Goal: Task Accomplishment & Management: Use online tool/utility

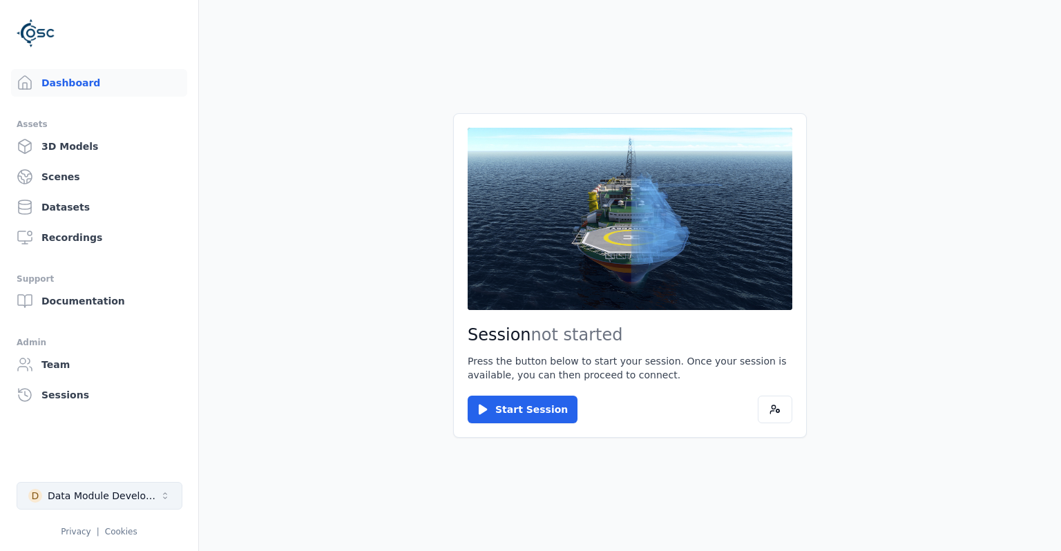
click at [121, 484] on button "D Data Module Development" at bounding box center [100, 496] width 166 height 28
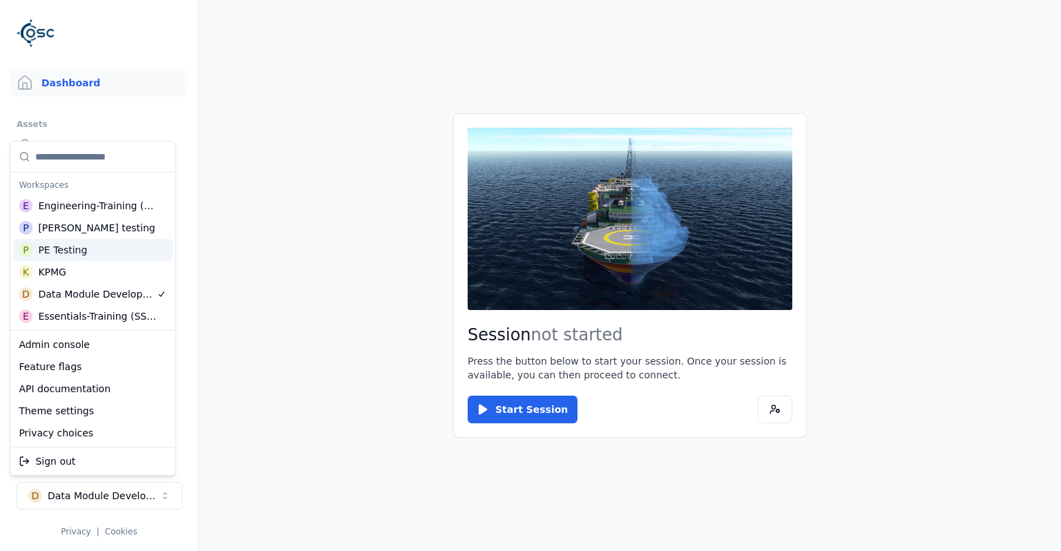
click at [119, 251] on div "P PE Testing" at bounding box center [92, 250] width 159 height 22
click at [267, 283] on html "Support Dashboard Assets 3D Models Scenes Datasets Recordings Support Documenta…" at bounding box center [530, 275] width 1061 height 551
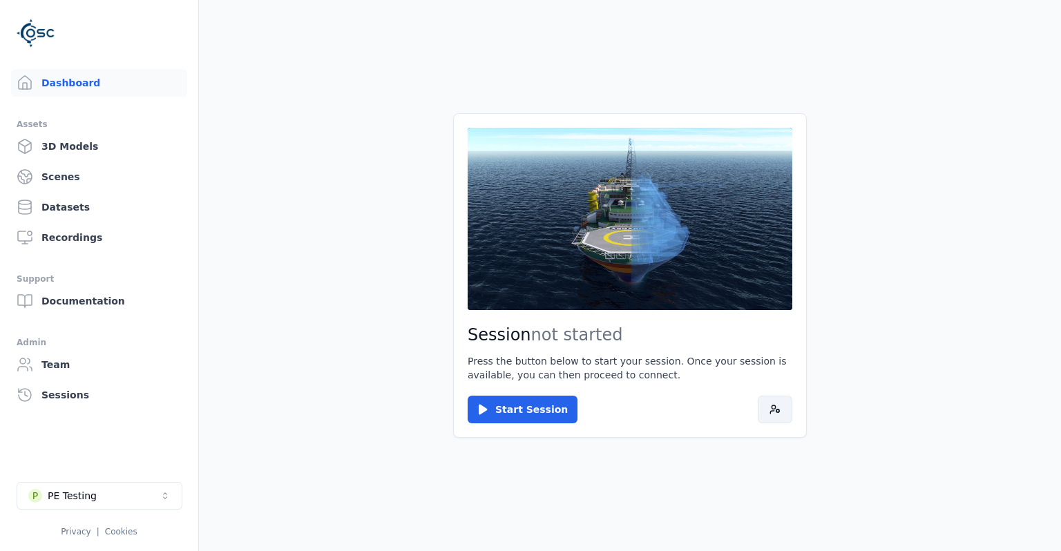
click at [770, 408] on button at bounding box center [775, 410] width 35 height 28
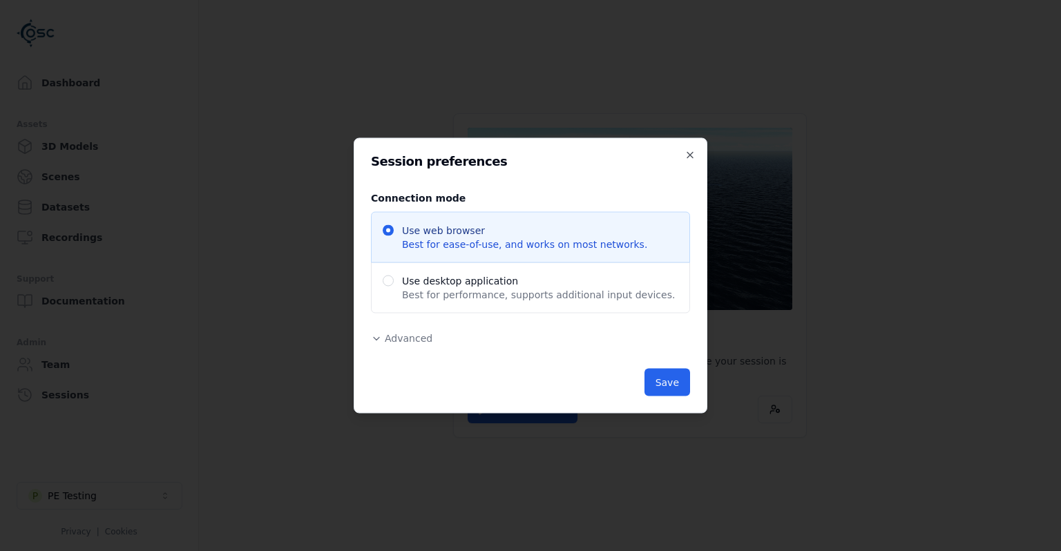
click at [394, 333] on span "Advanced" at bounding box center [409, 338] width 48 height 11
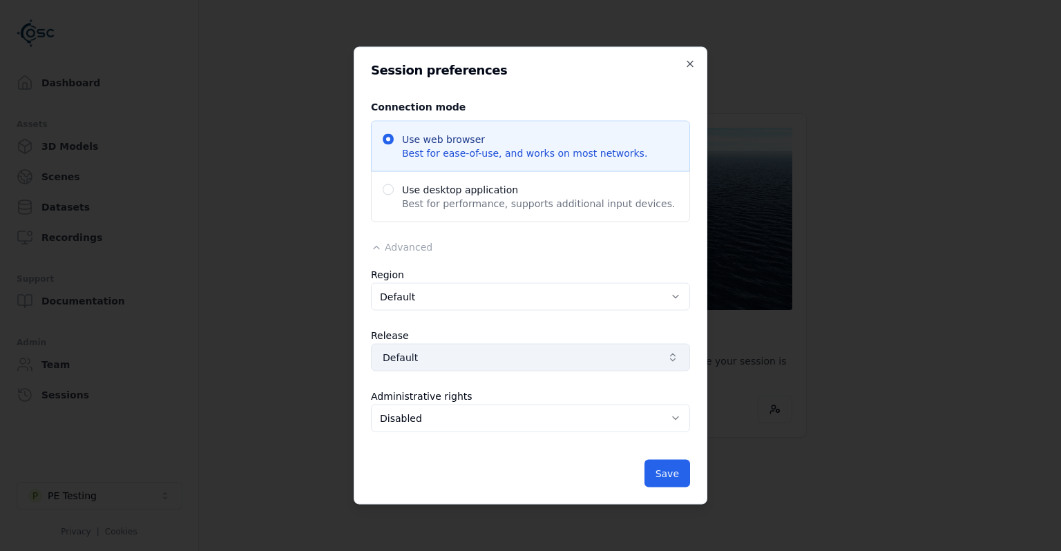
click at [455, 346] on button "Default" at bounding box center [530, 358] width 319 height 28
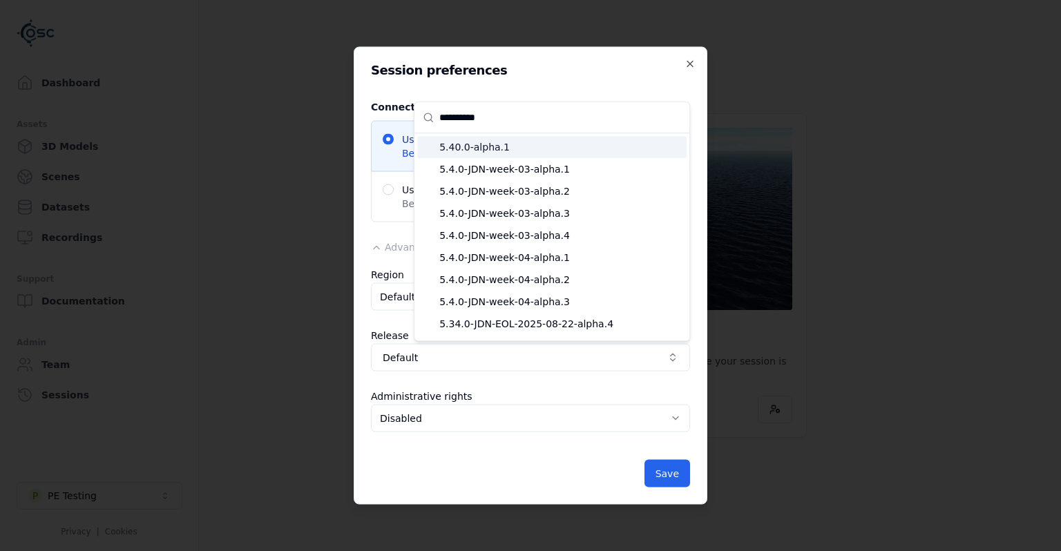
type input "**********"
click at [535, 151] on span "5.40.0-alpha.1" at bounding box center [560, 147] width 242 height 14
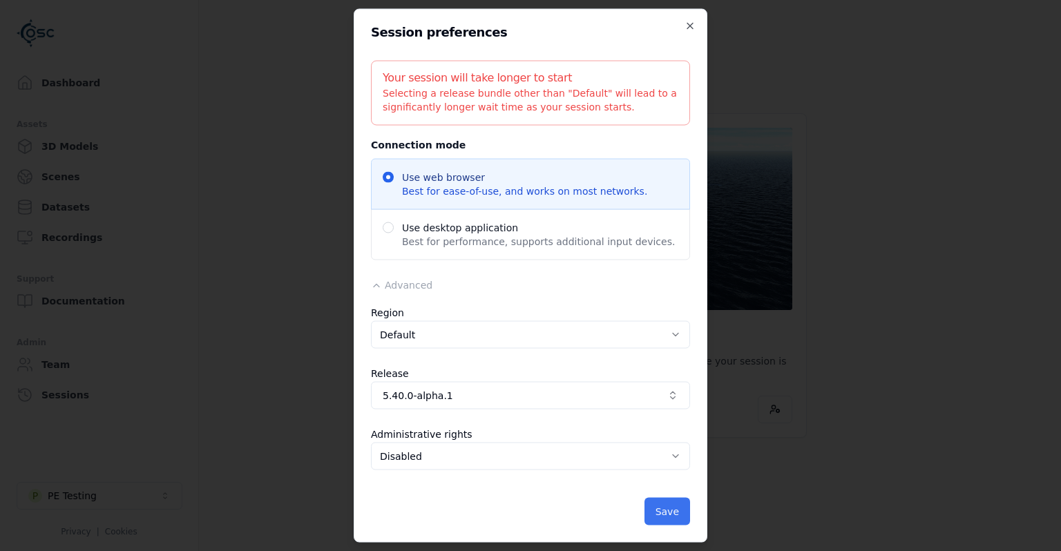
click at [656, 499] on button "Save" at bounding box center [668, 512] width 46 height 28
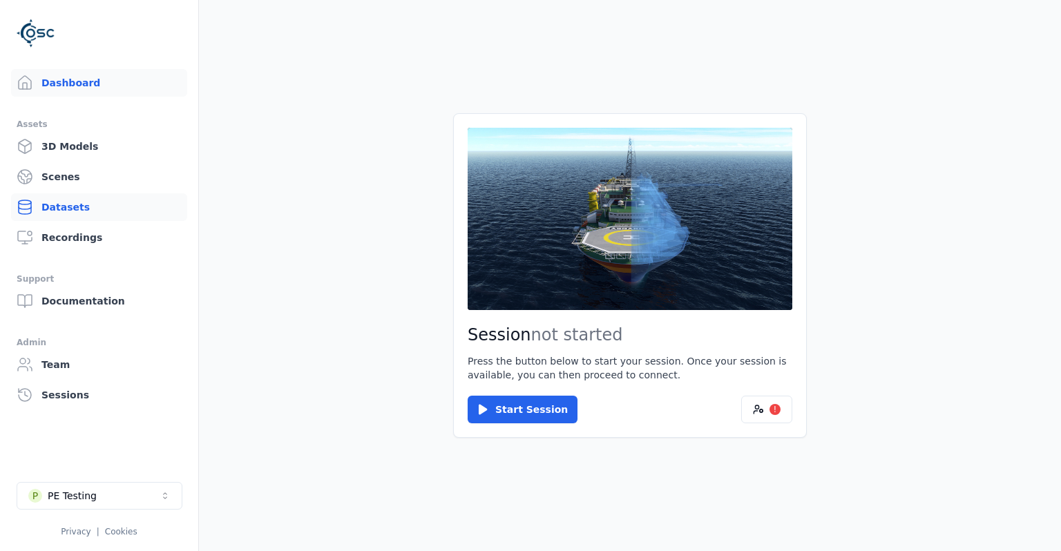
click at [149, 198] on link "Datasets" at bounding box center [99, 207] width 176 height 28
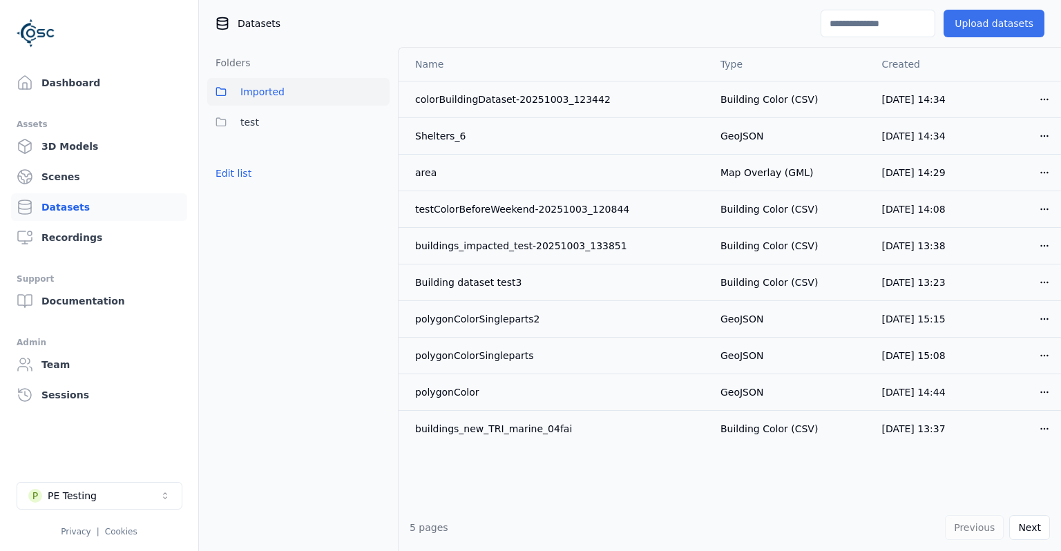
click at [991, 20] on button "Upload datasets" at bounding box center [994, 24] width 101 height 28
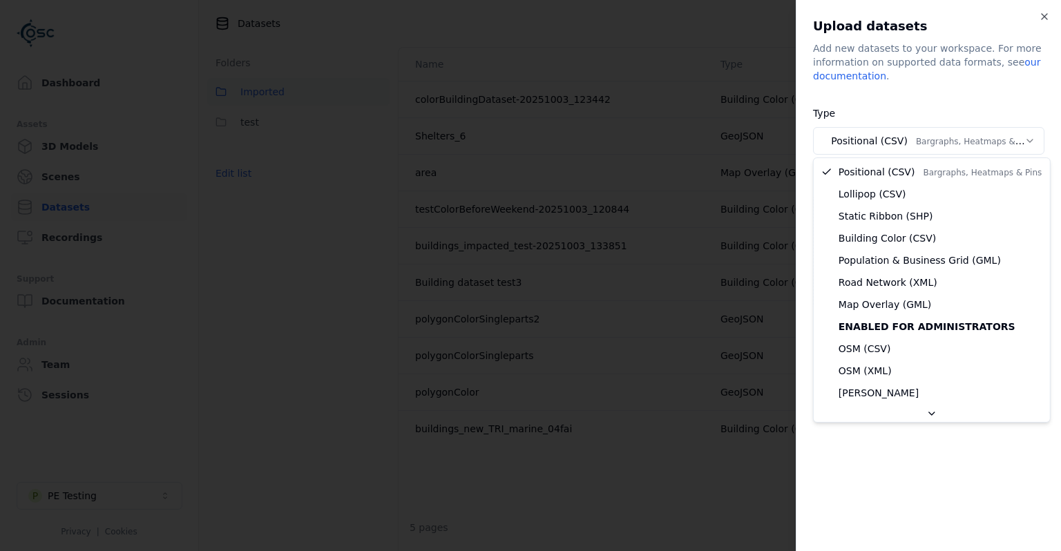
click at [930, 137] on body "Support Dashboard Assets 3D Models Scenes Datasets Recordings Support Documenta…" at bounding box center [530, 275] width 1061 height 551
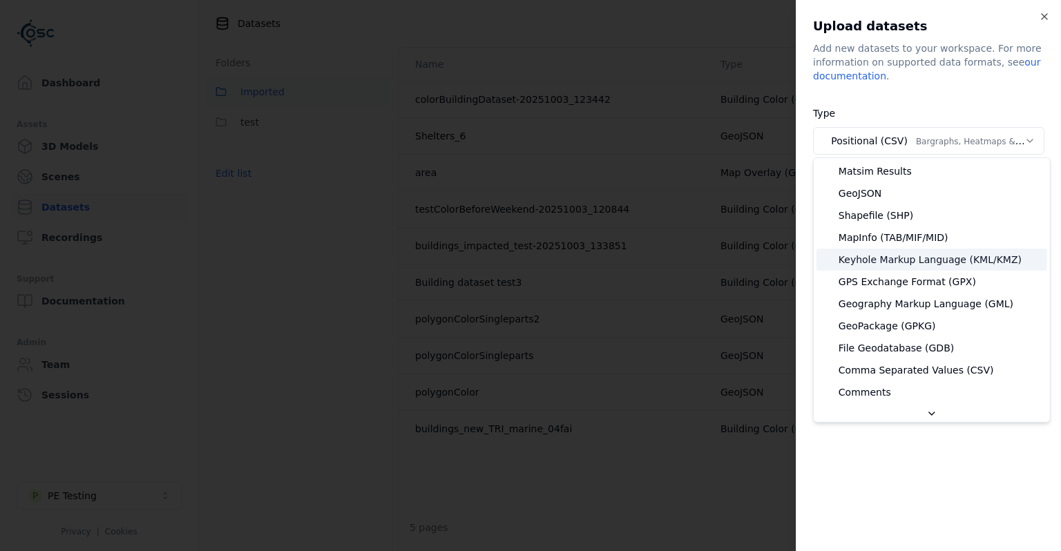
scroll to position [266, 0]
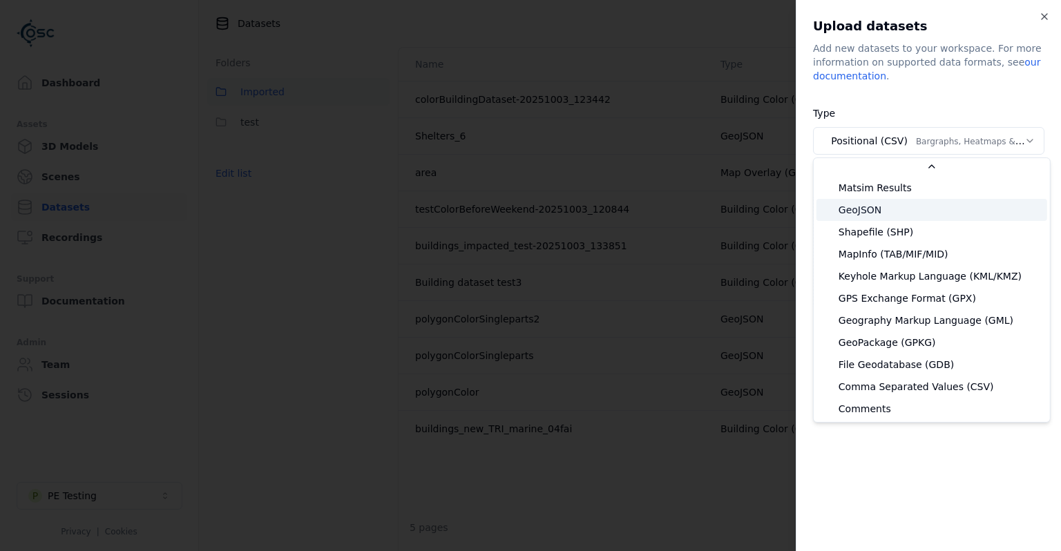
select select "*******"
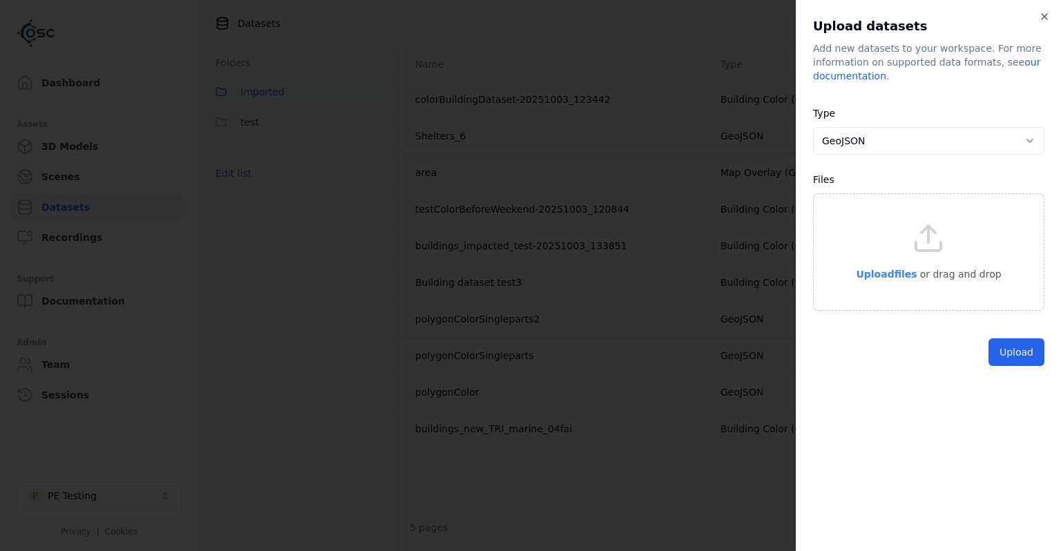
click at [904, 276] on span "Upload files" at bounding box center [886, 274] width 61 height 11
click at [903, 269] on span "Upload files" at bounding box center [886, 274] width 61 height 11
click at [1032, 379] on button "Upload" at bounding box center [1017, 384] width 56 height 28
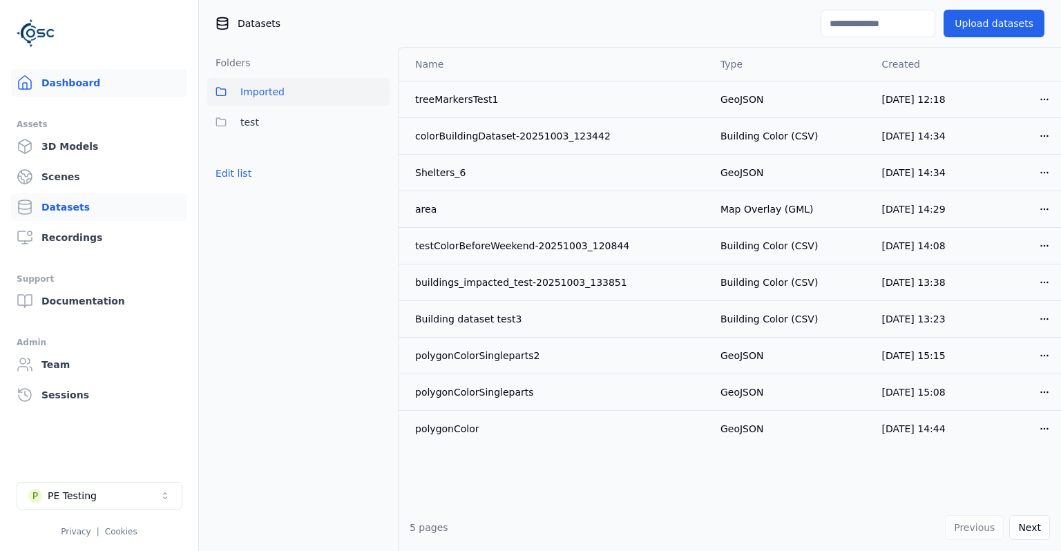
click at [96, 84] on link "Dashboard" at bounding box center [99, 83] width 176 height 28
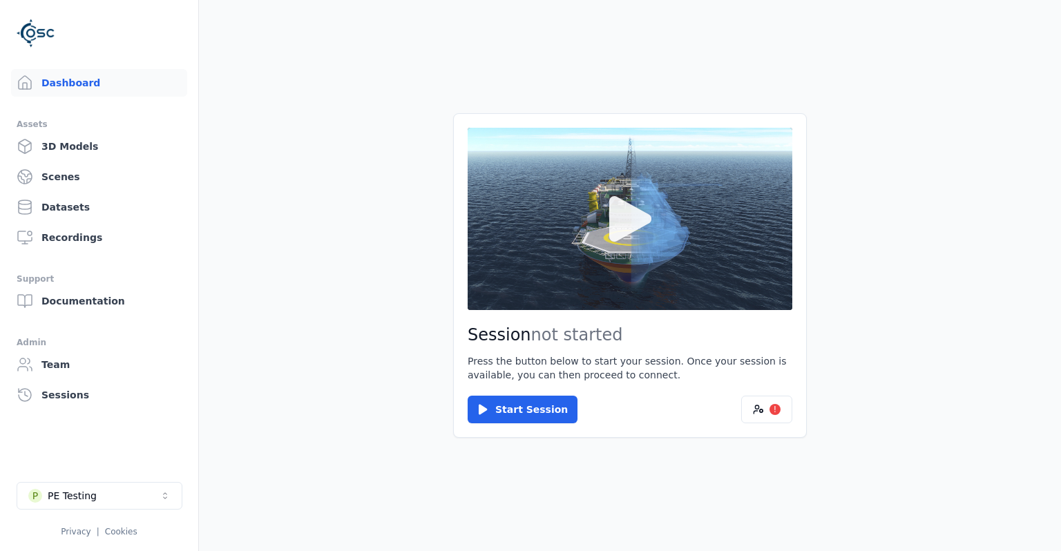
click at [505, 238] on button at bounding box center [630, 219] width 325 height 182
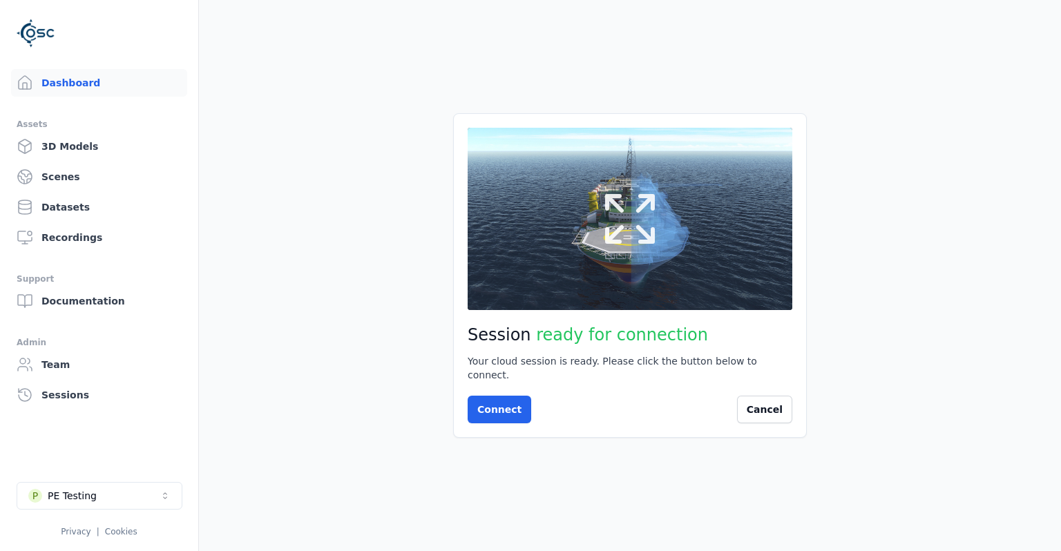
click at [611, 292] on button at bounding box center [630, 219] width 325 height 182
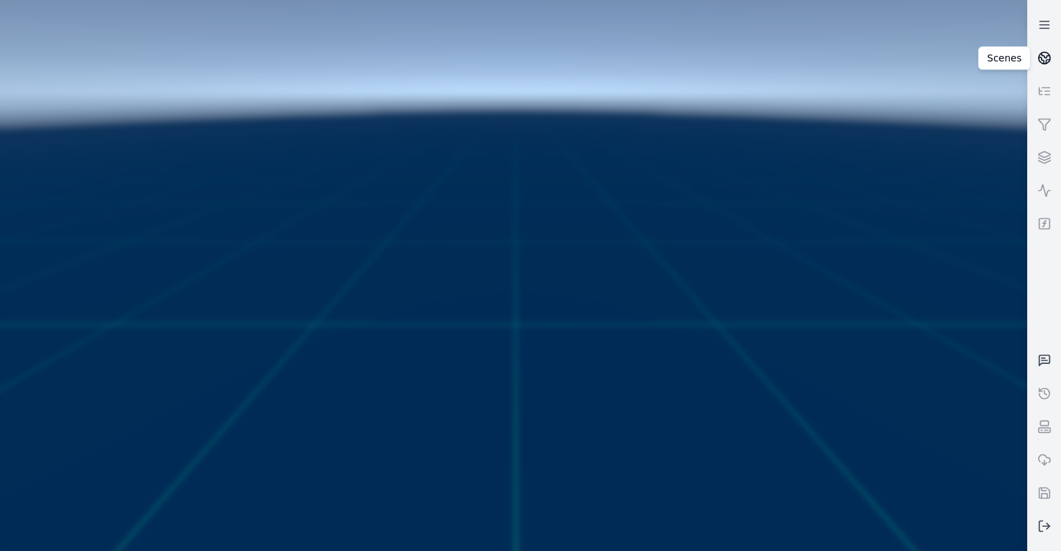
click at [1054, 57] on link at bounding box center [1044, 57] width 33 height 33
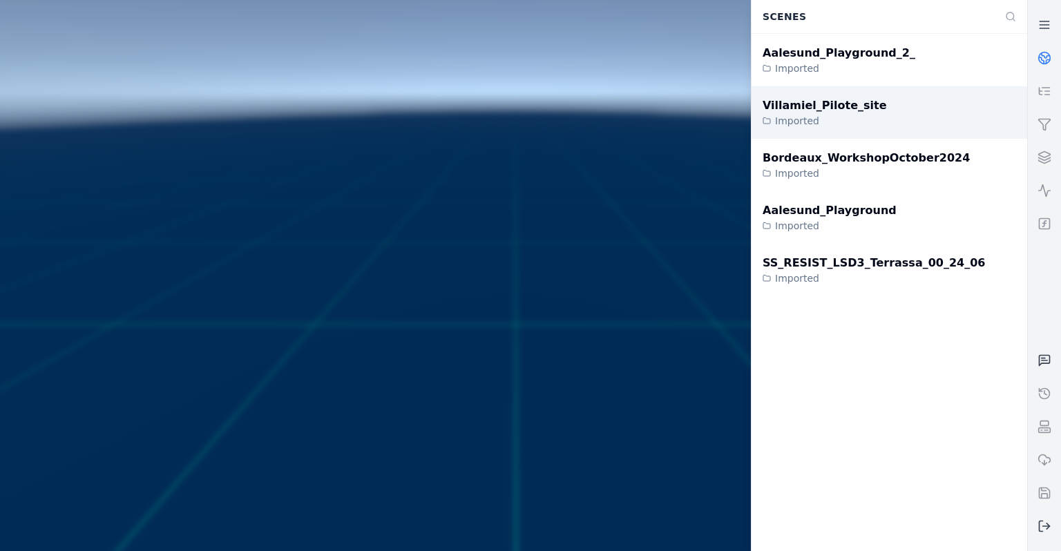
click at [889, 112] on div "Villamiel_Pilote_site Imported" at bounding box center [890, 112] width 276 height 53
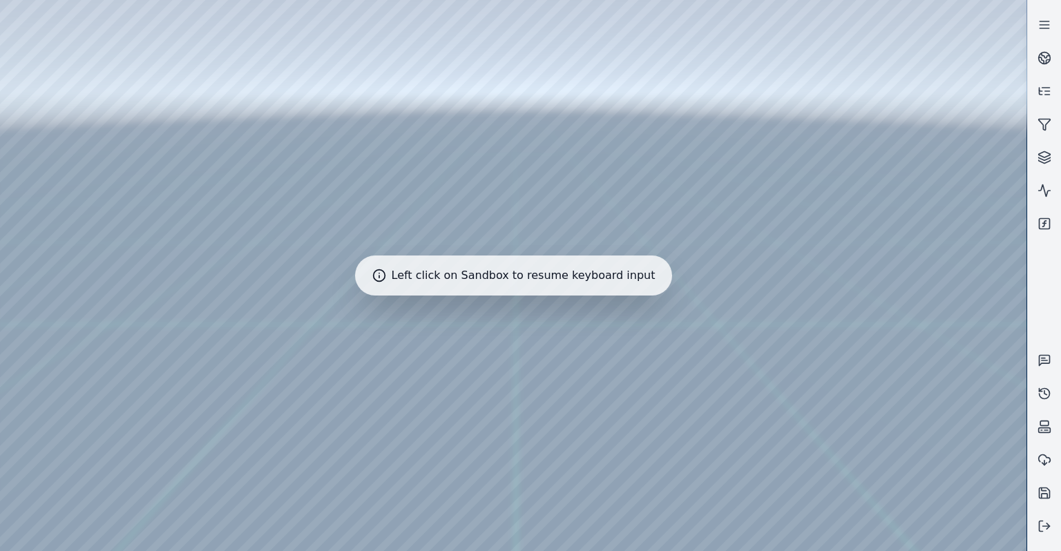
drag, startPoint x: 626, startPoint y: 283, endPoint x: 620, endPoint y: 390, distance: 106.6
click at [620, 391] on div at bounding box center [513, 275] width 1027 height 551
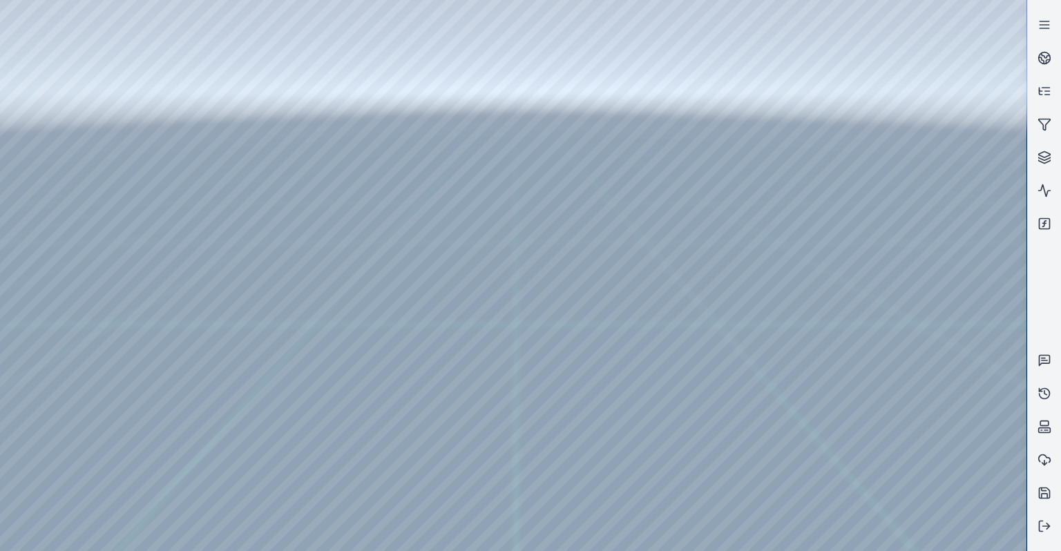
drag, startPoint x: 620, startPoint y: 390, endPoint x: 637, endPoint y: 397, distance: 18.0
click at [26, 140] on div at bounding box center [513, 275] width 1027 height 551
click at [26, 117] on div at bounding box center [513, 275] width 1027 height 551
click at [29, 126] on div at bounding box center [513, 275] width 1027 height 551
click at [37, 142] on div at bounding box center [513, 275] width 1027 height 551
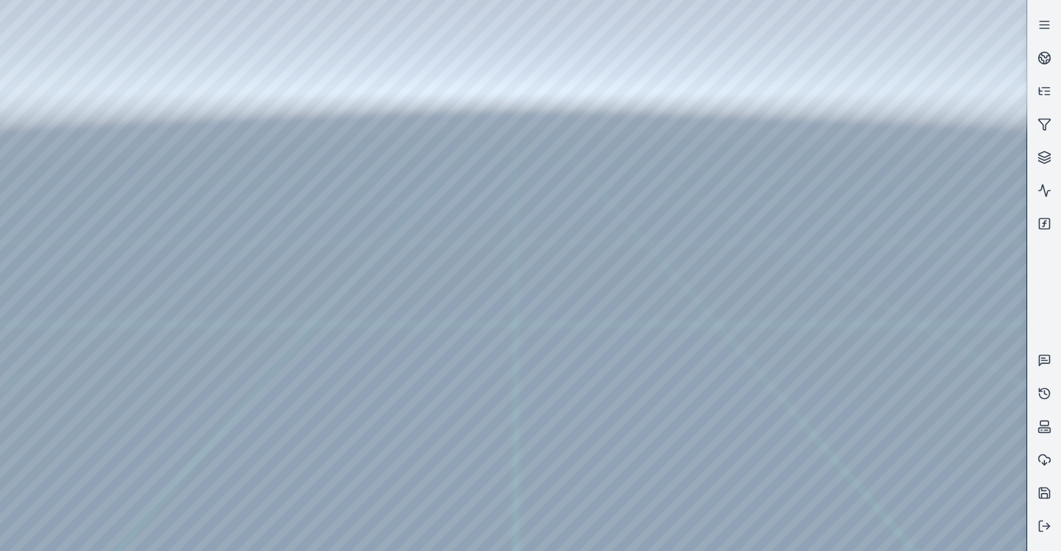
click at [40, 161] on div at bounding box center [513, 275] width 1027 height 551
click at [1049, 525] on polyline at bounding box center [1048, 527] width 3 height 6
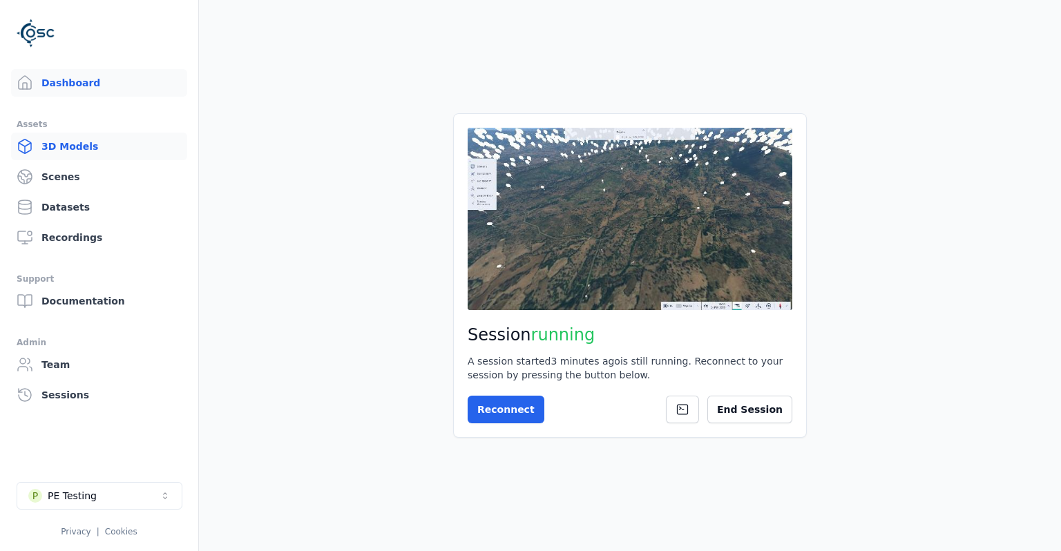
click at [78, 155] on link "3D Models" at bounding box center [99, 147] width 176 height 28
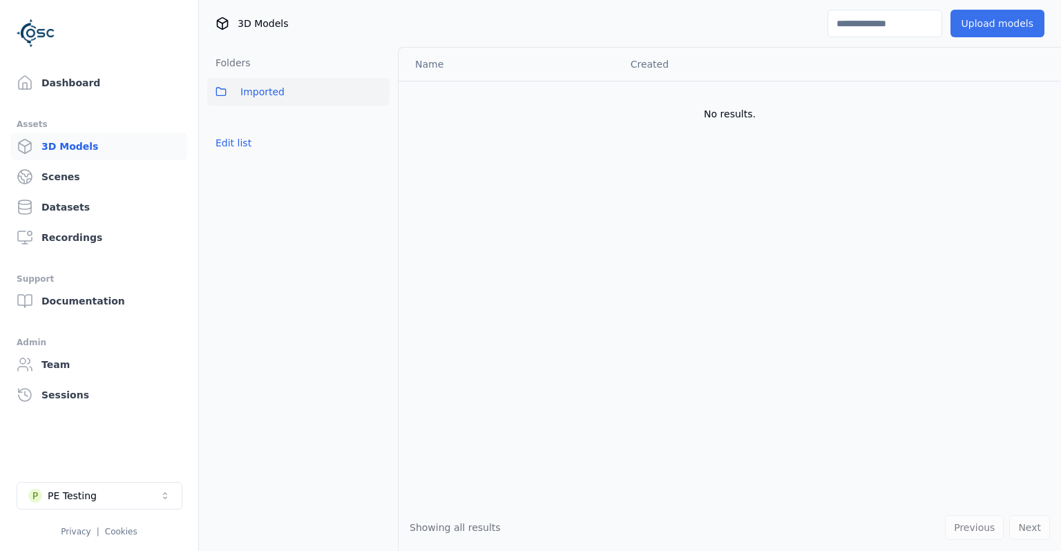
click at [1036, 29] on button "Upload models" at bounding box center [998, 24] width 94 height 28
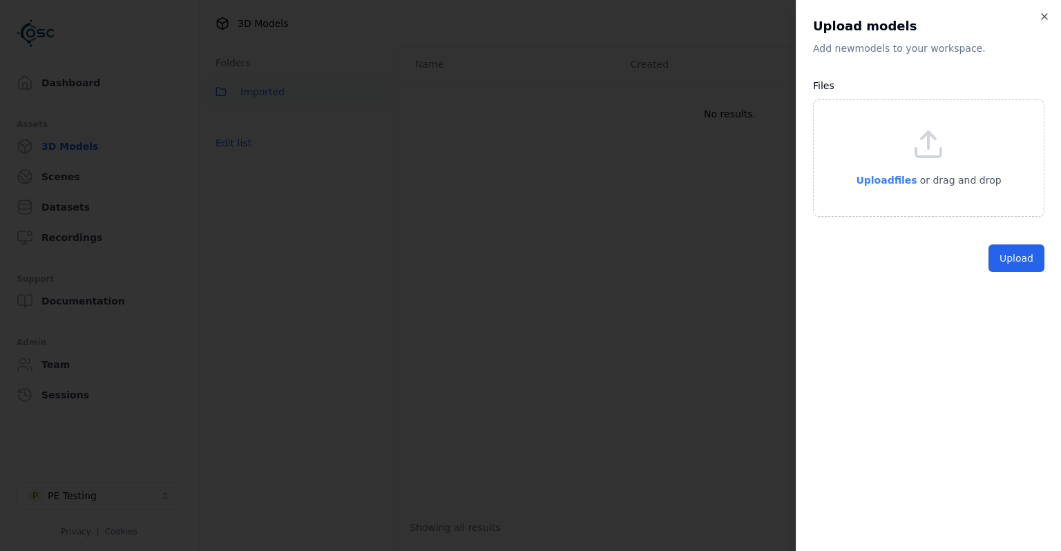
click at [895, 181] on span "Upload files" at bounding box center [886, 180] width 61 height 11
click at [1032, 287] on button "Upload" at bounding box center [1017, 290] width 56 height 28
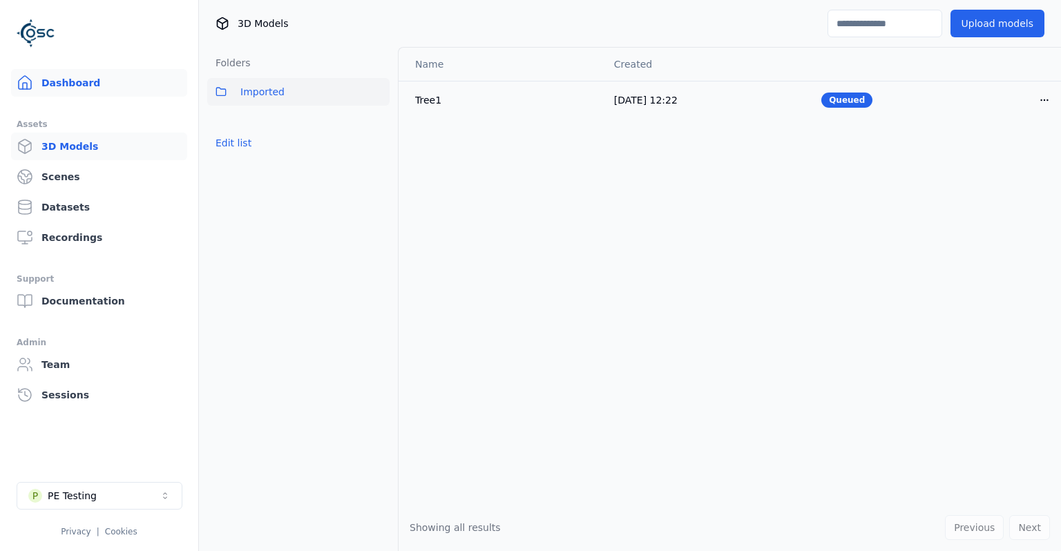
click at [87, 75] on link "Dashboard" at bounding box center [99, 83] width 176 height 28
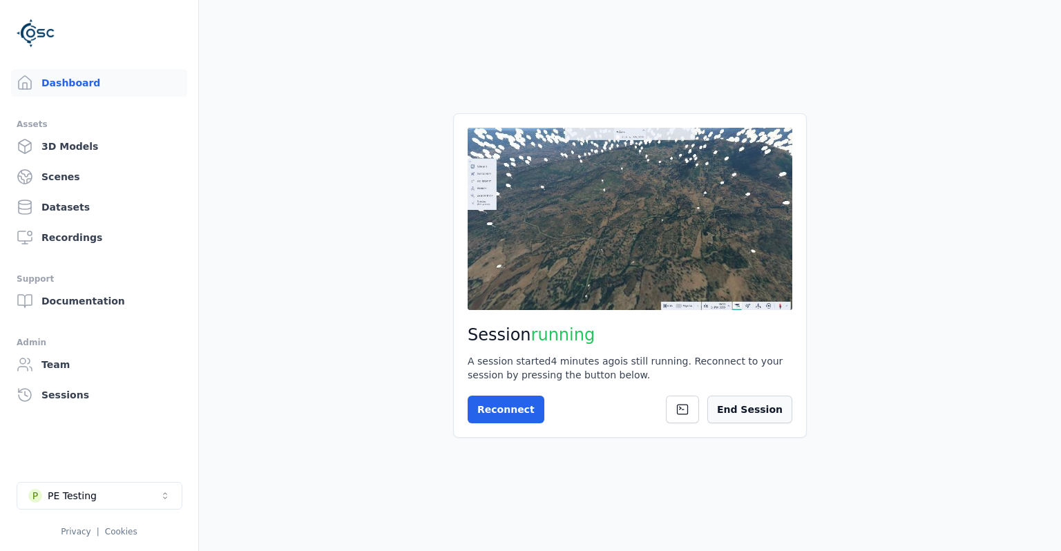
click at [760, 406] on button "End Session" at bounding box center [749, 410] width 85 height 28
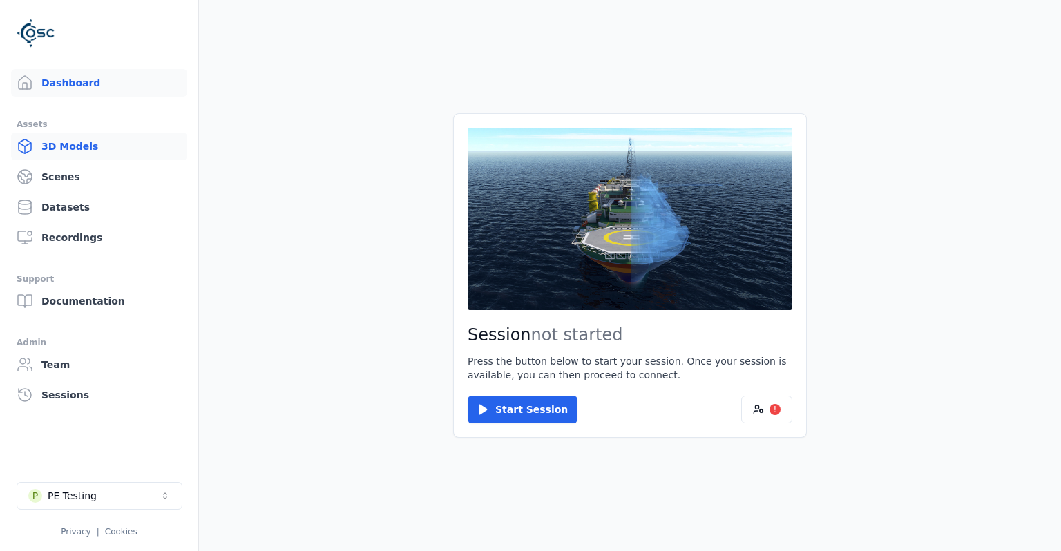
click at [109, 151] on link "3D Models" at bounding box center [99, 147] width 176 height 28
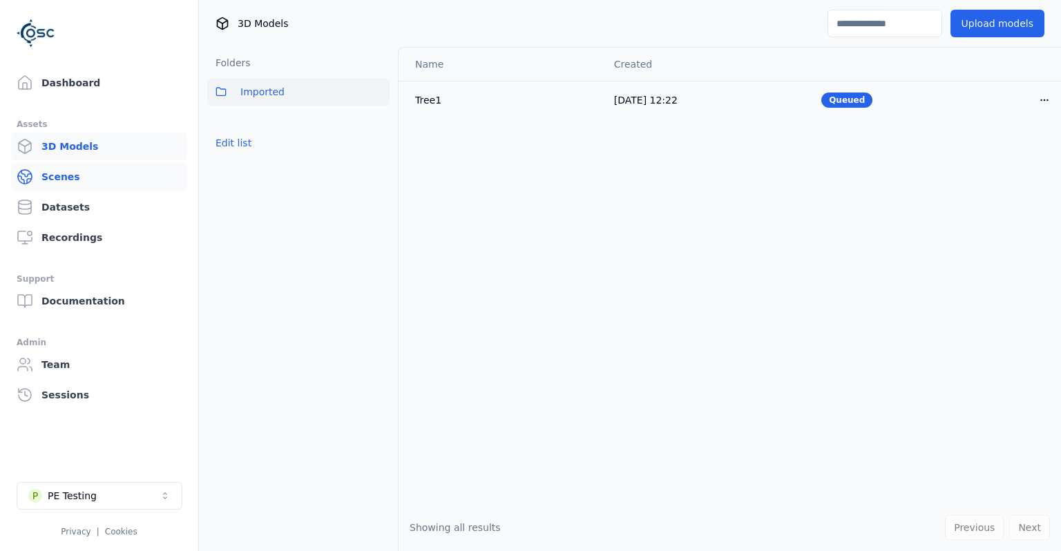
click at [43, 181] on link "Scenes" at bounding box center [99, 177] width 176 height 28
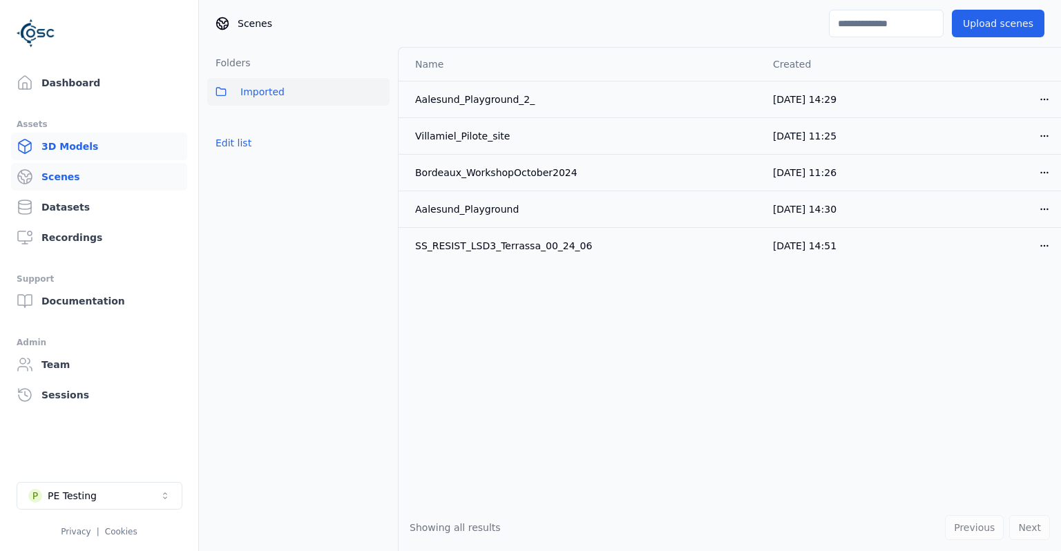
click at [54, 149] on link "3D Models" at bounding box center [99, 147] width 176 height 28
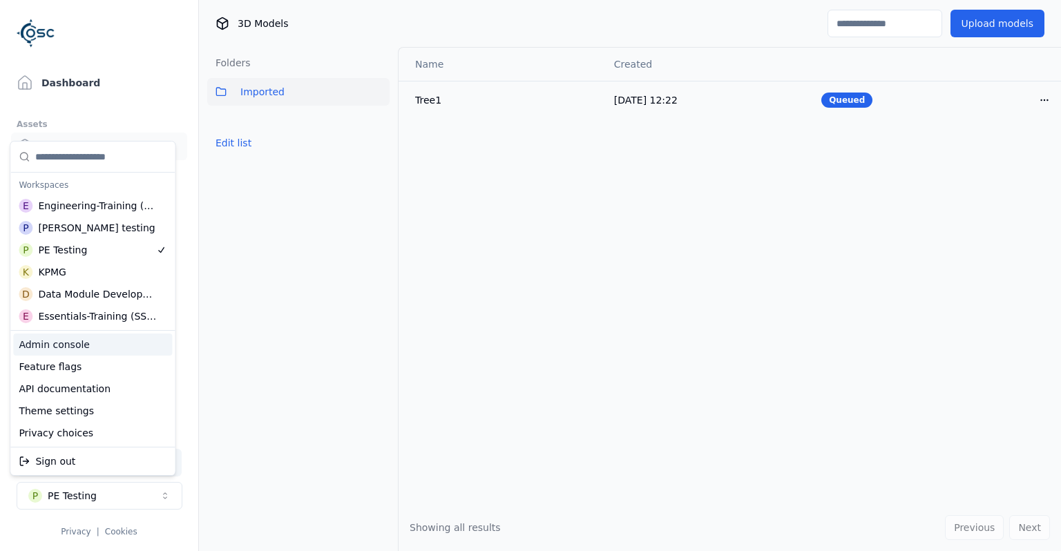
click at [560, 428] on html "Support Dashboard Assets 3D Models Scenes Datasets Recordings Support Documenta…" at bounding box center [530, 275] width 1061 height 551
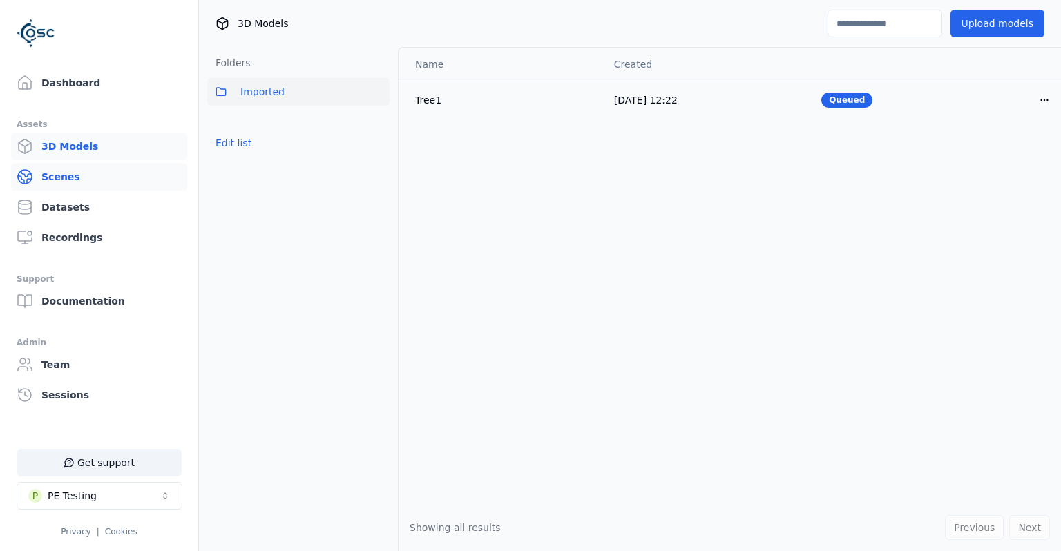
click at [70, 182] on link "Scenes" at bounding box center [99, 177] width 176 height 28
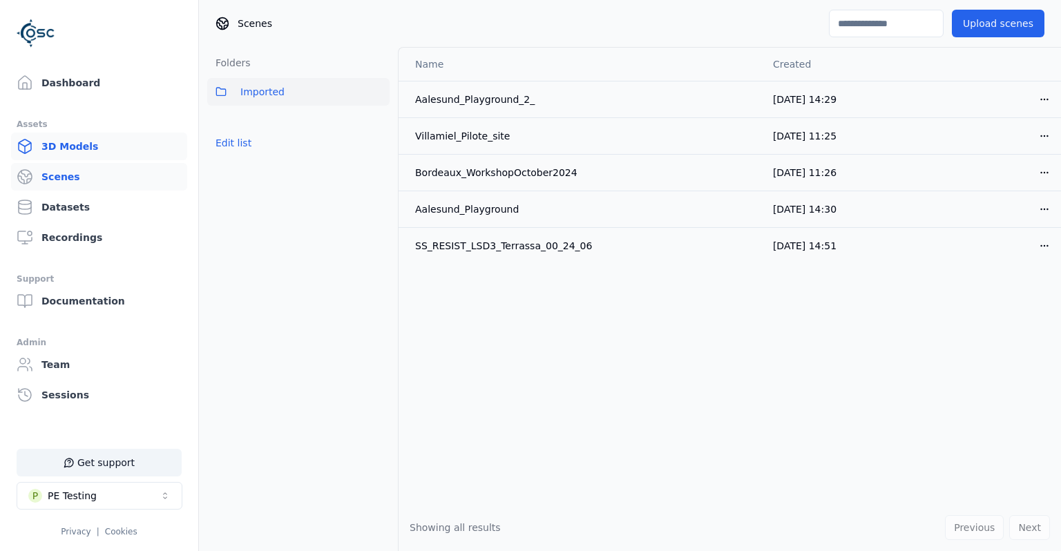
click at [71, 151] on link "3D Models" at bounding box center [99, 147] width 176 height 28
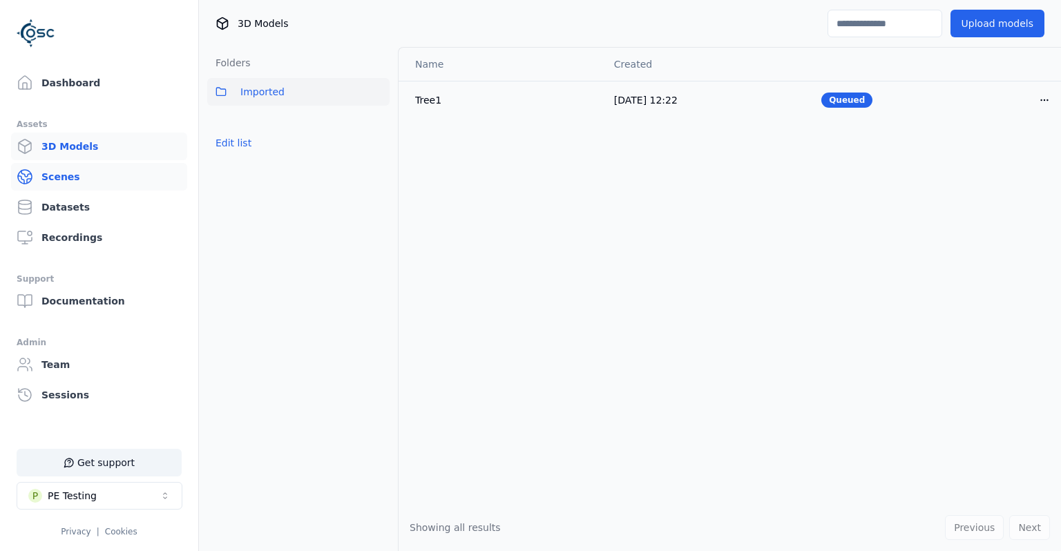
click at [89, 184] on link "Scenes" at bounding box center [99, 177] width 176 height 28
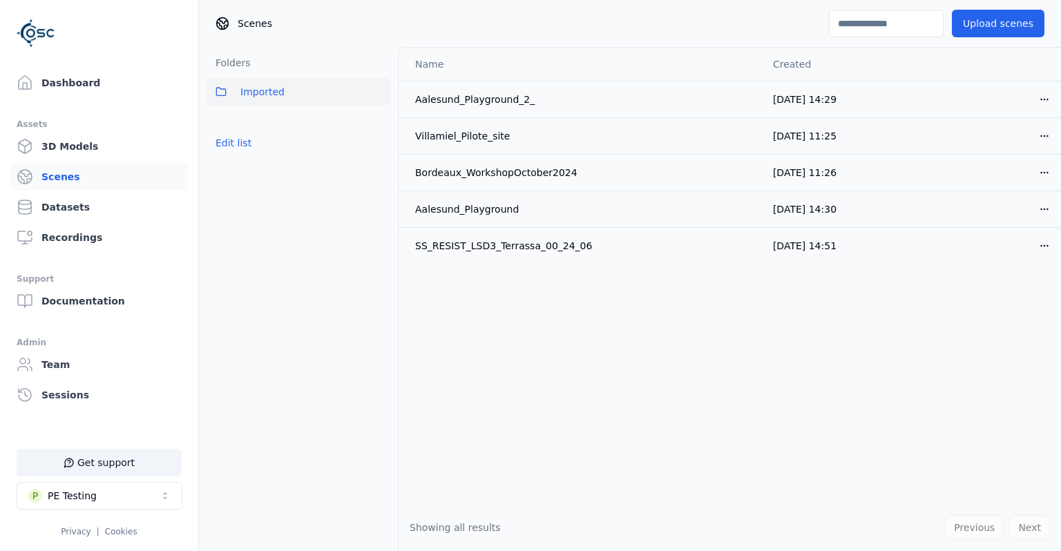
click at [90, 152] on link "3D Models" at bounding box center [99, 147] width 176 height 28
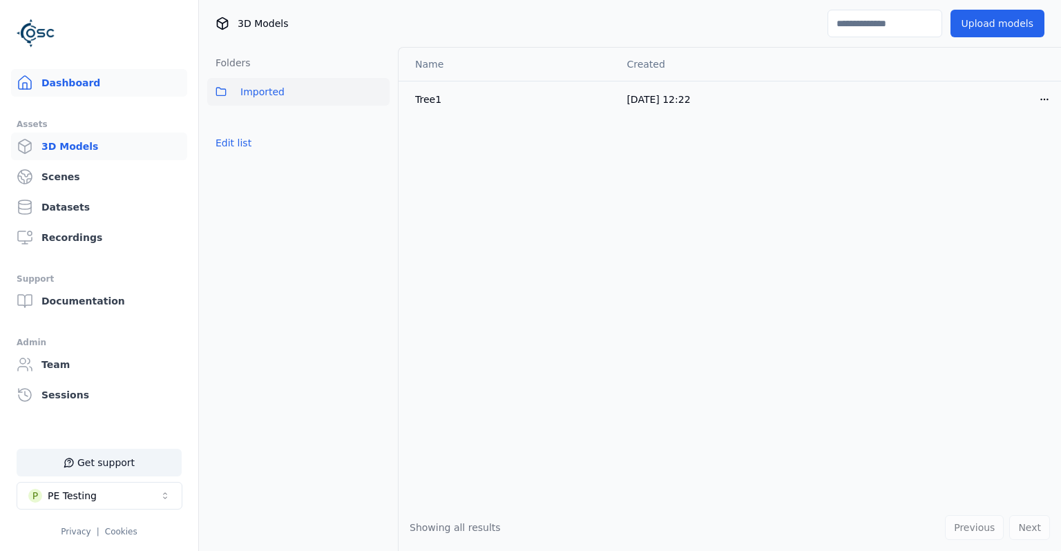
click at [87, 79] on link "Dashboard" at bounding box center [99, 83] width 176 height 28
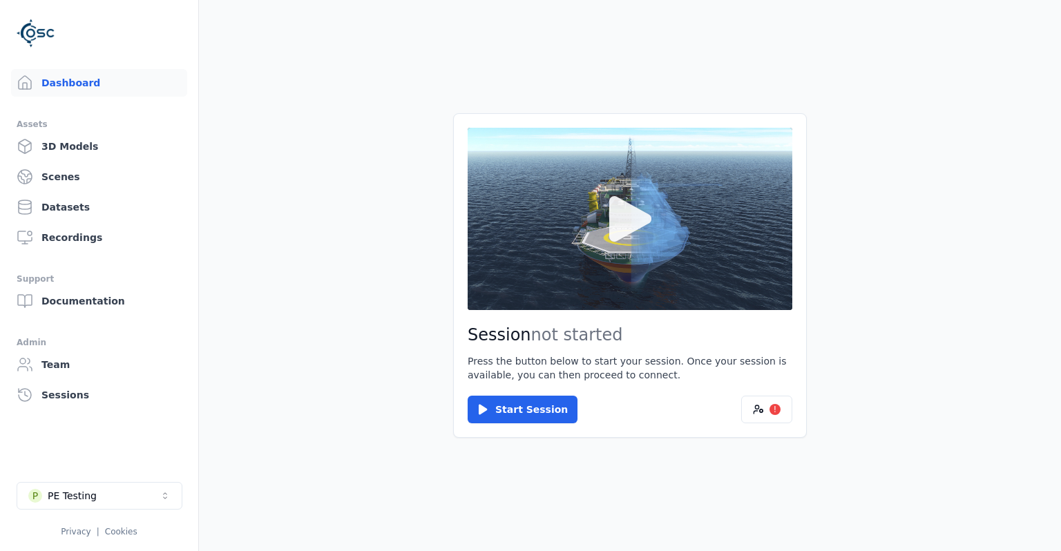
click at [643, 305] on button at bounding box center [630, 219] width 325 height 182
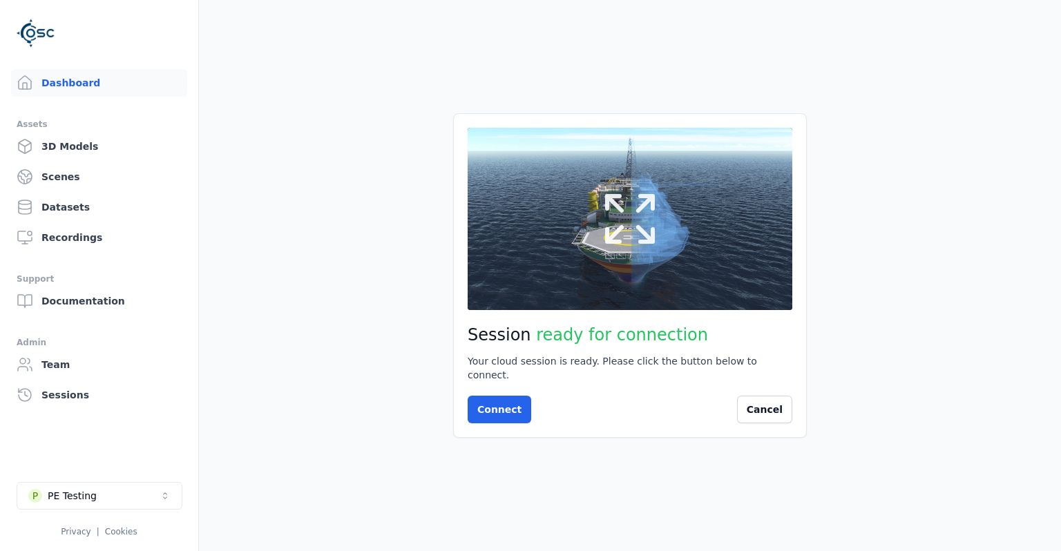
click at [582, 217] on button at bounding box center [630, 219] width 325 height 182
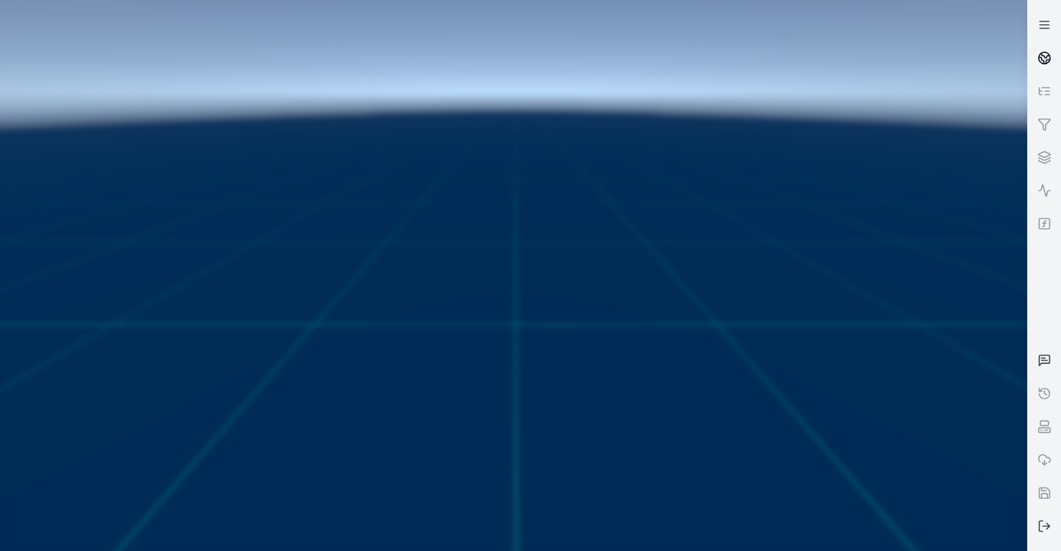
click at [1031, 45] on link at bounding box center [1044, 57] width 33 height 33
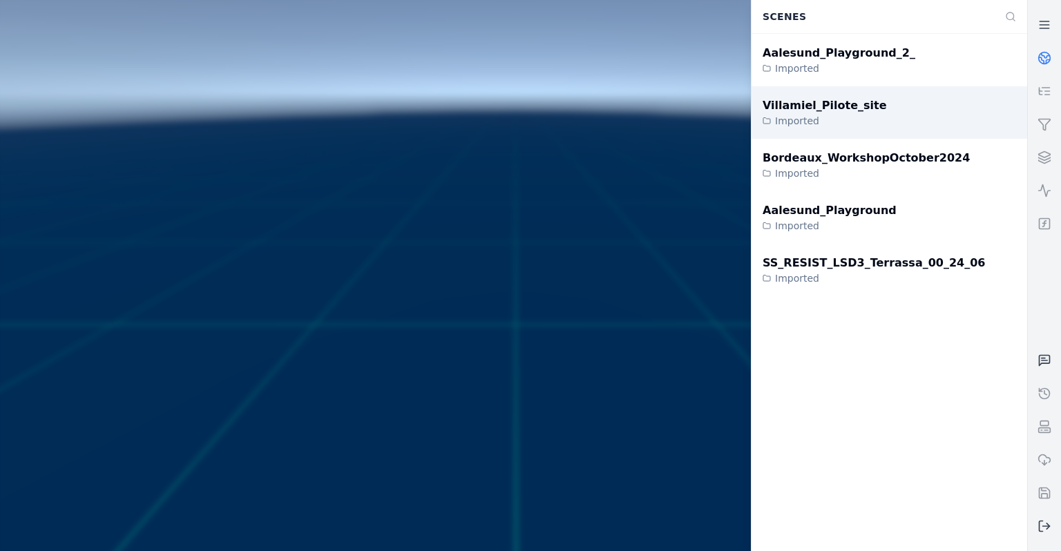
click at [869, 95] on div "Villamiel_Pilote_site Imported" at bounding box center [890, 112] width 276 height 53
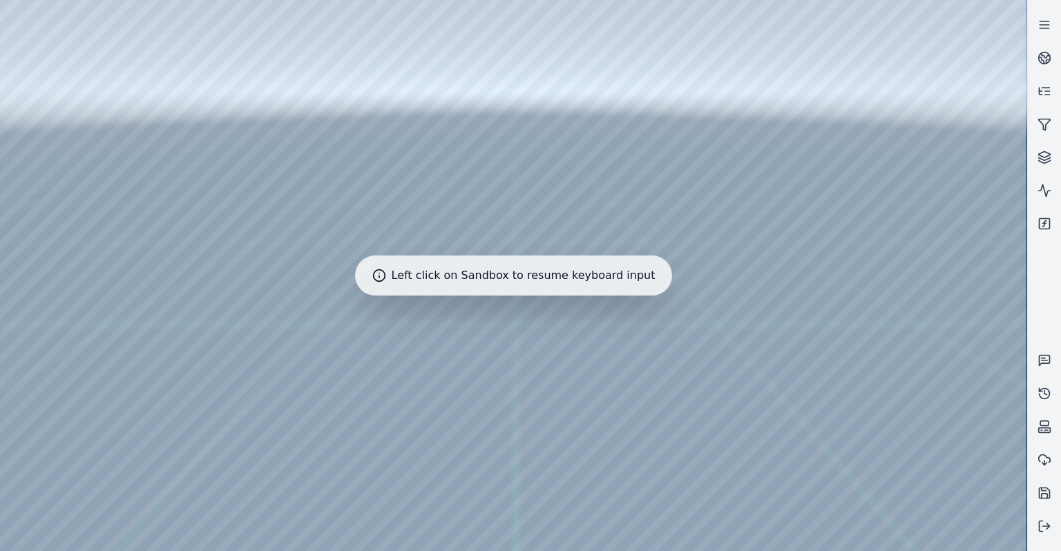
drag, startPoint x: 486, startPoint y: 345, endPoint x: 462, endPoint y: 394, distance: 54.7
click at [460, 396] on div at bounding box center [513, 275] width 1027 height 551
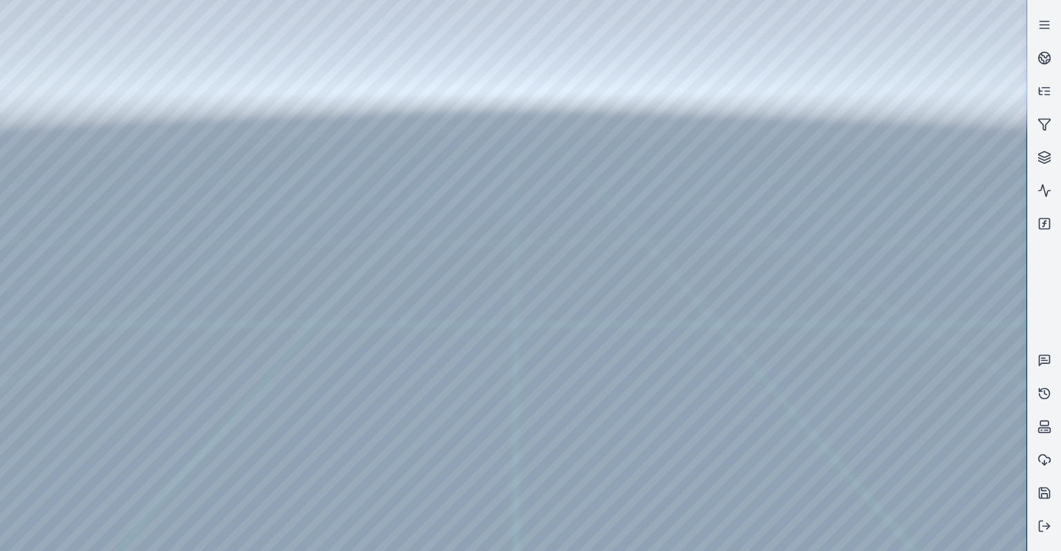
drag, startPoint x: 460, startPoint y: 396, endPoint x: 438, endPoint y: 488, distance: 94.5
drag, startPoint x: 586, startPoint y: 247, endPoint x: 544, endPoint y: 334, distance: 96.4
drag, startPoint x: 730, startPoint y: 281, endPoint x: 571, endPoint y: 275, distance: 159.7
drag, startPoint x: 758, startPoint y: 380, endPoint x: 488, endPoint y: 372, distance: 269.5
drag, startPoint x: 666, startPoint y: 321, endPoint x: 617, endPoint y: 275, distance: 67.0
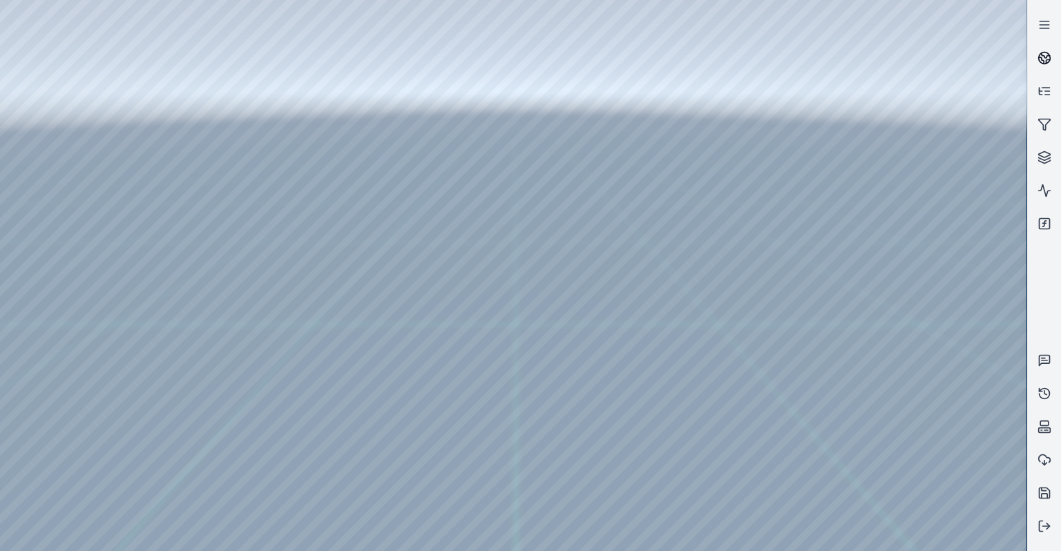
click at [1049, 56] on icon at bounding box center [1046, 55] width 8 height 5
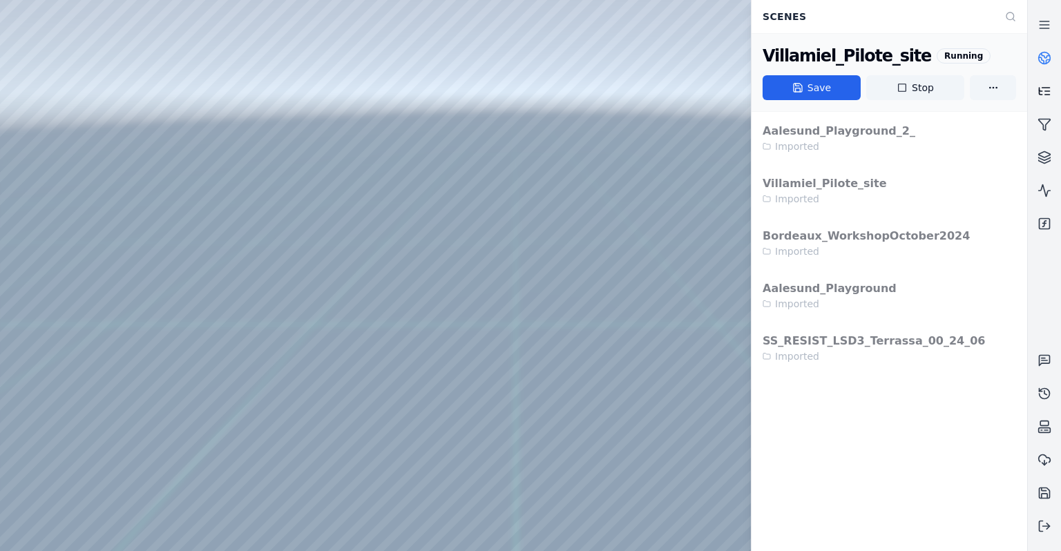
click at [1043, 91] on icon at bounding box center [1045, 91] width 14 height 14
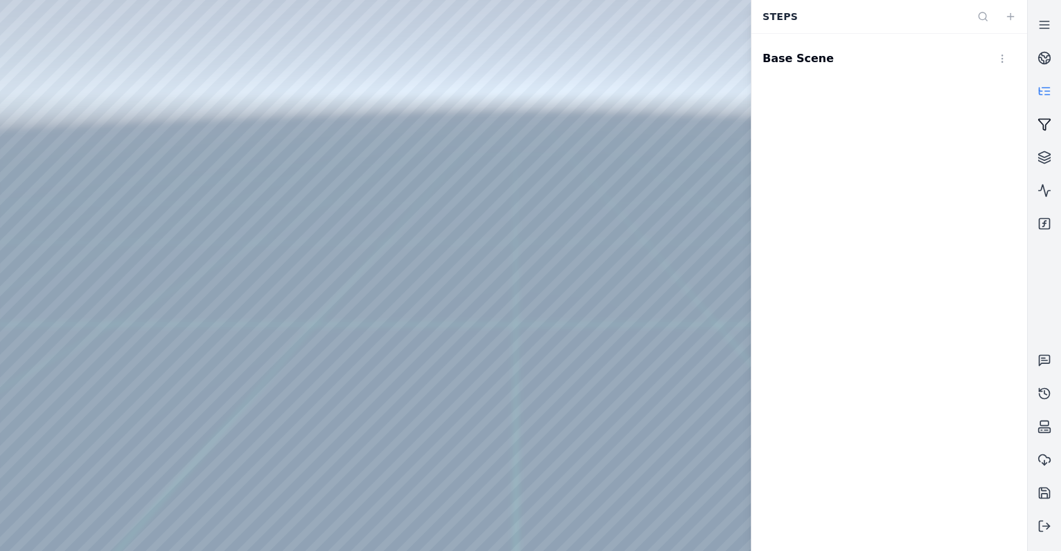
click at [1045, 114] on link at bounding box center [1044, 124] width 33 height 33
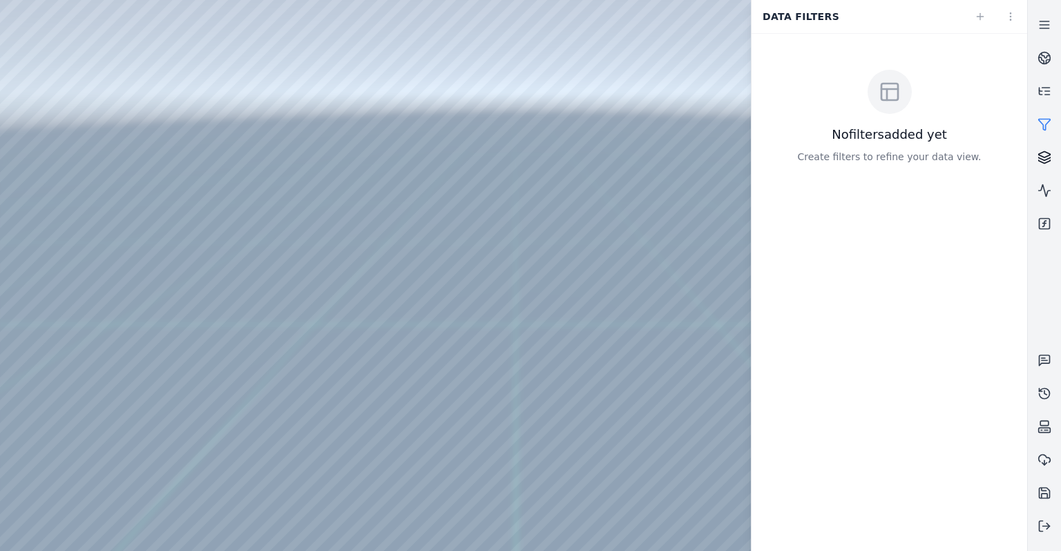
click at [1046, 145] on link at bounding box center [1044, 157] width 33 height 33
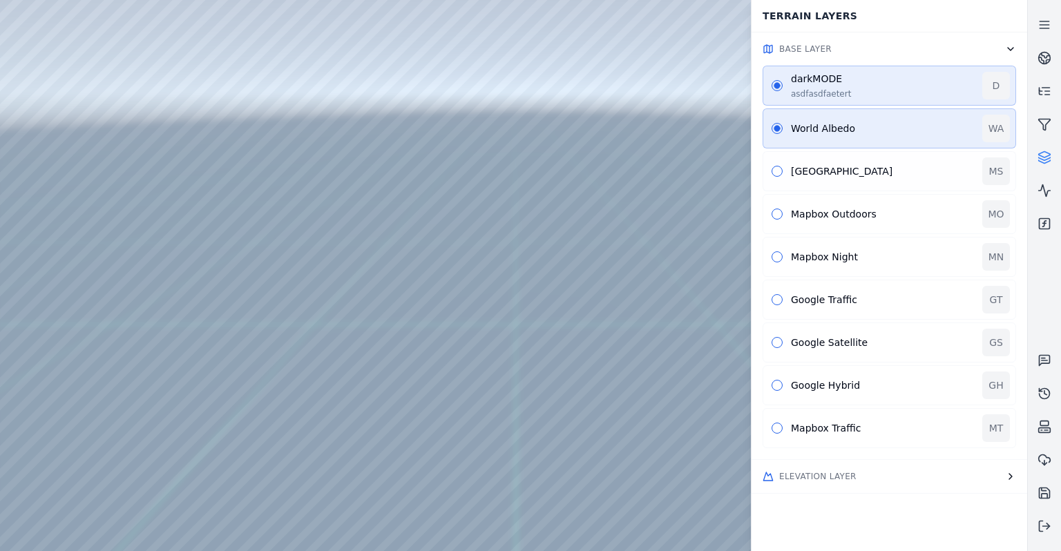
click at [810, 175] on div "Mapbox Street" at bounding box center [882, 171] width 183 height 14
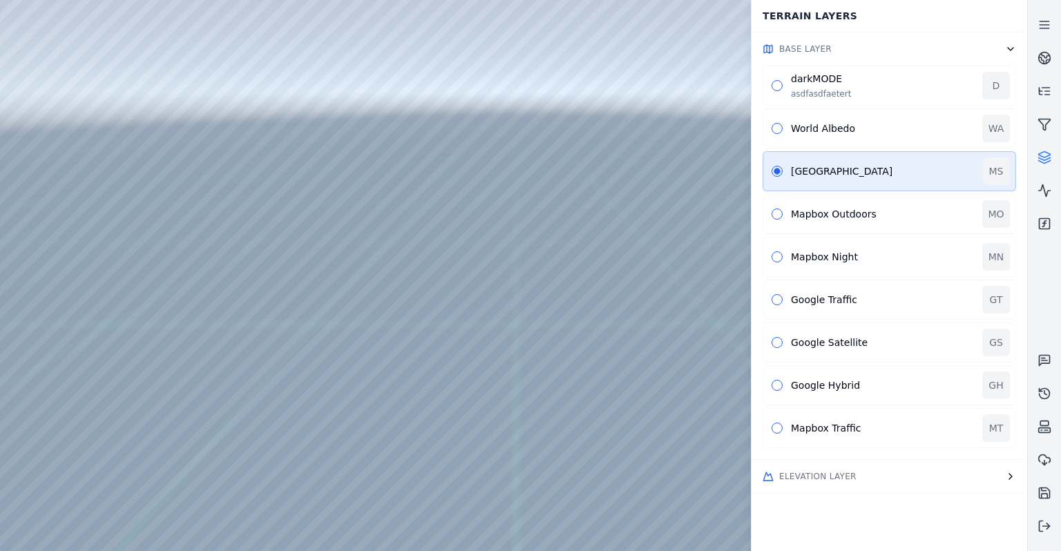
drag, startPoint x: 669, startPoint y: 269, endPoint x: 622, endPoint y: 253, distance: 49.6
click at [873, 119] on div "World Albedo WA" at bounding box center [890, 128] width 254 height 40
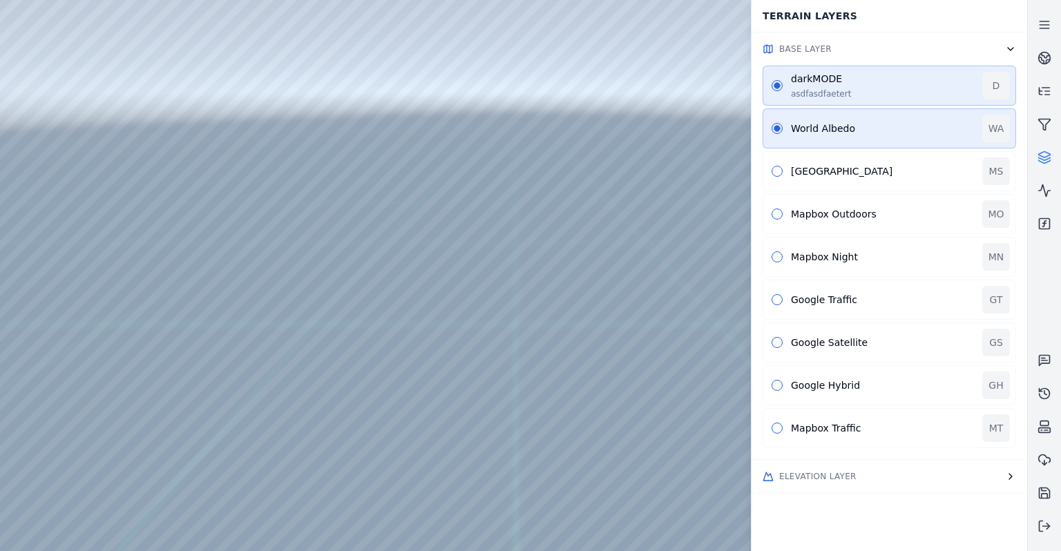
click at [1005, 471] on icon "button" at bounding box center [1010, 476] width 11 height 11
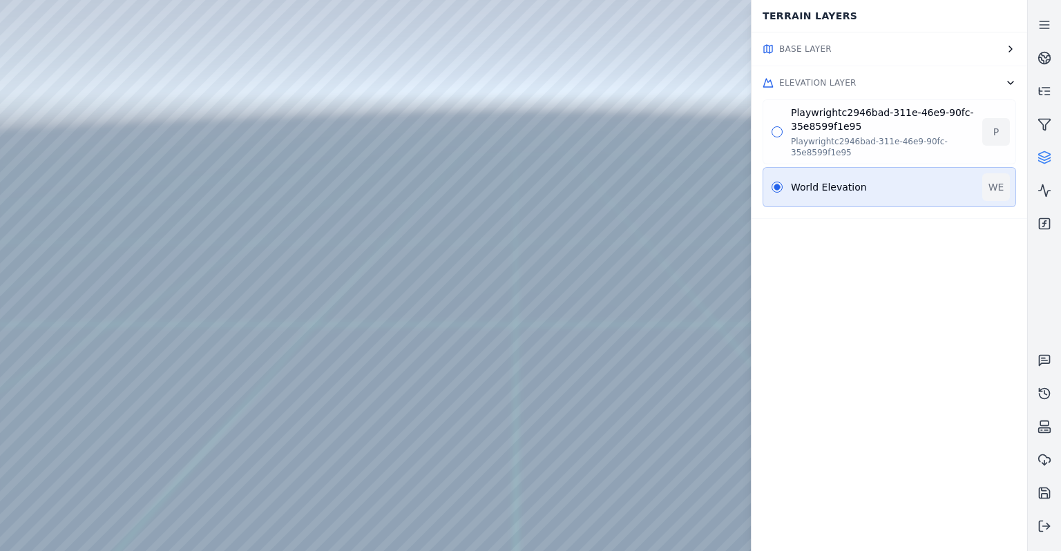
click at [851, 136] on div "Playwrightc2946bad-311e-46e9-90fc-35e8599f1e95" at bounding box center [882, 147] width 183 height 22
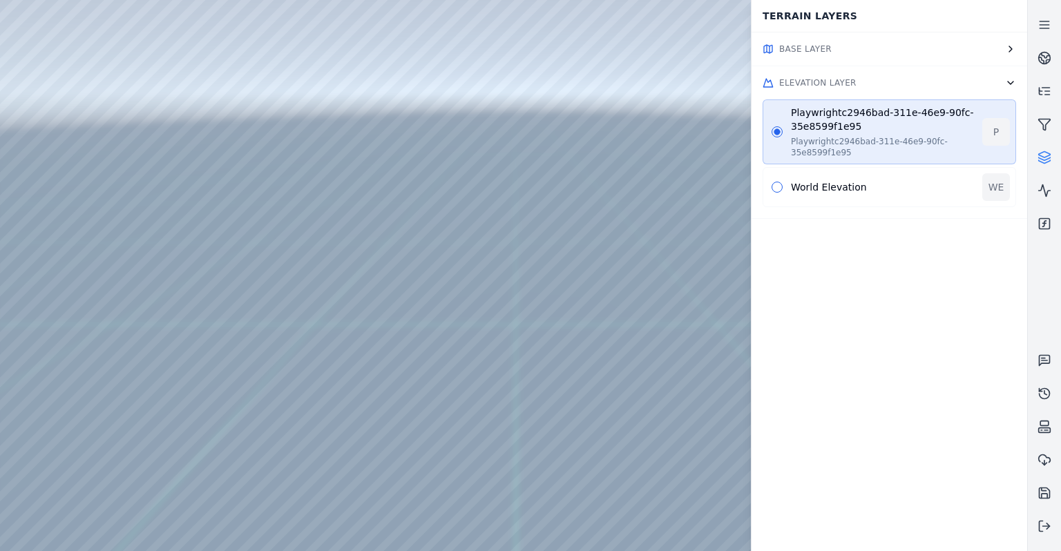
drag, startPoint x: 563, startPoint y: 222, endPoint x: 546, endPoint y: 184, distance: 42.4
click at [545, 187] on div at bounding box center [513, 275] width 1027 height 551
drag, startPoint x: 544, startPoint y: 187, endPoint x: 466, endPoint y: 200, distance: 79.8
click at [971, 83] on button "Elevation Layer" at bounding box center [890, 82] width 276 height 33
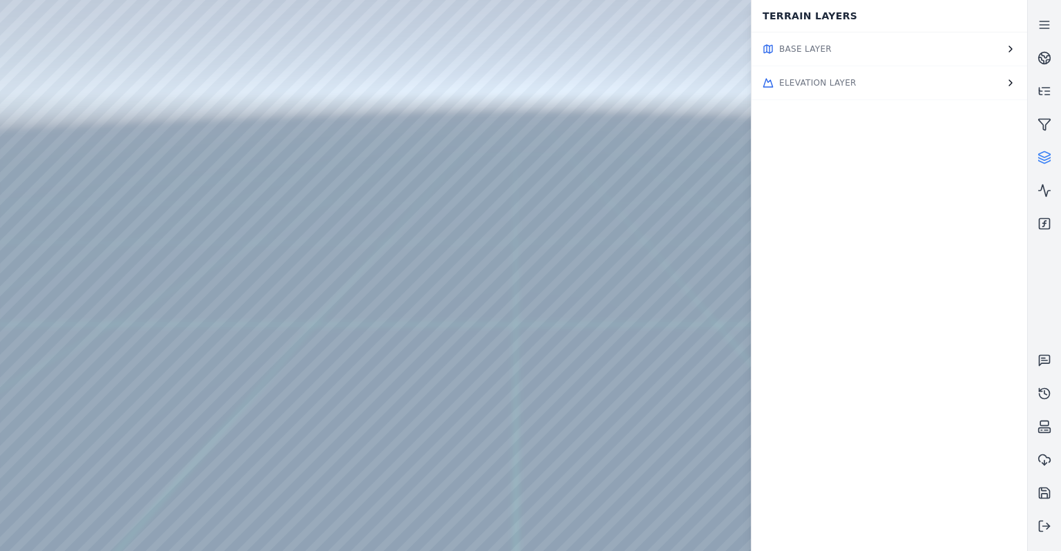
click at [971, 51] on button "Base Layer" at bounding box center [890, 48] width 276 height 33
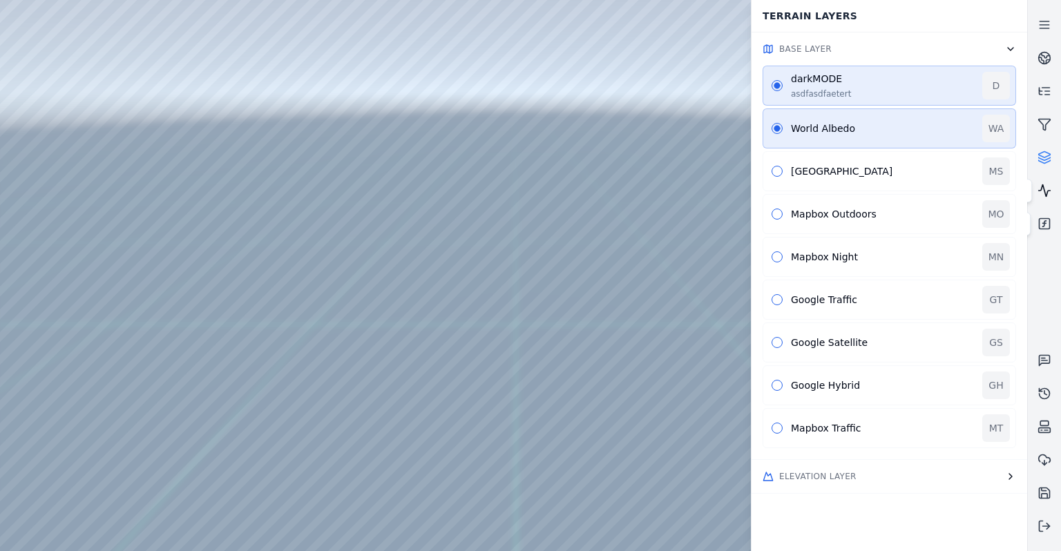
click at [1043, 187] on icon at bounding box center [1045, 191] width 12 height 12
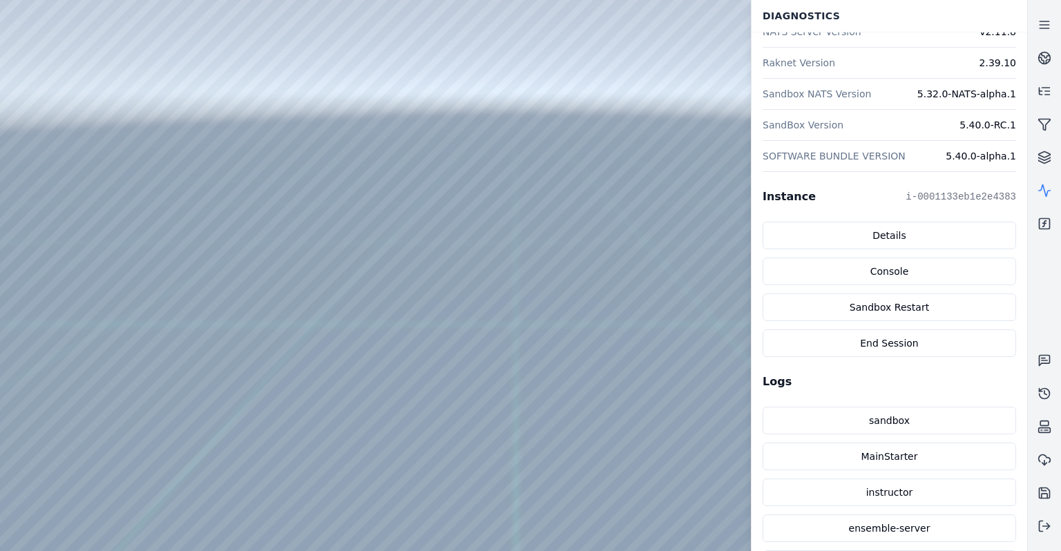
scroll to position [358, 0]
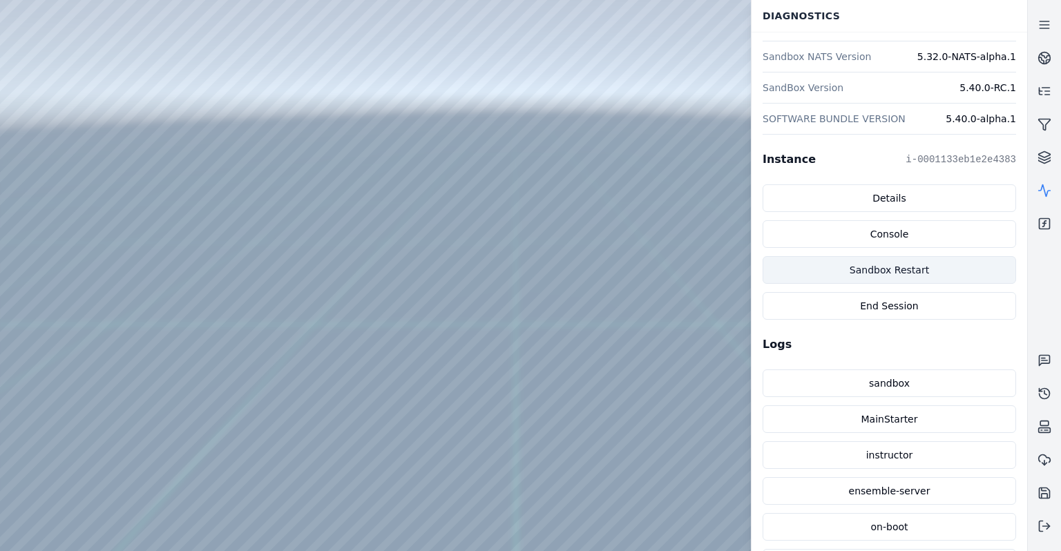
click at [913, 266] on button "Sandbox Restart" at bounding box center [890, 270] width 254 height 28
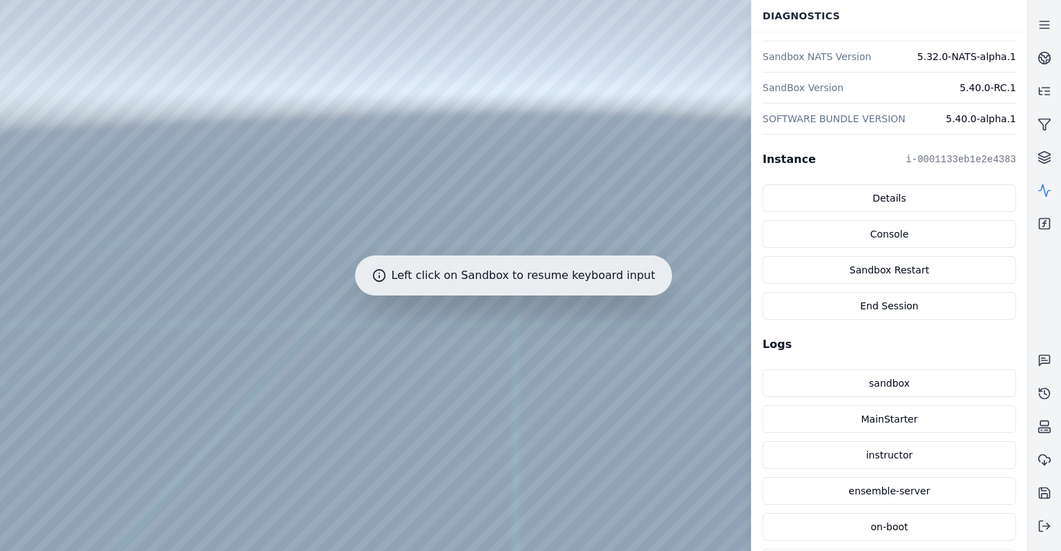
click at [604, 324] on div at bounding box center [513, 275] width 1027 height 551
click at [600, 326] on div at bounding box center [513, 275] width 1027 height 551
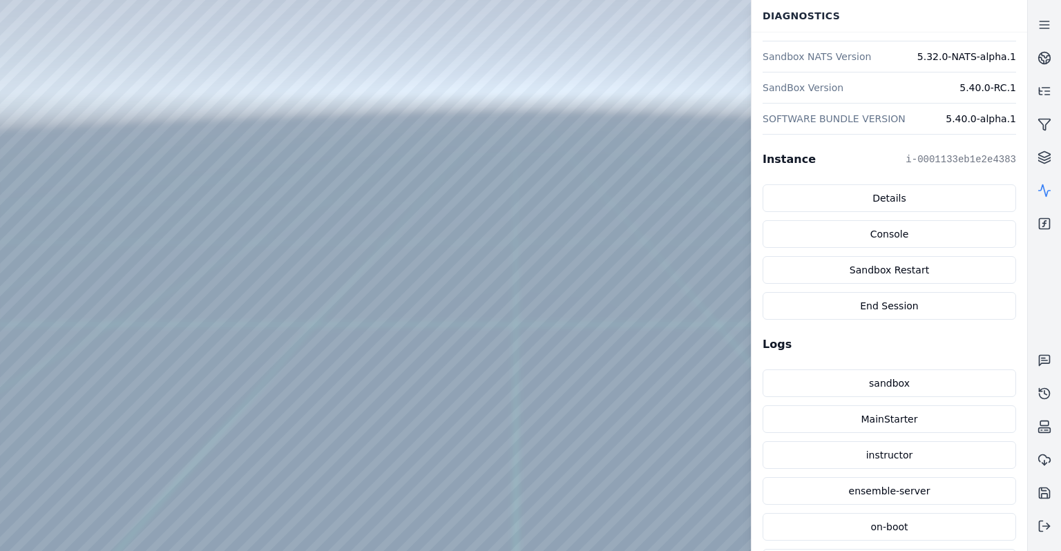
drag, startPoint x: 598, startPoint y: 327, endPoint x: 513, endPoint y: 267, distance: 105.0
drag, startPoint x: 513, startPoint y: 267, endPoint x: 517, endPoint y: 184, distance: 83.0
click at [1040, 49] on link at bounding box center [1044, 57] width 33 height 33
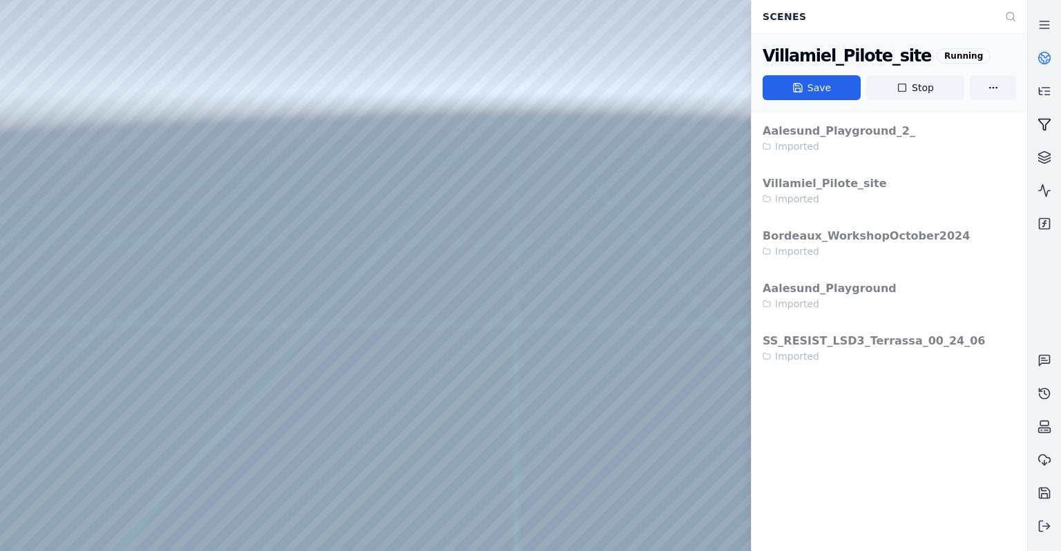
click at [1047, 123] on icon at bounding box center [1045, 125] width 12 height 11
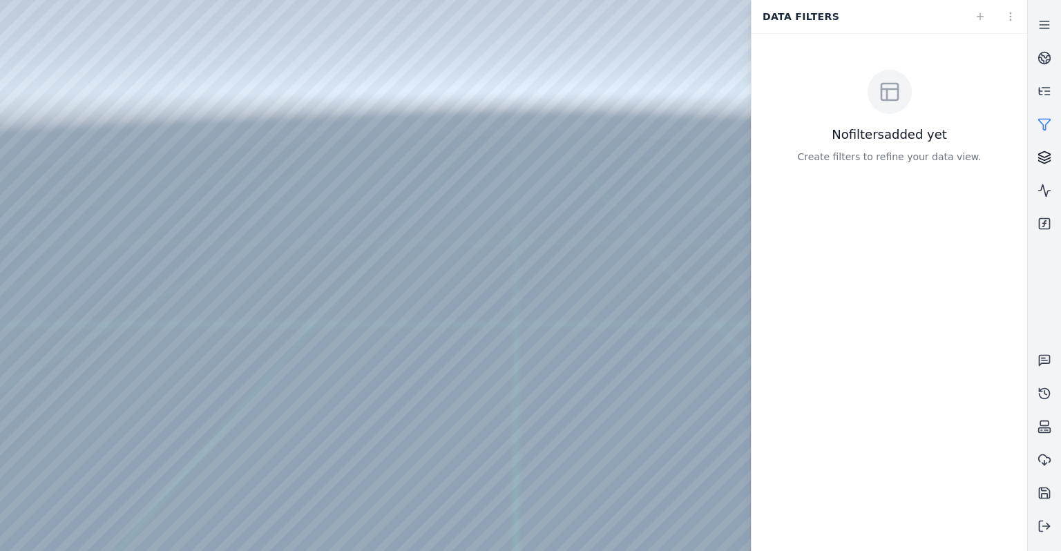
click at [1042, 153] on icon at bounding box center [1045, 155] width 12 height 6
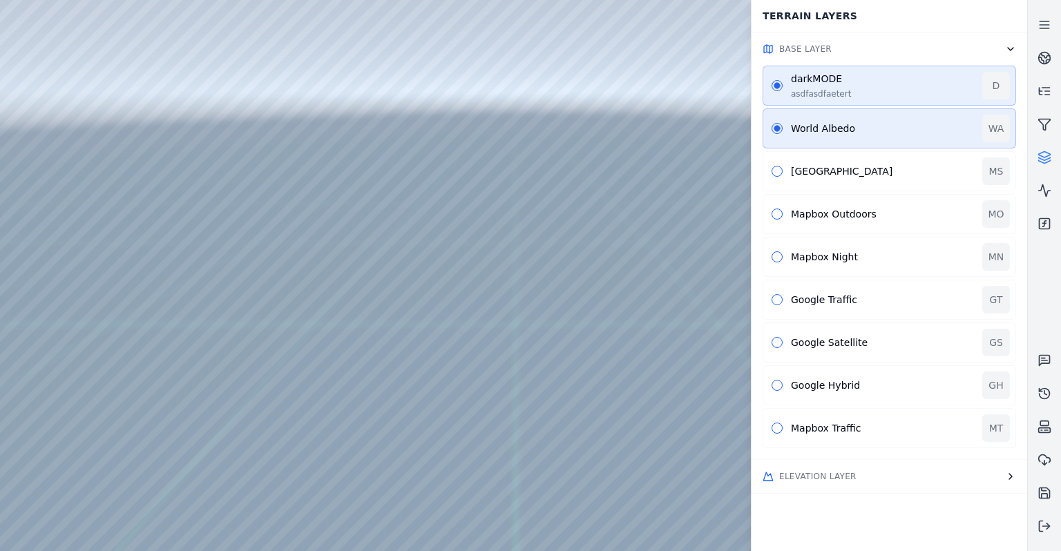
click at [918, 475] on button "Elevation Layer" at bounding box center [890, 476] width 276 height 33
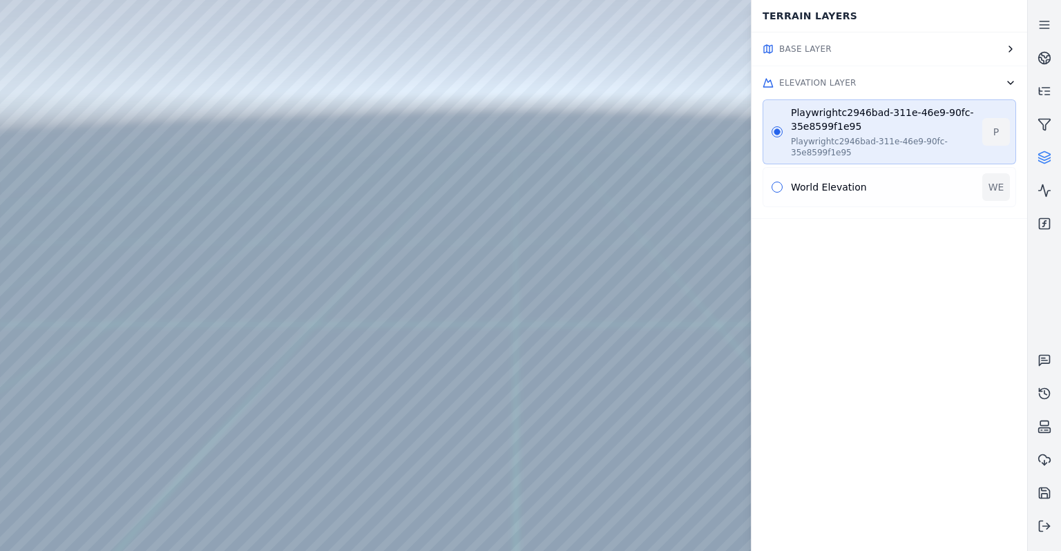
click at [841, 175] on div "World Elevation WE" at bounding box center [890, 187] width 254 height 40
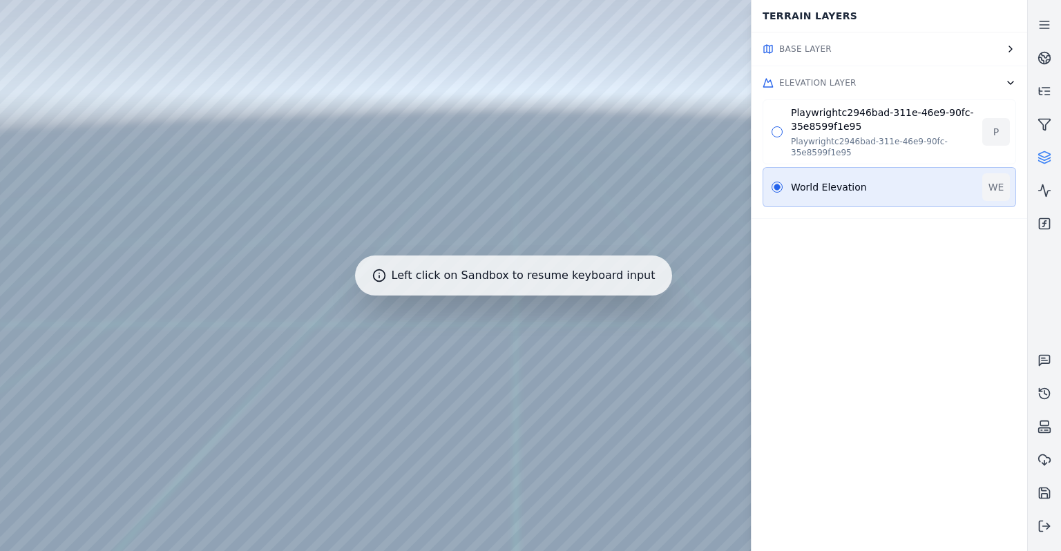
drag, startPoint x: 461, startPoint y: 292, endPoint x: 475, endPoint y: 336, distance: 46.3
click at [475, 336] on div at bounding box center [513, 275] width 1027 height 551
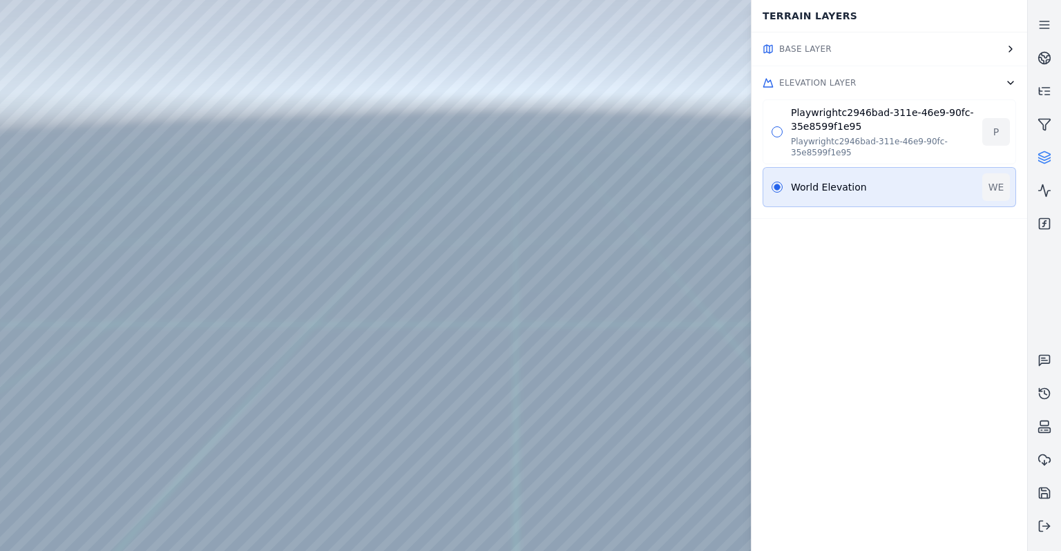
drag, startPoint x: 475, startPoint y: 336, endPoint x: 435, endPoint y: 421, distance: 94.6
click at [945, 267] on div "Base Layer Elevation Layer Playwrightc2946bad-311e-46e9-90fc-35e8599f1e95 Playw…" at bounding box center [890, 291] width 276 height 519
click at [1040, 534] on button at bounding box center [1044, 526] width 33 height 33
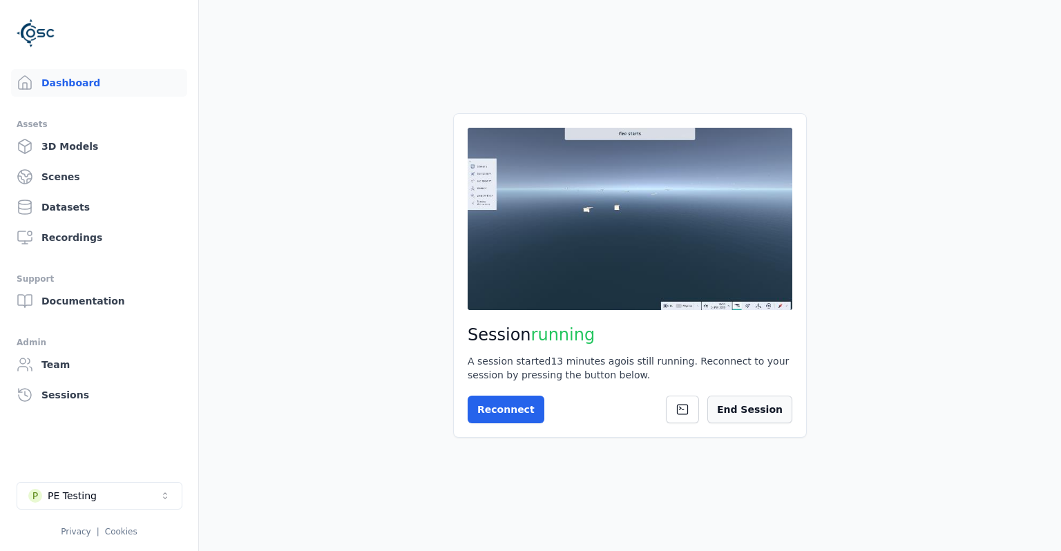
click at [774, 407] on button "End Session" at bounding box center [749, 410] width 85 height 28
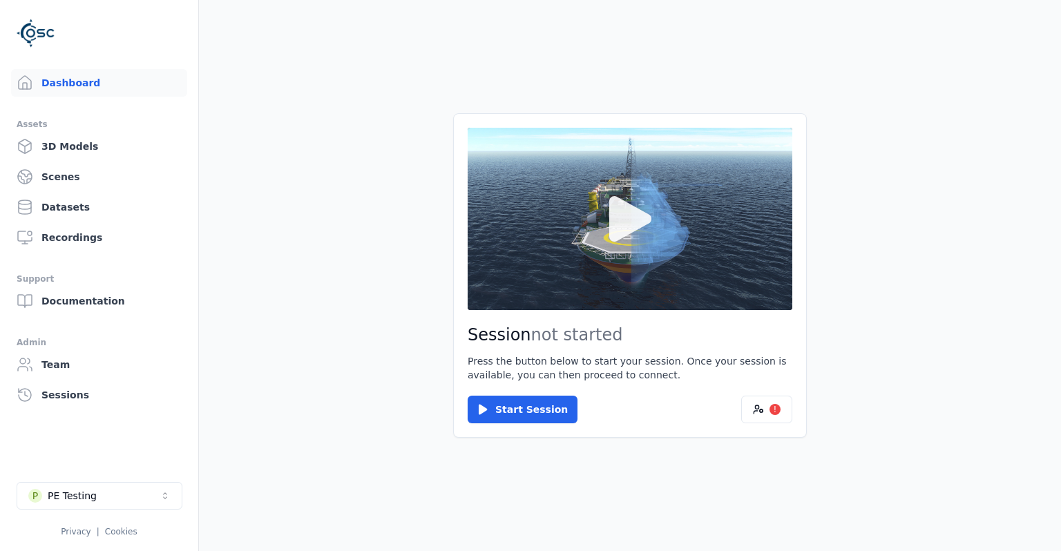
click at [560, 264] on button at bounding box center [630, 219] width 325 height 182
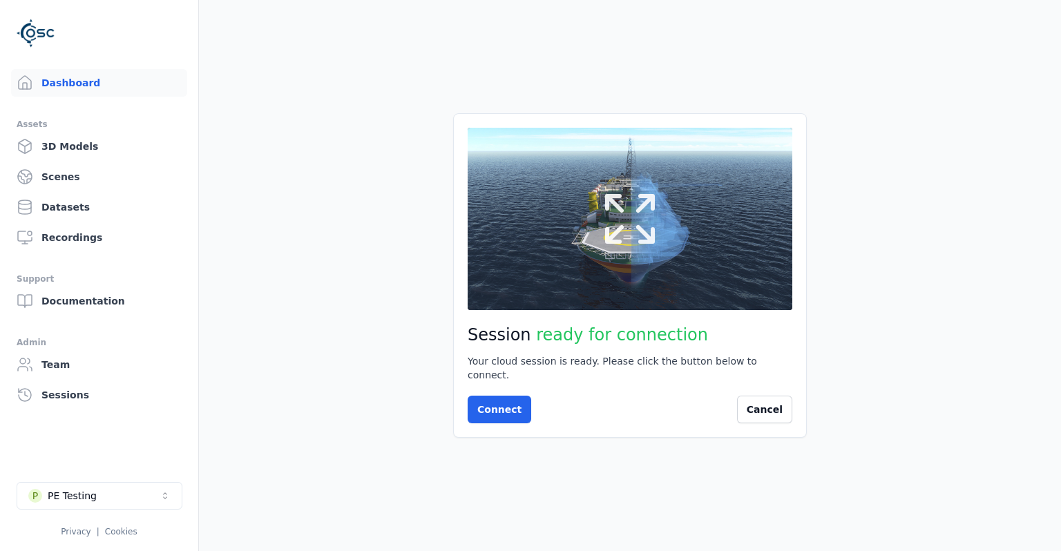
click at [549, 249] on button at bounding box center [630, 219] width 325 height 182
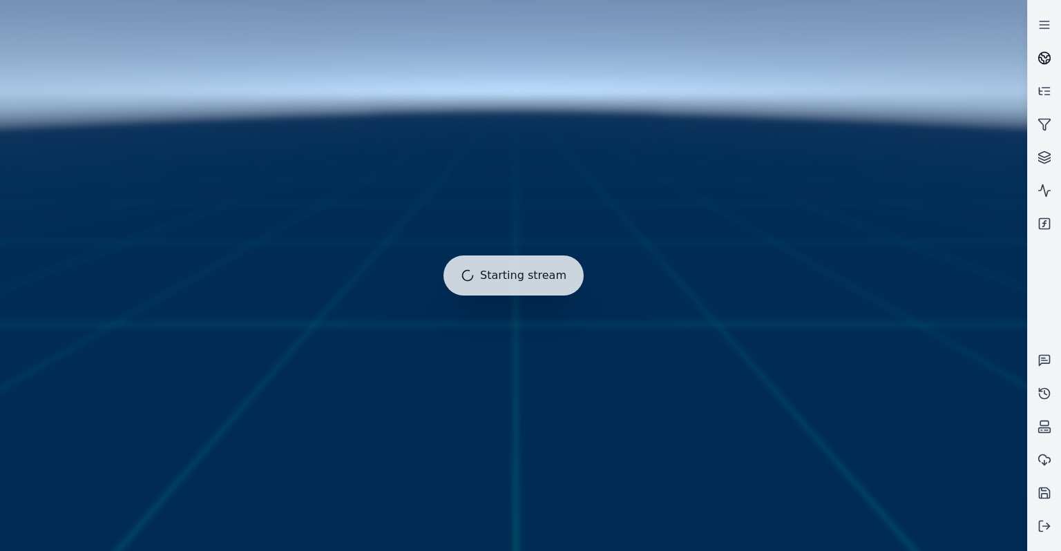
click at [1043, 55] on icon at bounding box center [1046, 55] width 8 height 5
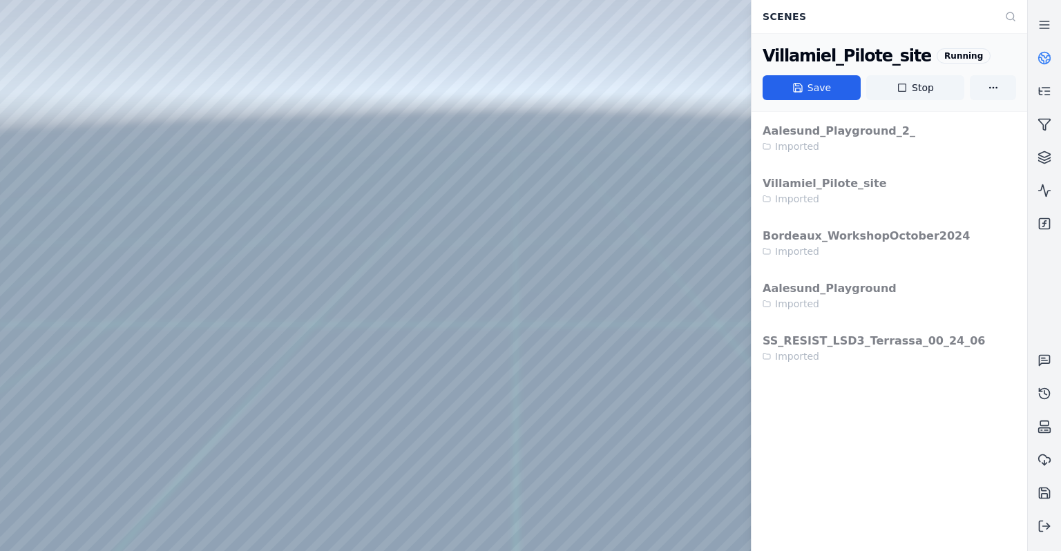
click at [1049, 51] on link at bounding box center [1044, 57] width 33 height 33
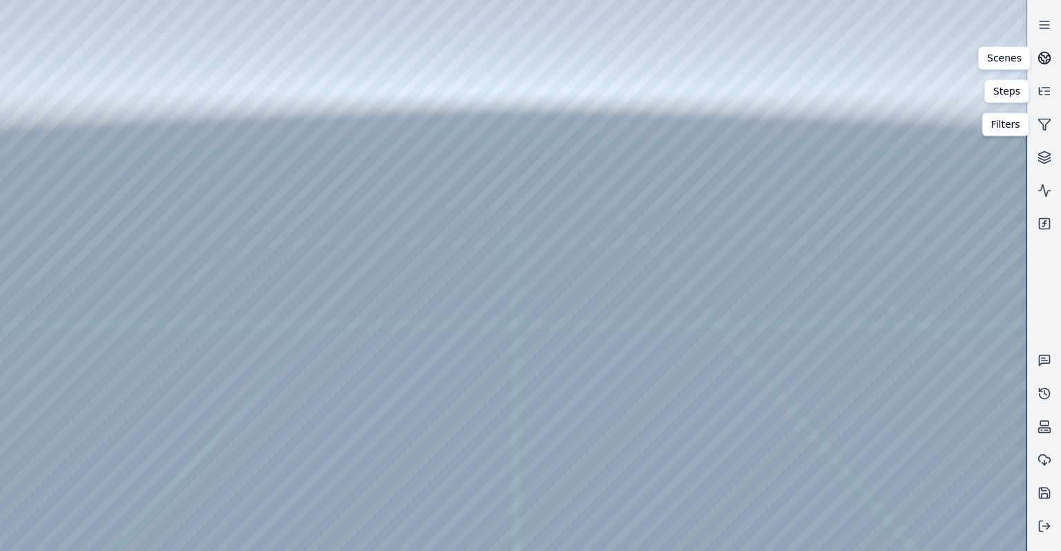
click at [1060, 55] on link at bounding box center [1044, 57] width 33 height 33
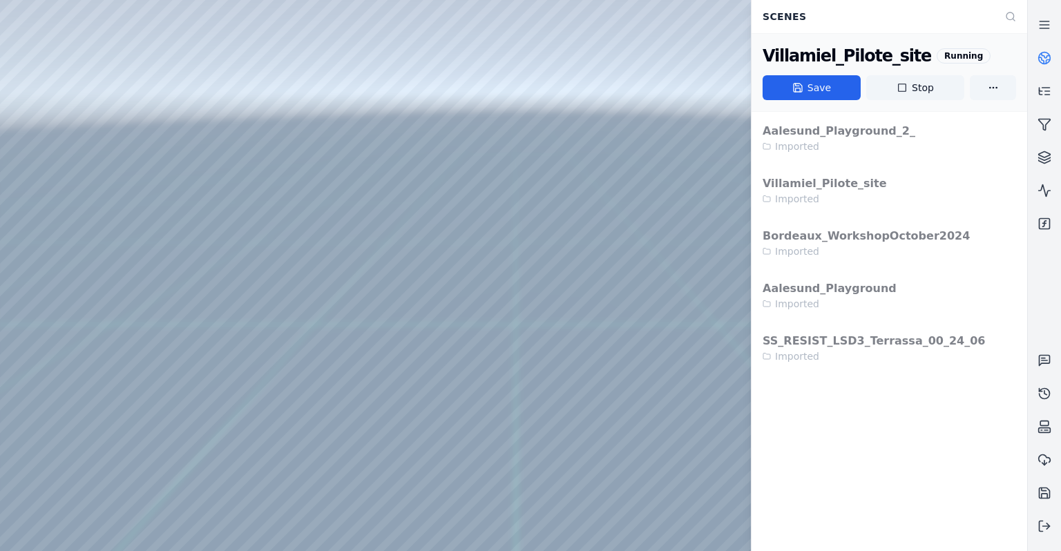
click at [625, 222] on div at bounding box center [513, 275] width 1027 height 551
drag, startPoint x: 625, startPoint y: 222, endPoint x: 611, endPoint y: 247, distance: 28.2
drag, startPoint x: 505, startPoint y: 153, endPoint x: 552, endPoint y: 156, distance: 47.1
click at [893, 95] on button "Stop" at bounding box center [915, 87] width 98 height 25
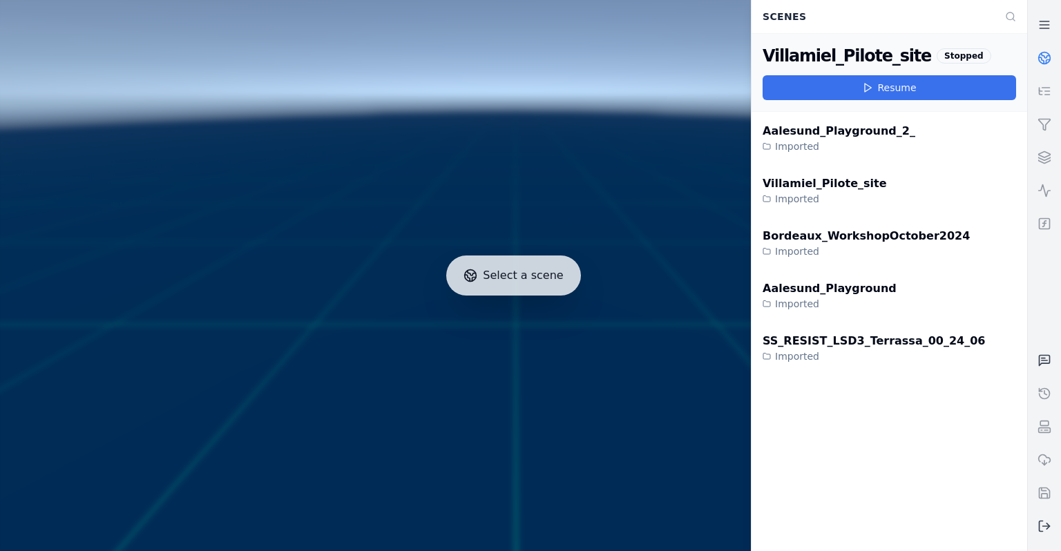
click at [841, 97] on button "Resume" at bounding box center [890, 87] width 254 height 25
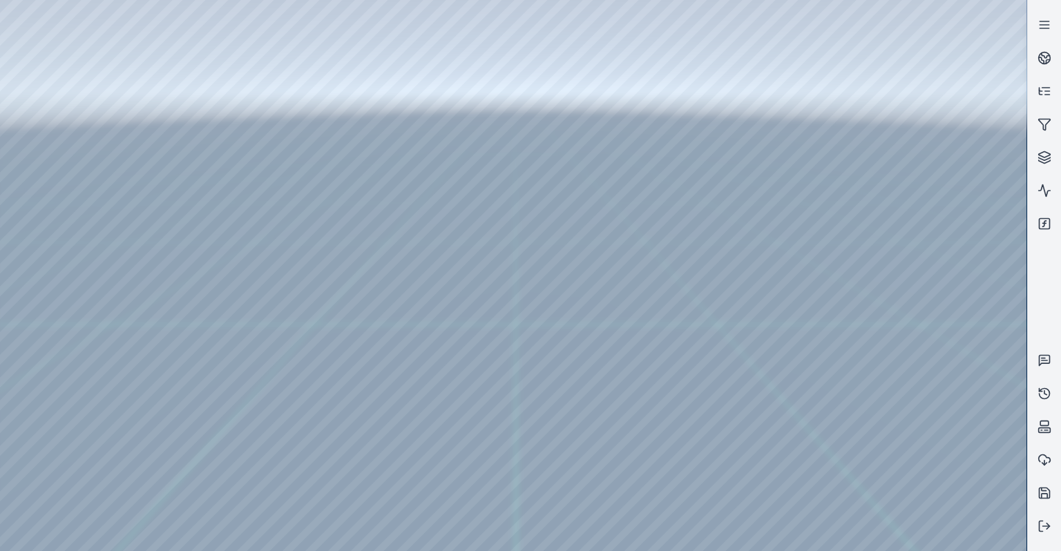
drag, startPoint x: 563, startPoint y: 262, endPoint x: 557, endPoint y: 283, distance: 22.1
click at [557, 283] on div at bounding box center [513, 275] width 1027 height 551
drag, startPoint x: 557, startPoint y: 283, endPoint x: 526, endPoint y: 350, distance: 73.2
click at [60, 139] on div at bounding box center [513, 275] width 1027 height 551
click at [50, 298] on div at bounding box center [513, 275] width 1027 height 551
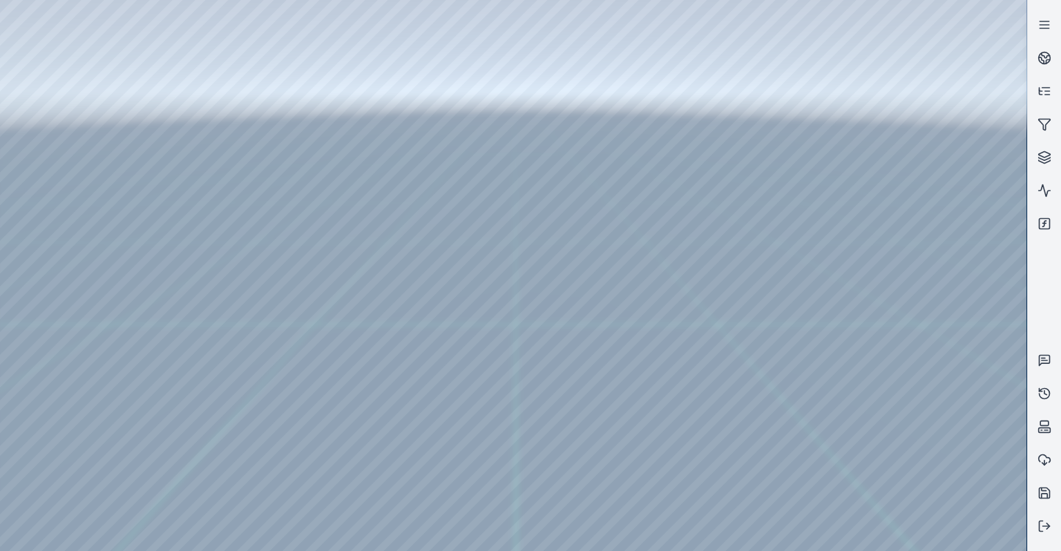
drag, startPoint x: 765, startPoint y: 316, endPoint x: 877, endPoint y: 287, distance: 115.4
click at [236, 153] on div at bounding box center [513, 275] width 1027 height 551
click at [224, 175] on div at bounding box center [513, 275] width 1027 height 551
click at [48, 305] on div at bounding box center [513, 275] width 1027 height 551
drag, startPoint x: 578, startPoint y: 354, endPoint x: 606, endPoint y: 318, distance: 45.2
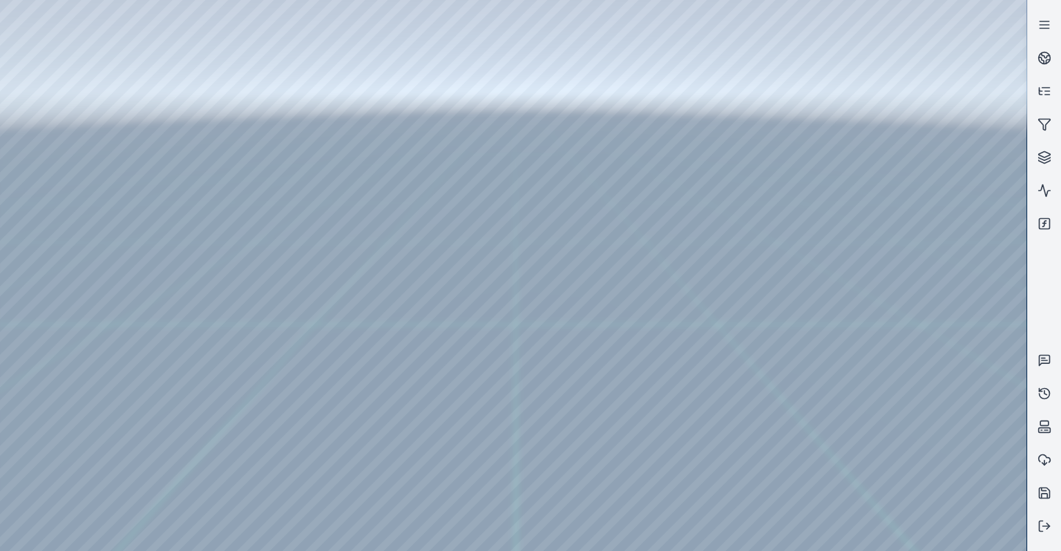
drag, startPoint x: 695, startPoint y: 322, endPoint x: 717, endPoint y: 341, distance: 29.4
drag, startPoint x: 520, startPoint y: 285, endPoint x: 464, endPoint y: 187, distance: 113.3
click at [41, 246] on div at bounding box center [513, 275] width 1027 height 551
click at [234, 137] on div at bounding box center [513, 275] width 1027 height 551
click at [525, 159] on div at bounding box center [513, 275] width 1027 height 551
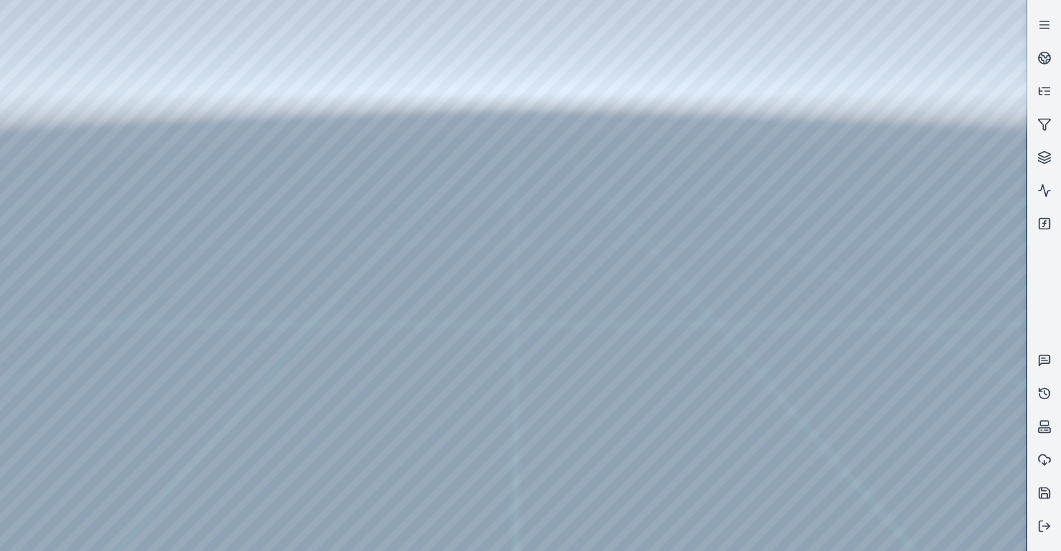
click at [145, 156] on div at bounding box center [513, 275] width 1027 height 551
click at [49, 122] on div at bounding box center [513, 275] width 1027 height 551
click at [46, 156] on div at bounding box center [513, 275] width 1027 height 551
click at [243, 483] on div at bounding box center [513, 275] width 1027 height 551
drag, startPoint x: 490, startPoint y: 280, endPoint x: 523, endPoint y: 272, distance: 33.5
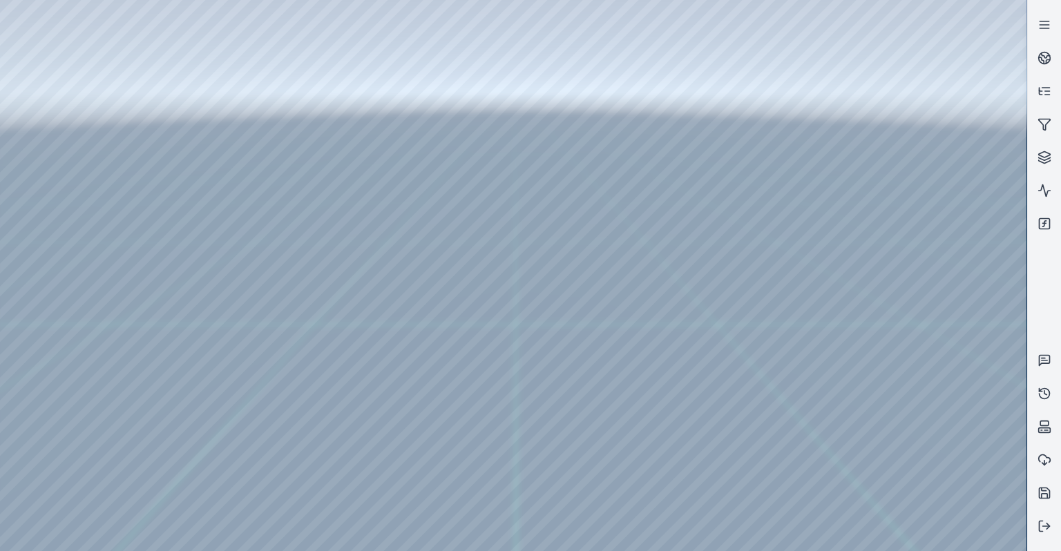
click at [512, 264] on div at bounding box center [513, 275] width 1027 height 551
click at [984, 268] on div at bounding box center [513, 275] width 1027 height 551
click at [963, 295] on div at bounding box center [513, 275] width 1027 height 551
click at [946, 474] on div at bounding box center [513, 275] width 1027 height 551
click at [37, 226] on div at bounding box center [513, 275] width 1027 height 551
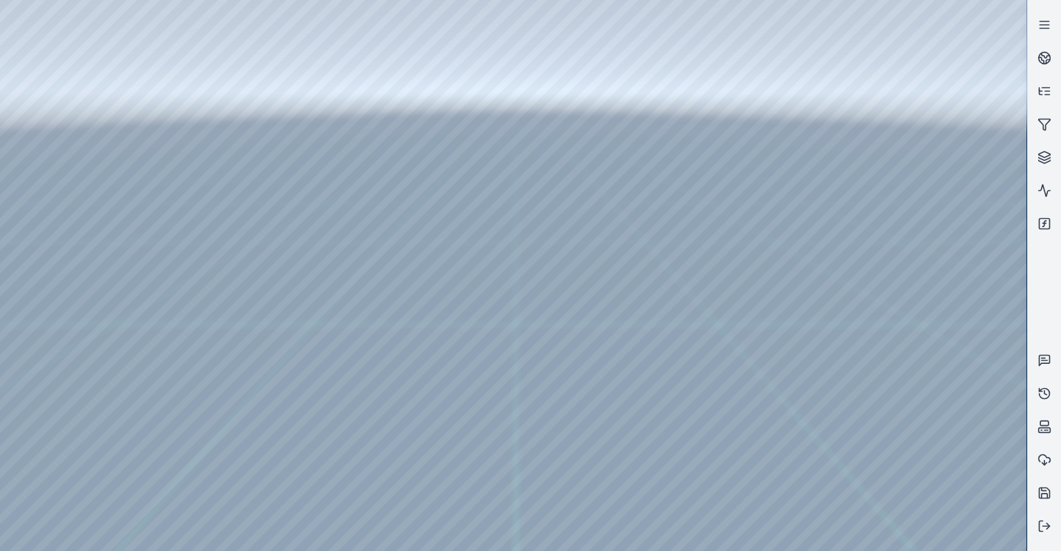
click at [42, 183] on div at bounding box center [513, 275] width 1027 height 551
click at [250, 32] on div at bounding box center [513, 275] width 1027 height 551
click at [198, 79] on div at bounding box center [513, 275] width 1027 height 551
click at [184, 104] on div at bounding box center [513, 275] width 1027 height 551
click at [184, 90] on div at bounding box center [513, 275] width 1027 height 551
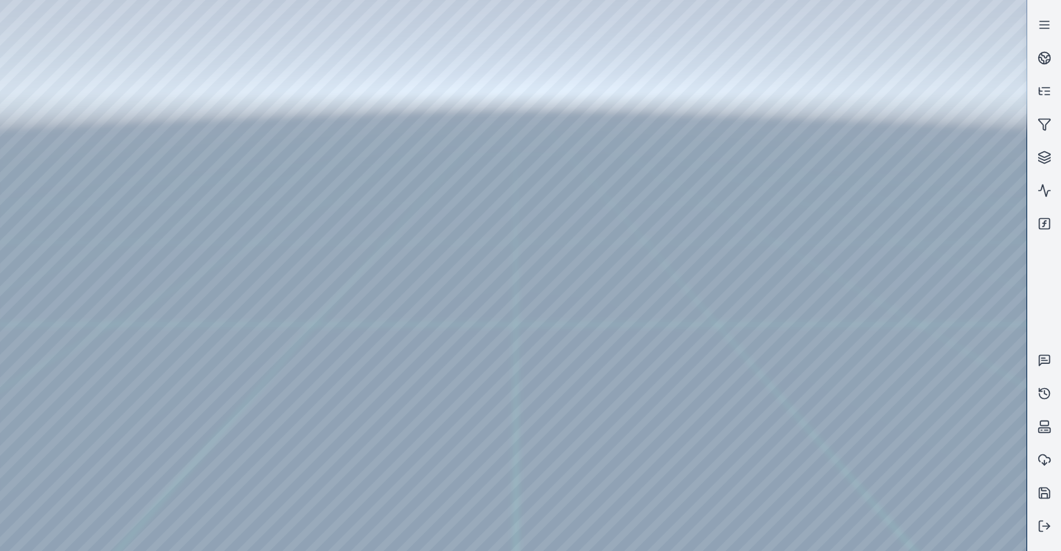
click at [919, 225] on div at bounding box center [513, 275] width 1027 height 551
drag, startPoint x: 662, startPoint y: 386, endPoint x: 721, endPoint y: 416, distance: 65.8
drag, startPoint x: 609, startPoint y: 424, endPoint x: 745, endPoint y: 416, distance: 135.7
drag, startPoint x: 681, startPoint y: 419, endPoint x: 700, endPoint y: 402, distance: 25.5
click at [819, 529] on div at bounding box center [513, 275] width 1027 height 551
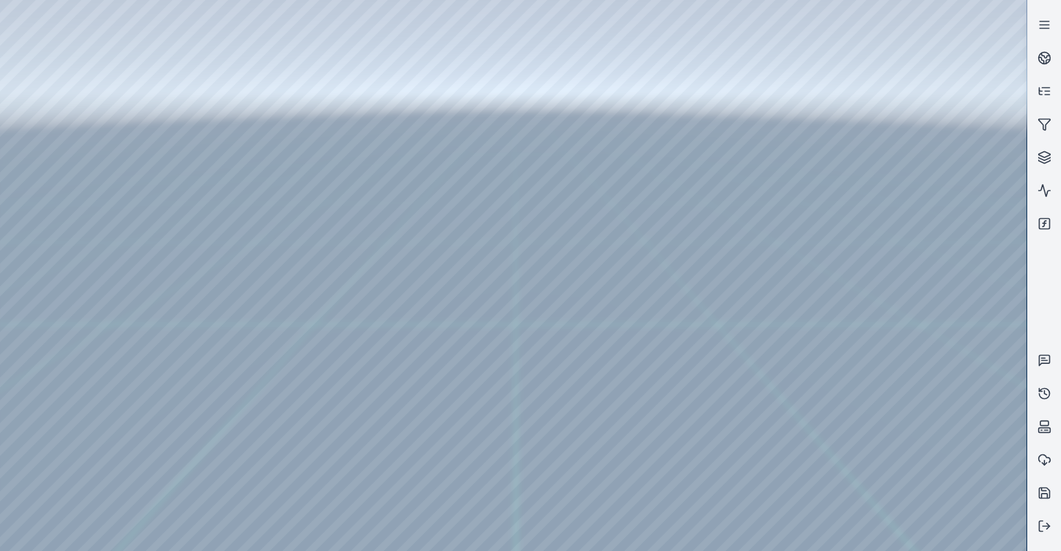
click at [775, 457] on div at bounding box center [513, 275] width 1027 height 551
click at [707, 459] on div at bounding box center [513, 275] width 1027 height 551
click at [649, 459] on div at bounding box center [513, 275] width 1027 height 551
click at [818, 406] on div at bounding box center [513, 275] width 1027 height 551
drag, startPoint x: 638, startPoint y: 390, endPoint x: 625, endPoint y: 376, distance: 18.1
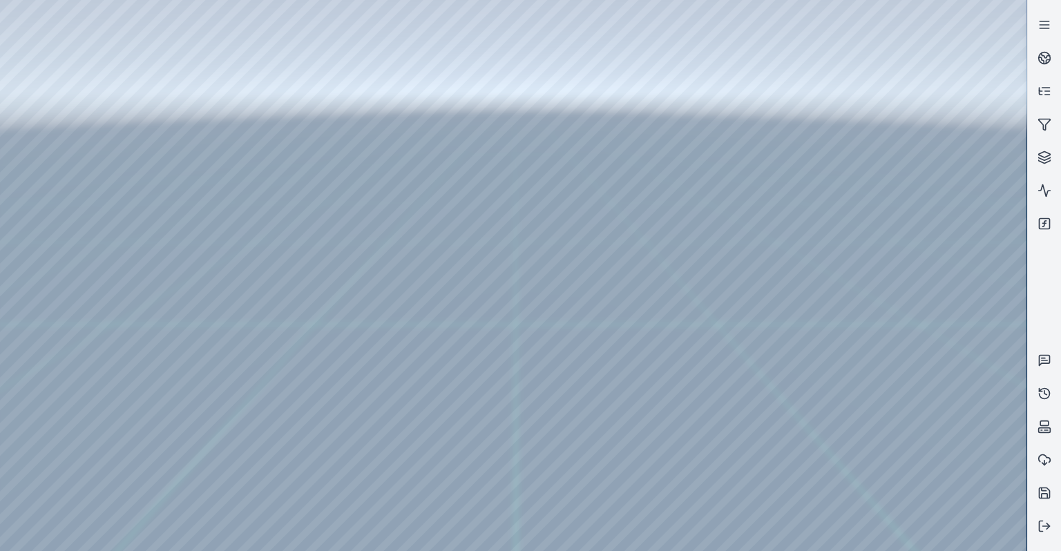
drag, startPoint x: 656, startPoint y: 354, endPoint x: 742, endPoint y: 344, distance: 86.3
drag, startPoint x: 554, startPoint y: 271, endPoint x: 573, endPoint y: 255, distance: 25.0
click at [941, 454] on div at bounding box center [513, 275] width 1027 height 551
drag, startPoint x: 683, startPoint y: 391, endPoint x: 689, endPoint y: 363, distance: 28.5
click at [918, 447] on div at bounding box center [513, 275] width 1027 height 551
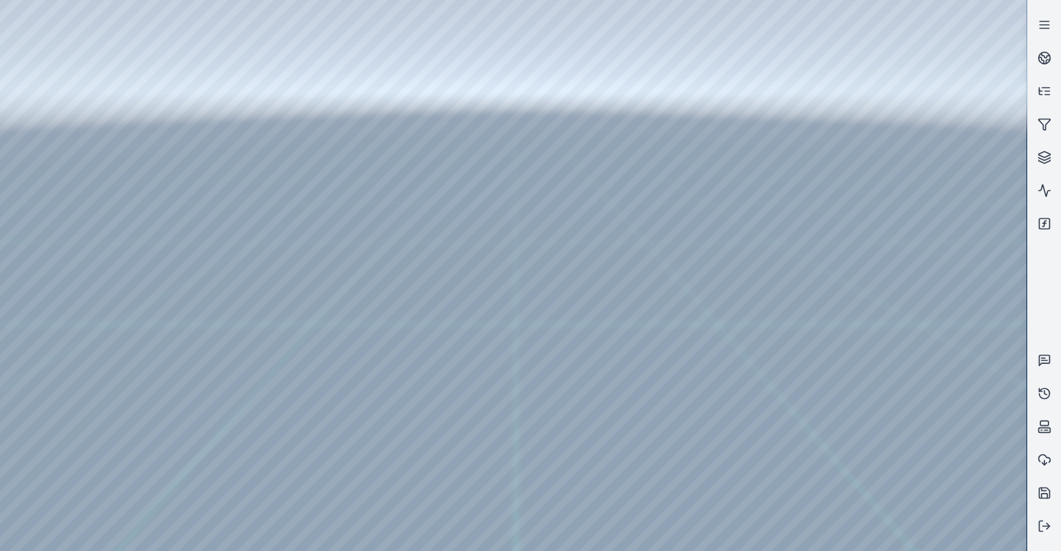
click at [910, 485] on div at bounding box center [513, 275] width 1027 height 551
click at [26, 119] on div at bounding box center [513, 275] width 1027 height 551
click at [45, 154] on div at bounding box center [513, 275] width 1027 height 551
click at [216, 486] on div at bounding box center [513, 275] width 1027 height 551
click at [218, 483] on div at bounding box center [513, 275] width 1027 height 551
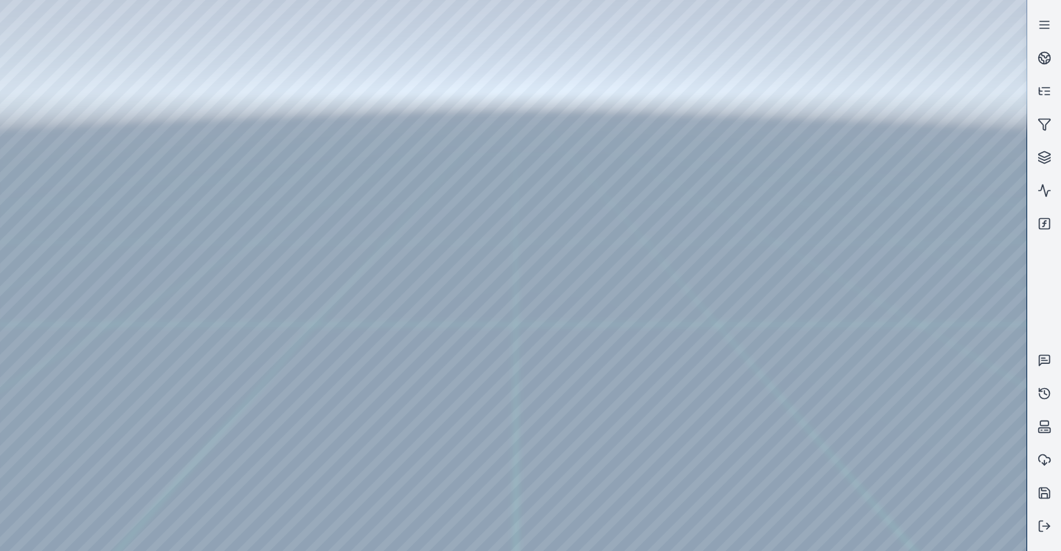
click at [227, 485] on div at bounding box center [513, 275] width 1027 height 551
click at [218, 496] on div at bounding box center [513, 275] width 1027 height 551
click at [405, 189] on div at bounding box center [513, 275] width 1027 height 551
click at [375, 218] on div at bounding box center [513, 275] width 1027 height 551
click at [444, 131] on div at bounding box center [513, 275] width 1027 height 551
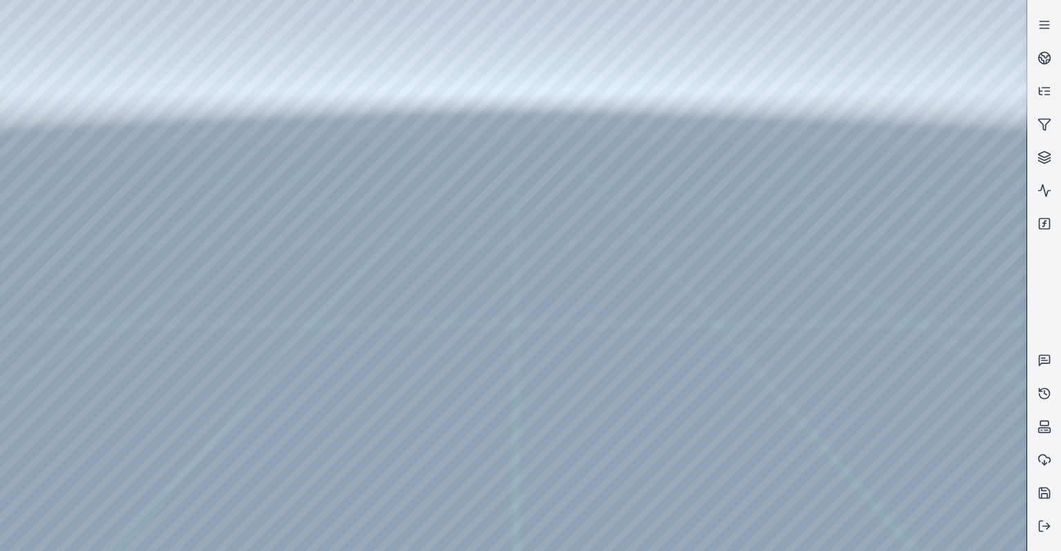
click at [929, 201] on div at bounding box center [513, 275] width 1027 height 551
click at [919, 200] on div at bounding box center [513, 275] width 1027 height 551
click at [929, 314] on div at bounding box center [513, 275] width 1027 height 551
click at [928, 312] on div at bounding box center [513, 275] width 1027 height 551
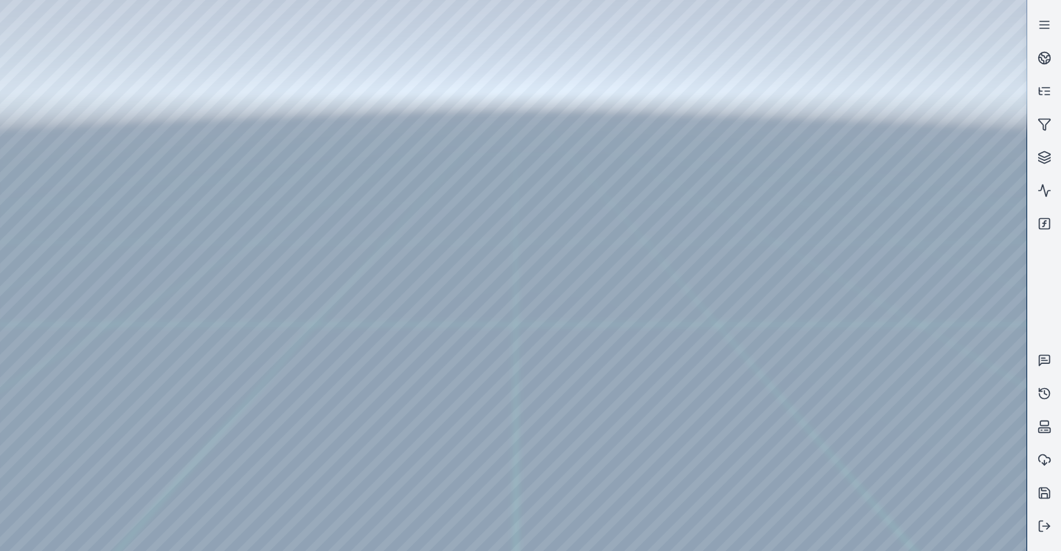
click at [913, 352] on div at bounding box center [513, 275] width 1027 height 551
click at [904, 348] on div at bounding box center [513, 275] width 1027 height 551
click at [905, 422] on div at bounding box center [513, 275] width 1027 height 551
click at [959, 497] on div at bounding box center [513, 275] width 1027 height 551
click at [949, 137] on div at bounding box center [513, 275] width 1027 height 551
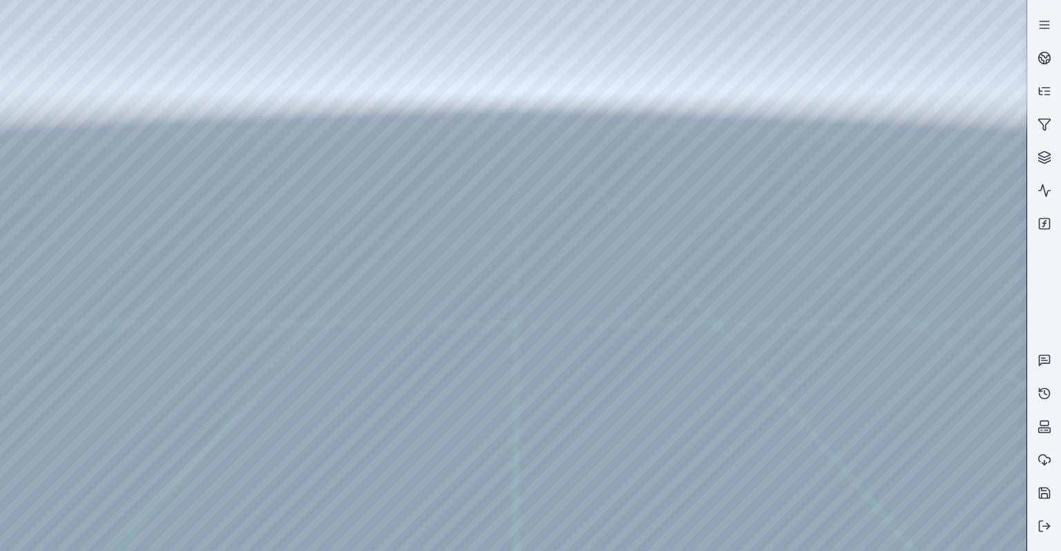
click at [40, 229] on div at bounding box center [513, 275] width 1027 height 551
click at [40, 178] on div at bounding box center [513, 275] width 1027 height 551
click at [195, 95] on div at bounding box center [513, 275] width 1027 height 551
click at [1011, 256] on div at bounding box center [513, 275] width 1027 height 551
click at [1011, 353] on div at bounding box center [513, 275] width 1027 height 551
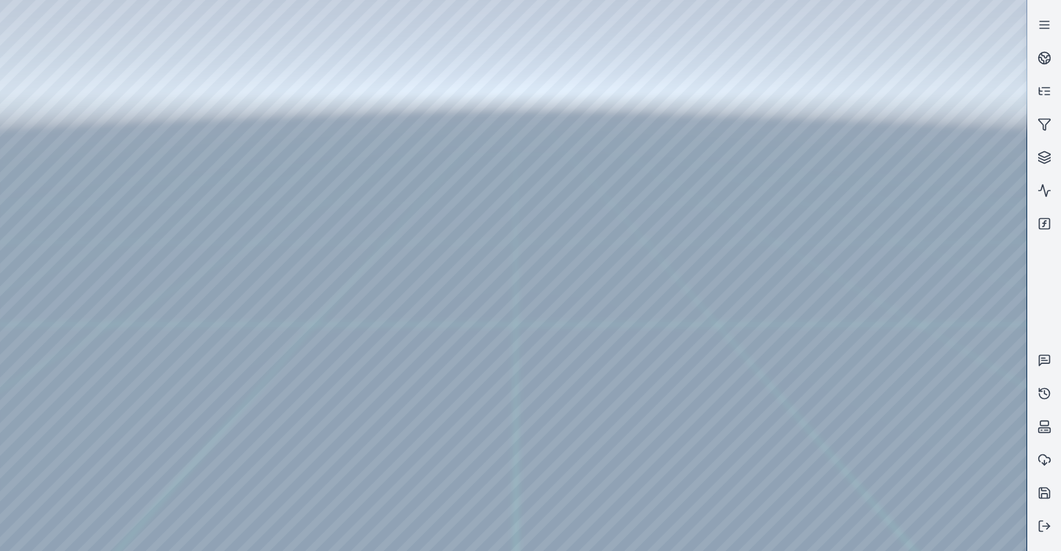
click at [902, 426] on div at bounding box center [513, 275] width 1027 height 551
drag, startPoint x: 670, startPoint y: 390, endPoint x: 539, endPoint y: 402, distance: 131.8
click at [252, 40] on div at bounding box center [513, 275] width 1027 height 551
drag, startPoint x: 1024, startPoint y: 461, endPoint x: 1026, endPoint y: 389, distance: 72.6
click at [1026, 389] on div at bounding box center [513, 275] width 1027 height 551
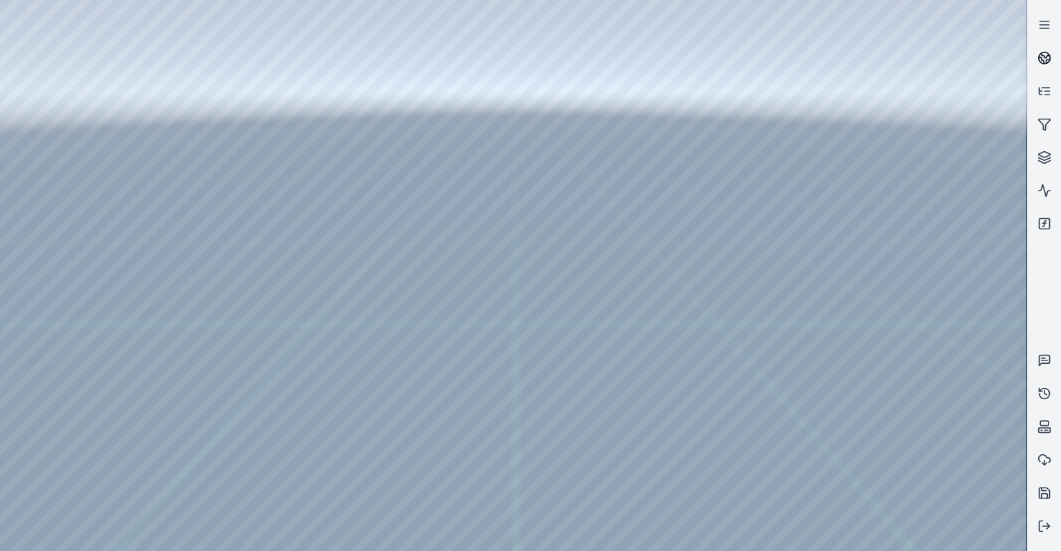
drag, startPoint x: 1022, startPoint y: 399, endPoint x: 1029, endPoint y: 44, distance: 355.8
click at [1029, 44] on div at bounding box center [530, 275] width 1061 height 551
drag, startPoint x: 1025, startPoint y: 57, endPoint x: 1025, endPoint y: 39, distance: 18.7
click at [1025, 39] on div at bounding box center [513, 275] width 1027 height 551
click at [1003, 81] on div at bounding box center [513, 275] width 1027 height 551
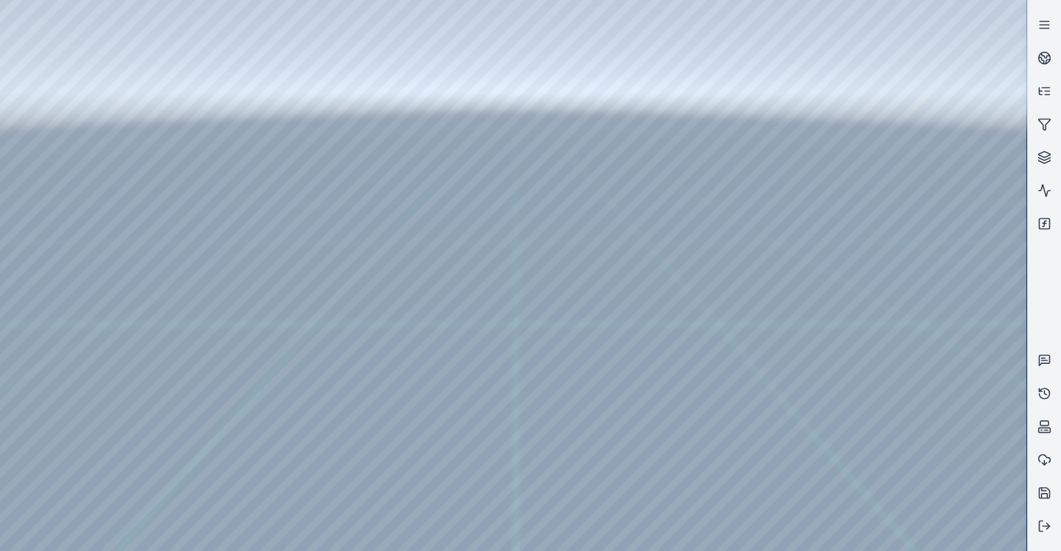
click at [1001, 84] on div at bounding box center [513, 275] width 1027 height 551
click at [933, 258] on div at bounding box center [513, 275] width 1027 height 551
drag, startPoint x: 216, startPoint y: 35, endPoint x: 127, endPoint y: 35, distance: 89.1
click at [127, 35] on div at bounding box center [513, 275] width 1027 height 551
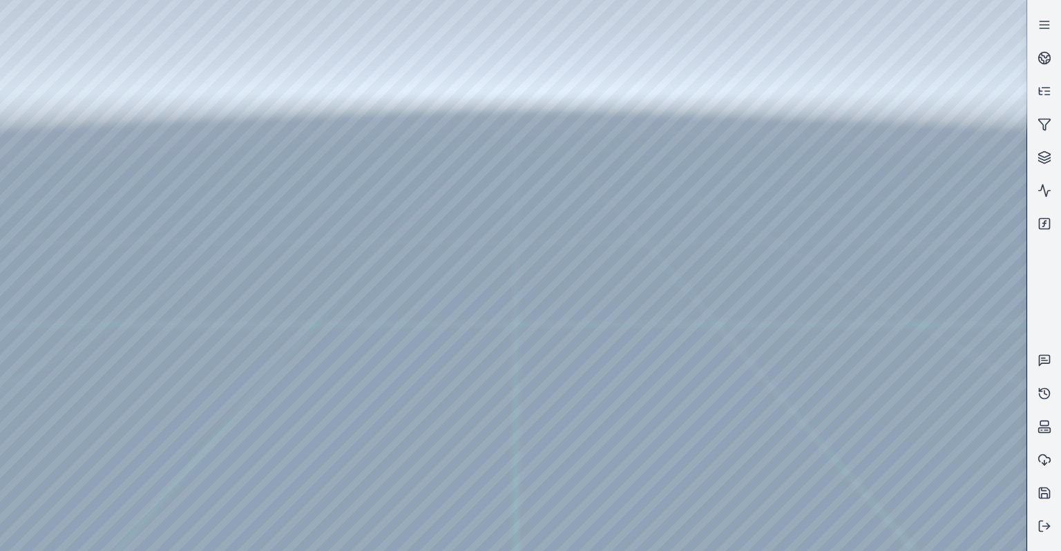
click at [155, 35] on div at bounding box center [513, 275] width 1027 height 551
drag, startPoint x: 161, startPoint y: 37, endPoint x: 131, endPoint y: 37, distance: 29.7
click at [131, 37] on div at bounding box center [513, 275] width 1027 height 551
click at [134, 128] on div at bounding box center [513, 275] width 1027 height 551
click at [155, 123] on div at bounding box center [513, 275] width 1027 height 551
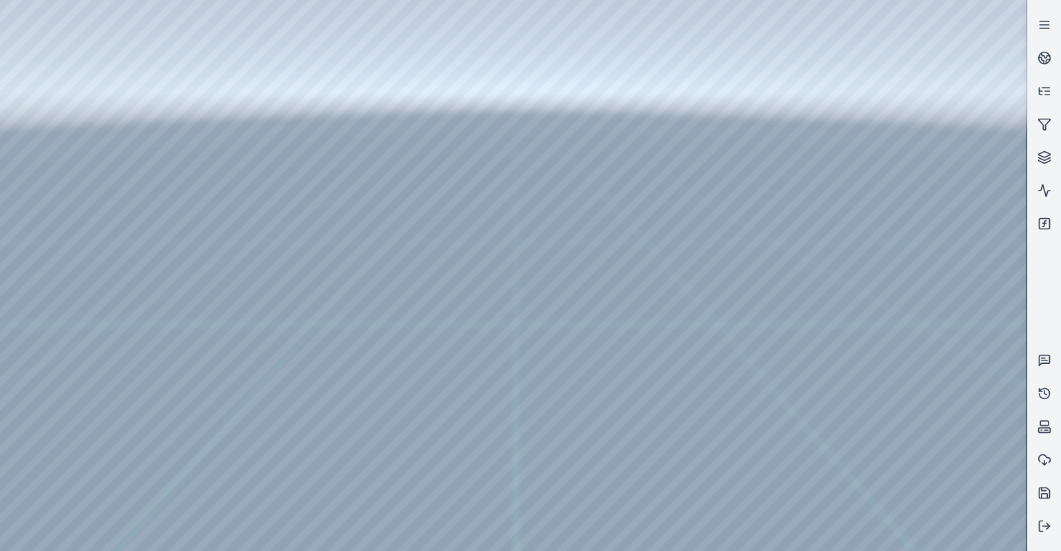
click at [167, 142] on div at bounding box center [513, 275] width 1027 height 551
click at [175, 85] on div at bounding box center [513, 275] width 1027 height 551
click at [149, 138] on div at bounding box center [513, 275] width 1027 height 551
click at [928, 241] on div at bounding box center [513, 275] width 1027 height 551
click at [908, 280] on div at bounding box center [513, 275] width 1027 height 551
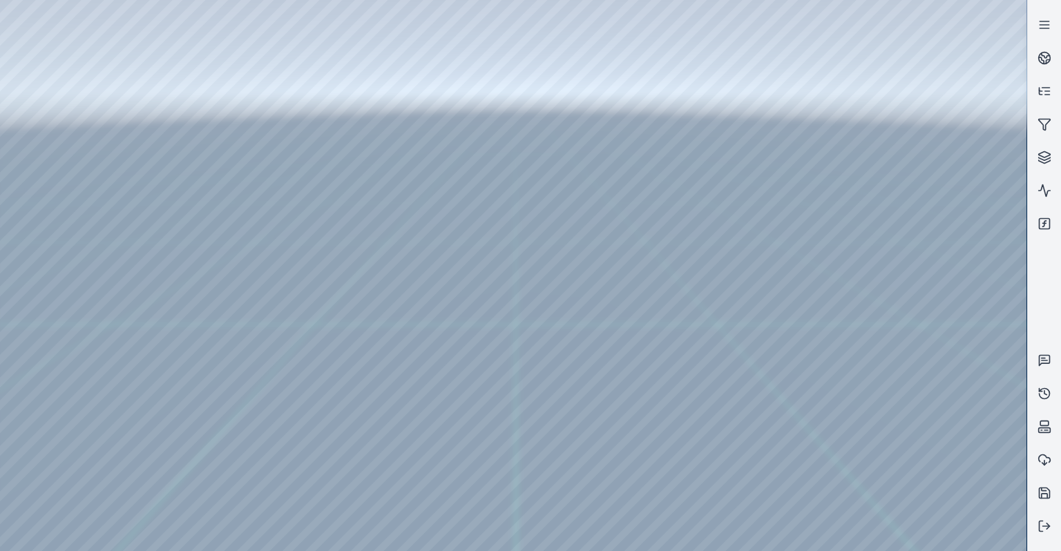
click at [938, 275] on div at bounding box center [513, 275] width 1027 height 551
drag, startPoint x: 913, startPoint y: 276, endPoint x: 880, endPoint y: 274, distance: 32.5
click at [880, 274] on div at bounding box center [513, 275] width 1027 height 551
click at [906, 280] on div at bounding box center [513, 275] width 1027 height 551
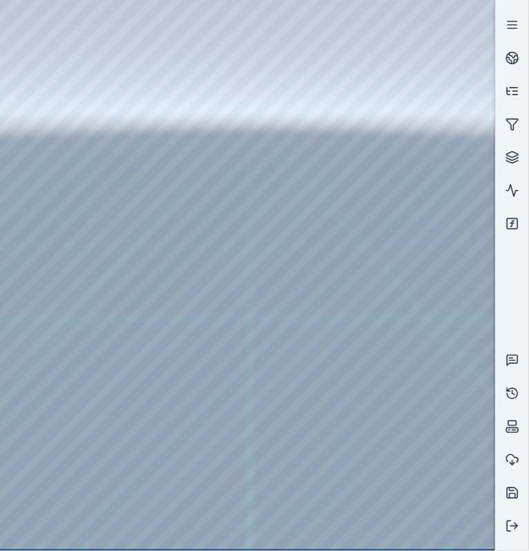
click at [388, 280] on div at bounding box center [247, 275] width 495 height 550
click at [363, 276] on div at bounding box center [247, 275] width 495 height 550
click at [385, 236] on div at bounding box center [247, 275] width 495 height 550
click at [363, 278] on div at bounding box center [247, 275] width 495 height 550
click at [108, 35] on div at bounding box center [247, 275] width 495 height 550
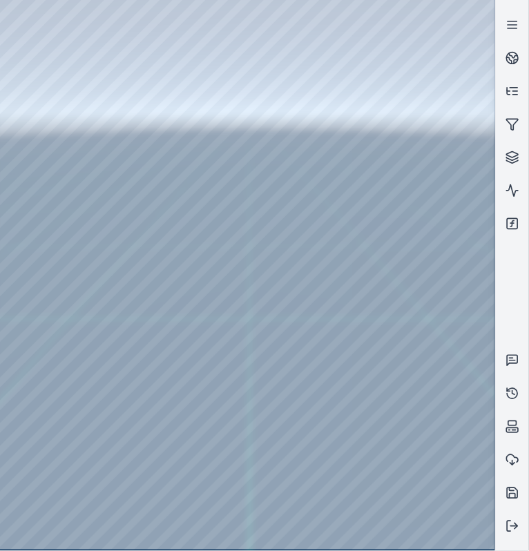
drag, startPoint x: 242, startPoint y: 274, endPoint x: 319, endPoint y: 276, distance: 77.4
drag, startPoint x: 214, startPoint y: 330, endPoint x: 88, endPoint y: 368, distance: 132.0
drag, startPoint x: 242, startPoint y: 344, endPoint x: 206, endPoint y: 334, distance: 37.4
click at [437, 441] on div at bounding box center [247, 275] width 495 height 550
drag, startPoint x: 203, startPoint y: 325, endPoint x: 303, endPoint y: 307, distance: 101.1
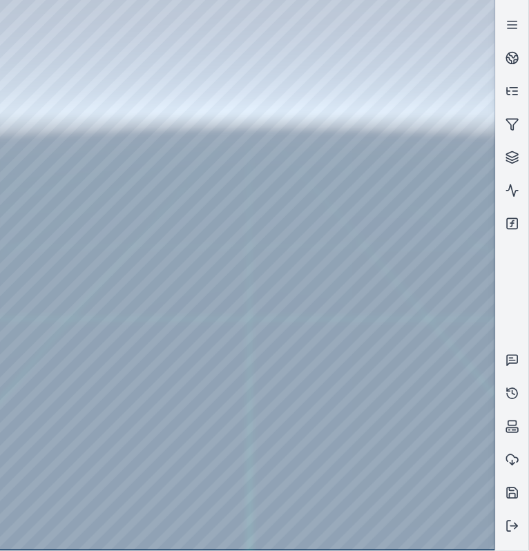
drag, startPoint x: 195, startPoint y: 323, endPoint x: 96, endPoint y: 322, distance: 98.8
drag, startPoint x: 245, startPoint y: 319, endPoint x: 249, endPoint y: 330, distance: 12.1
click at [402, 374] on div at bounding box center [247, 275] width 495 height 550
click at [399, 418] on div at bounding box center [247, 275] width 495 height 550
click at [399, 375] on div at bounding box center [247, 275] width 495 height 550
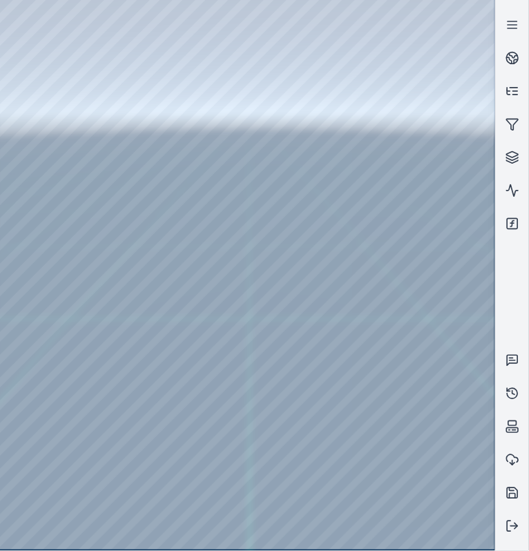
click at [392, 414] on div at bounding box center [247, 275] width 495 height 550
click at [399, 457] on div at bounding box center [247, 275] width 495 height 550
click at [385, 398] on div at bounding box center [247, 275] width 495 height 550
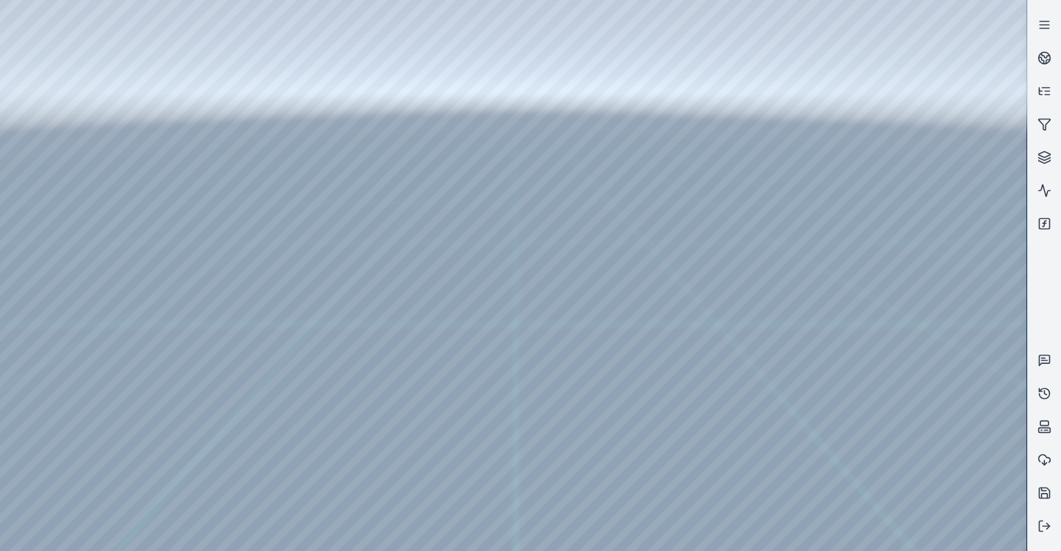
click at [50, 177] on div at bounding box center [513, 275] width 1027 height 551
click at [181, 151] on div at bounding box center [513, 275] width 1027 height 551
click at [183, 138] on div at bounding box center [513, 275] width 1027 height 551
click at [171, 166] on div at bounding box center [513, 275] width 1027 height 551
click at [200, 154] on div at bounding box center [513, 275] width 1027 height 551
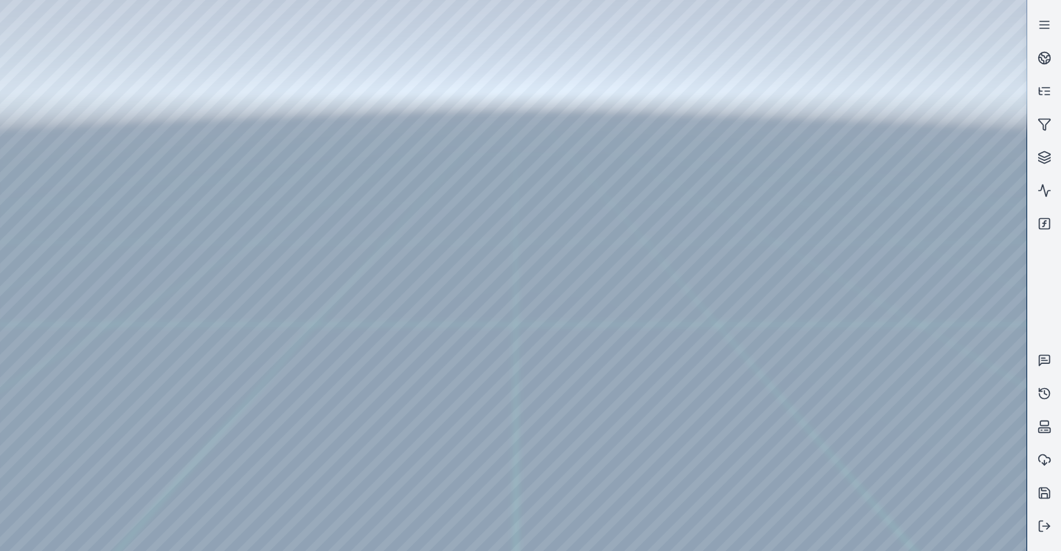
click at [183, 138] on div at bounding box center [513, 275] width 1027 height 551
click at [195, 189] on div at bounding box center [513, 275] width 1027 height 551
click at [203, 139] on div at bounding box center [513, 275] width 1027 height 551
drag, startPoint x: 589, startPoint y: 339, endPoint x: 613, endPoint y: 251, distance: 90.3
drag, startPoint x: 611, startPoint y: 240, endPoint x: 604, endPoint y: 233, distance: 9.3
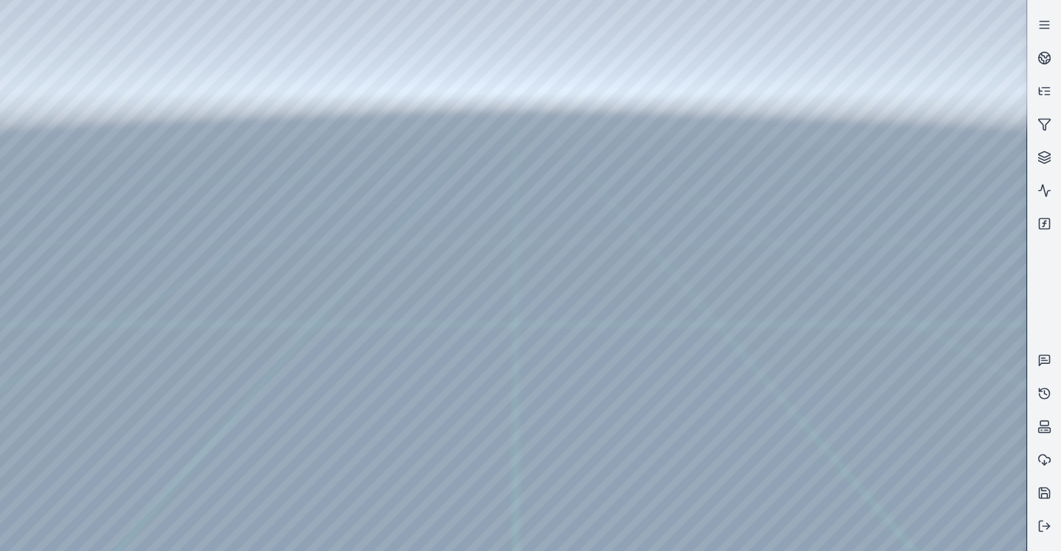
click at [914, 300] on div at bounding box center [513, 275] width 1027 height 551
click at [926, 270] on div at bounding box center [513, 275] width 1027 height 551
click at [927, 267] on div at bounding box center [513, 275] width 1027 height 551
click at [927, 233] on div at bounding box center [513, 275] width 1027 height 551
click at [920, 305] on div at bounding box center [513, 275] width 1027 height 551
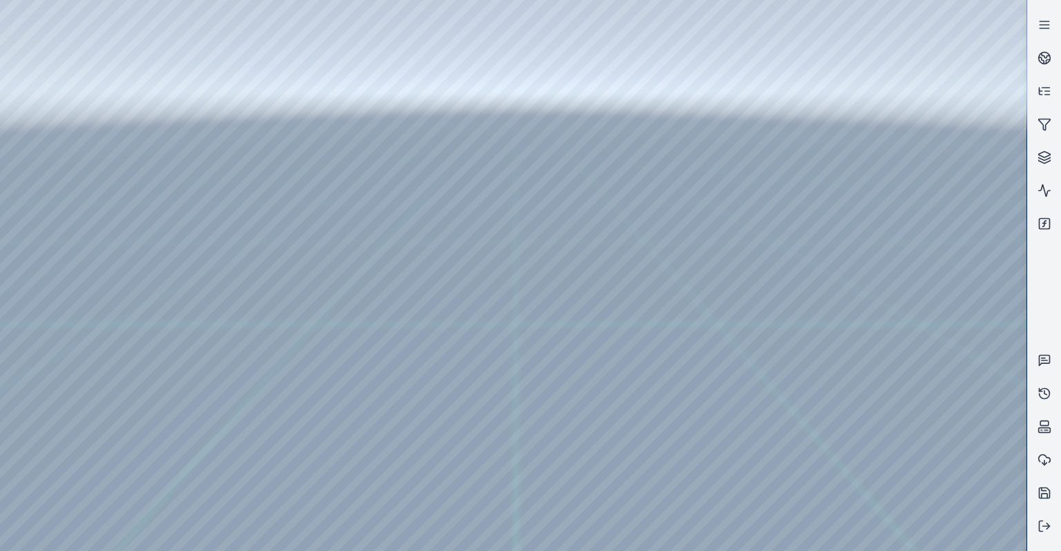
click at [919, 142] on div at bounding box center [513, 275] width 1027 height 551
click at [922, 104] on div at bounding box center [513, 275] width 1027 height 551
click at [930, 101] on div at bounding box center [513, 275] width 1027 height 551
click at [932, 135] on div at bounding box center [513, 275] width 1027 height 551
click at [922, 101] on div at bounding box center [513, 275] width 1027 height 551
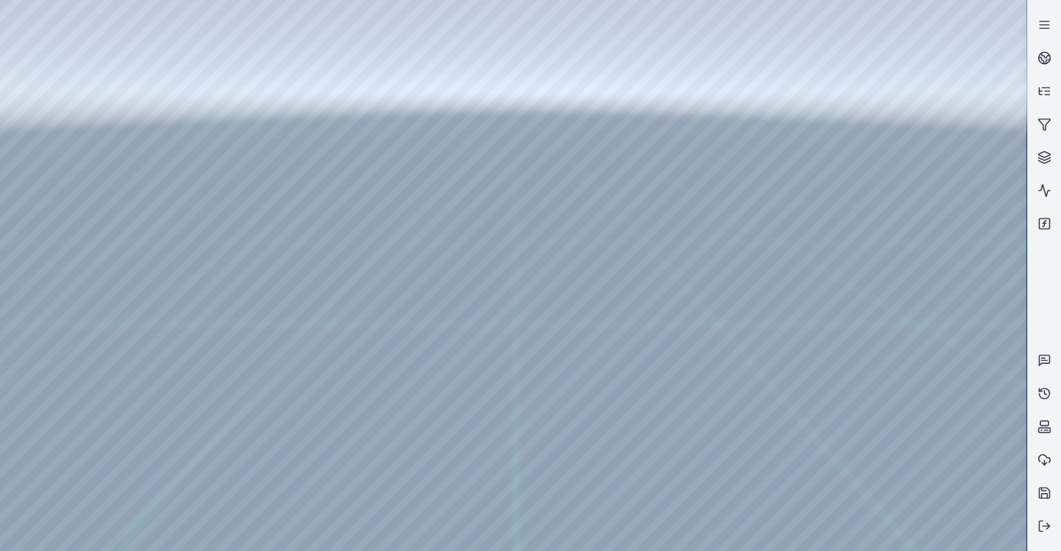
drag, startPoint x: 526, startPoint y: 396, endPoint x: 553, endPoint y: 341, distance: 61.5
click at [49, 162] on div at bounding box center [513, 275] width 1027 height 551
click at [45, 123] on div at bounding box center [513, 275] width 1027 height 551
click at [51, 149] on div at bounding box center [513, 275] width 1027 height 551
click at [51, 152] on div at bounding box center [513, 275] width 1027 height 551
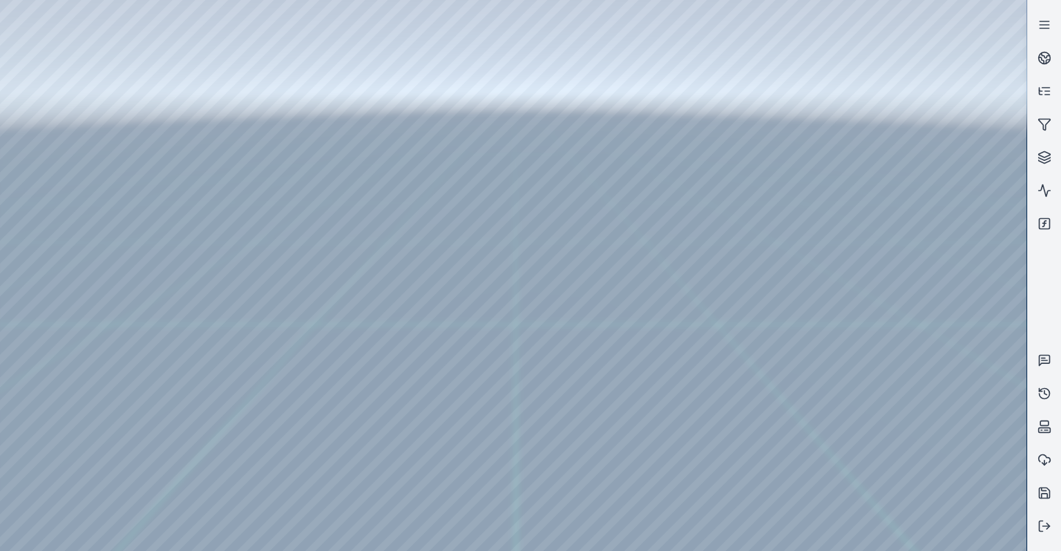
click at [229, 483] on div at bounding box center [513, 275] width 1027 height 551
click at [226, 495] on div at bounding box center [513, 275] width 1027 height 551
click at [434, 188] on div at bounding box center [513, 275] width 1027 height 551
click at [371, 206] on div at bounding box center [513, 275] width 1027 height 551
drag, startPoint x: 684, startPoint y: 377, endPoint x: 601, endPoint y: 326, distance: 97.4
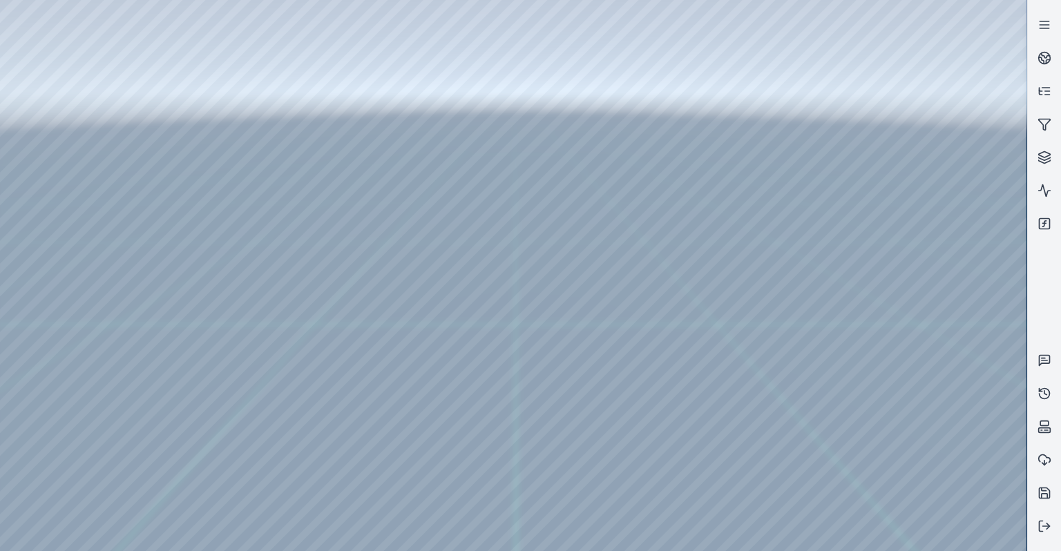
click at [39, 220] on div at bounding box center [513, 275] width 1027 height 551
click at [41, 182] on div at bounding box center [513, 275] width 1027 height 551
click at [42, 159] on div at bounding box center [513, 275] width 1027 height 551
click at [230, 75] on div at bounding box center [513, 275] width 1027 height 551
drag, startPoint x: 123, startPoint y: 82, endPoint x: 559, endPoint y: 495, distance: 600.6
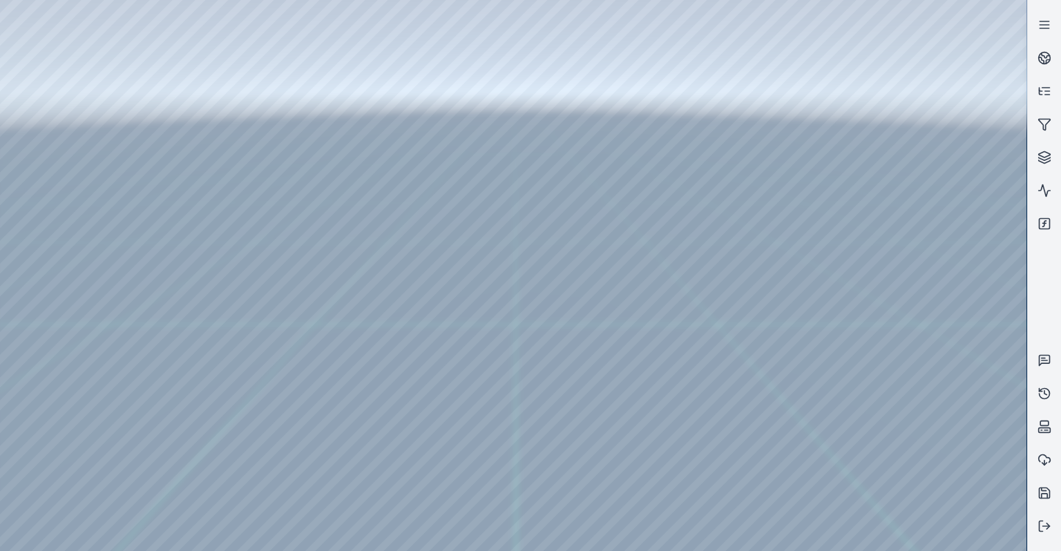
click at [559, 495] on div at bounding box center [513, 275] width 1027 height 551
drag, startPoint x: 576, startPoint y: 529, endPoint x: 589, endPoint y: 536, distance: 14.2
click at [540, 225] on div at bounding box center [513, 275] width 1027 height 551
drag, startPoint x: 566, startPoint y: 222, endPoint x: 604, endPoint y: 251, distance: 47.3
click at [504, 510] on div at bounding box center [513, 275] width 1027 height 551
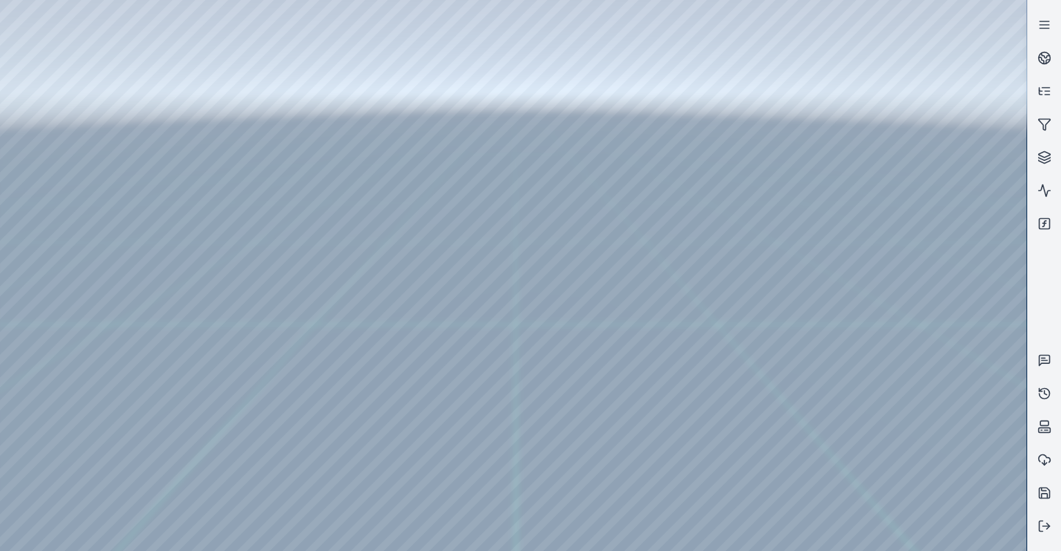
drag, startPoint x: 631, startPoint y: 405, endPoint x: 562, endPoint y: 417, distance: 70.9
click at [44, 117] on div at bounding box center [513, 275] width 1027 height 551
click at [46, 153] on div at bounding box center [513, 275] width 1027 height 551
click at [245, 182] on div at bounding box center [513, 275] width 1027 height 551
click at [222, 482] on div at bounding box center [513, 275] width 1027 height 551
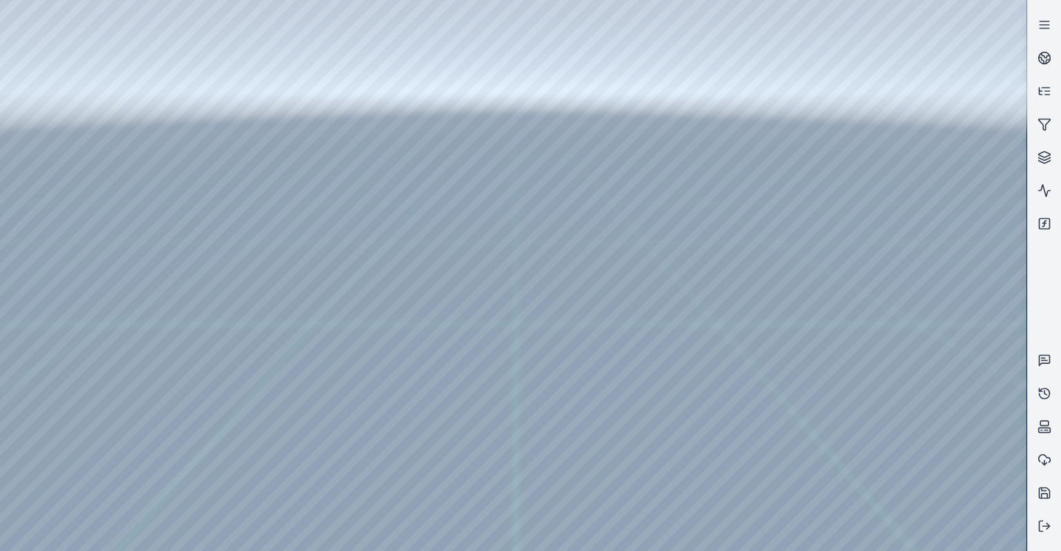
click at [222, 495] on div at bounding box center [513, 275] width 1027 height 551
click at [408, 200] on div at bounding box center [513, 275] width 1027 height 551
click at [408, 196] on div at bounding box center [513, 275] width 1027 height 551
click at [397, 220] on div at bounding box center [513, 275] width 1027 height 551
click at [448, 134] on div at bounding box center [513, 275] width 1027 height 551
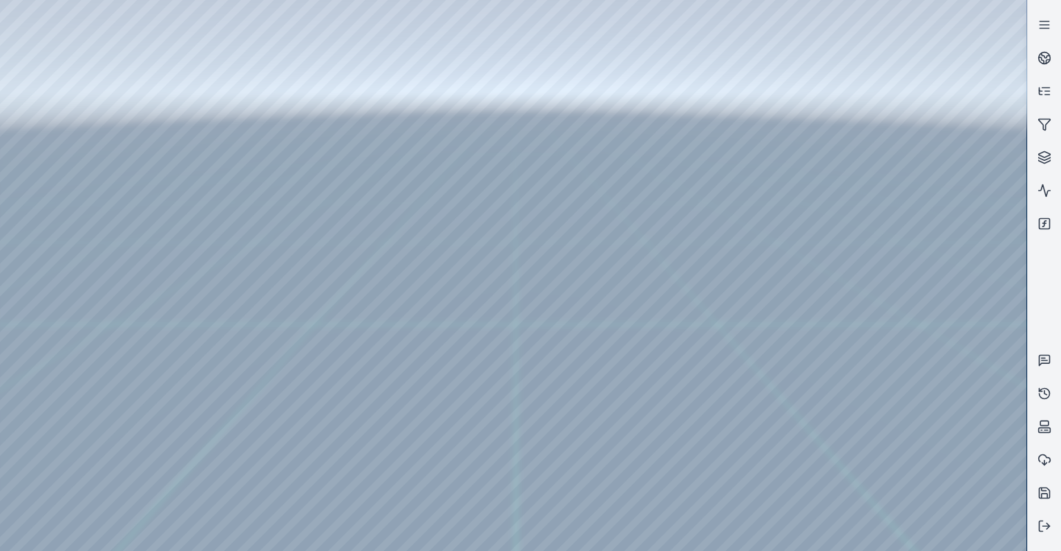
click at [33, 219] on div at bounding box center [513, 275] width 1027 height 551
click at [32, 177] on div at bounding box center [513, 275] width 1027 height 551
click at [249, 35] on div at bounding box center [513, 275] width 1027 height 551
click at [214, 79] on div at bounding box center [513, 275] width 1027 height 551
click at [166, 131] on div at bounding box center [513, 275] width 1027 height 551
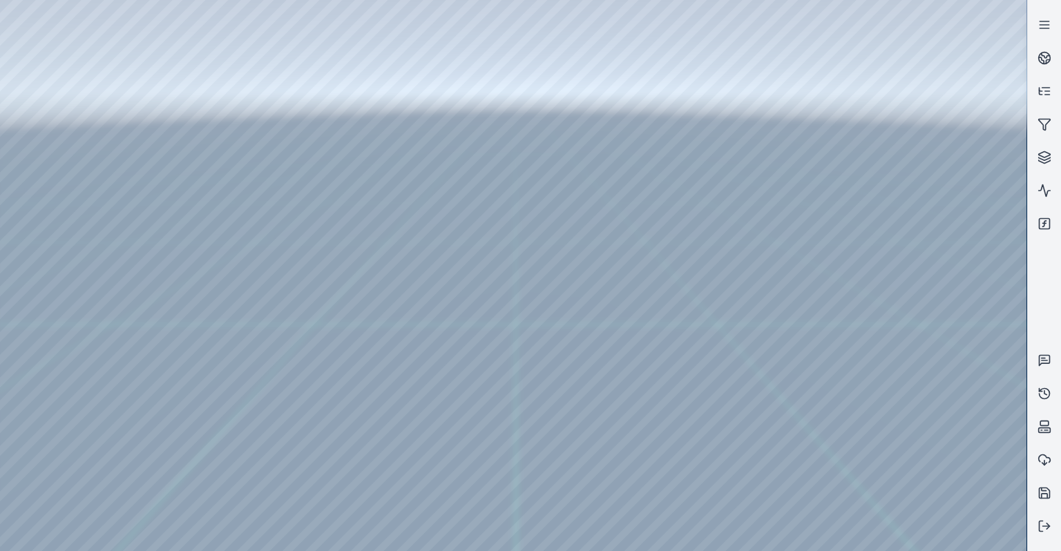
click at [928, 142] on div at bounding box center [513, 275] width 1027 height 551
click at [931, 141] on div at bounding box center [513, 275] width 1027 height 551
click at [902, 108] on div at bounding box center [513, 275] width 1027 height 551
drag, startPoint x: 542, startPoint y: 358, endPoint x: 551, endPoint y: 414, distance: 57.5
click at [889, 372] on div at bounding box center [513, 275] width 1027 height 551
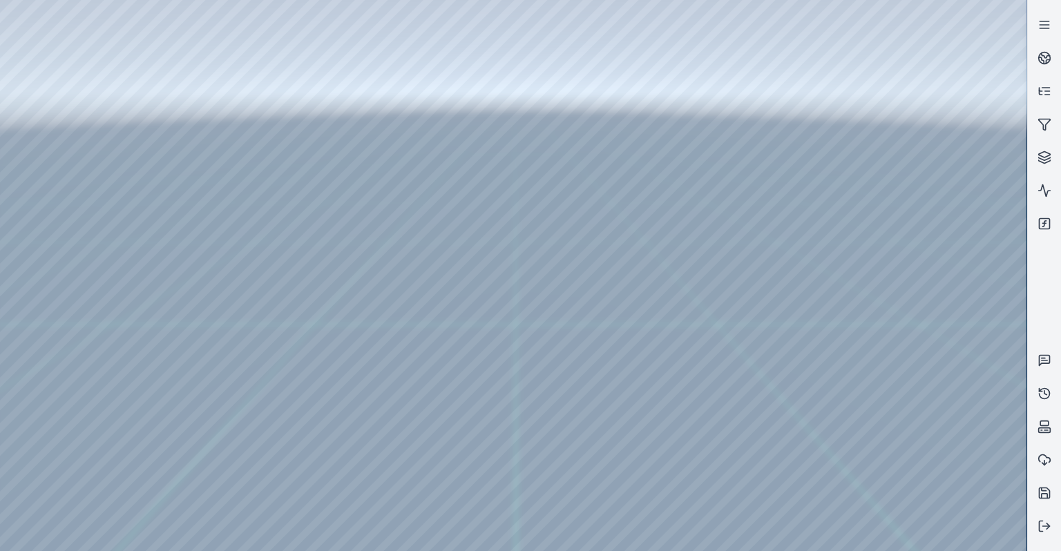
click at [885, 369] on div at bounding box center [513, 275] width 1027 height 551
click at [919, 374] on div at bounding box center [513, 275] width 1027 height 551
click at [798, 365] on div at bounding box center [513, 275] width 1027 height 551
drag, startPoint x: 477, startPoint y: 278, endPoint x: 455, endPoint y: 267, distance: 24.4
click at [455, 267] on div at bounding box center [513, 275] width 1027 height 551
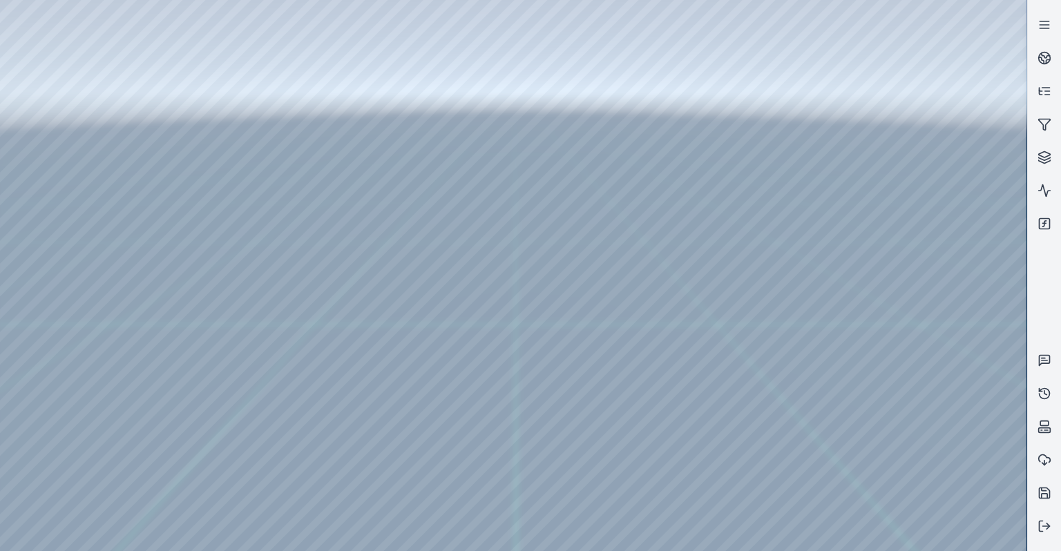
drag, startPoint x: 448, startPoint y: 267, endPoint x: 408, endPoint y: 265, distance: 40.1
drag, startPoint x: 448, startPoint y: 235, endPoint x: 493, endPoint y: 230, distance: 45.8
drag, startPoint x: 646, startPoint y: 268, endPoint x: 600, endPoint y: 347, distance: 91.3
drag, startPoint x: 600, startPoint y: 347, endPoint x: 599, endPoint y: 362, distance: 15.2
drag, startPoint x: 522, startPoint y: 291, endPoint x: 529, endPoint y: 321, distance: 30.5
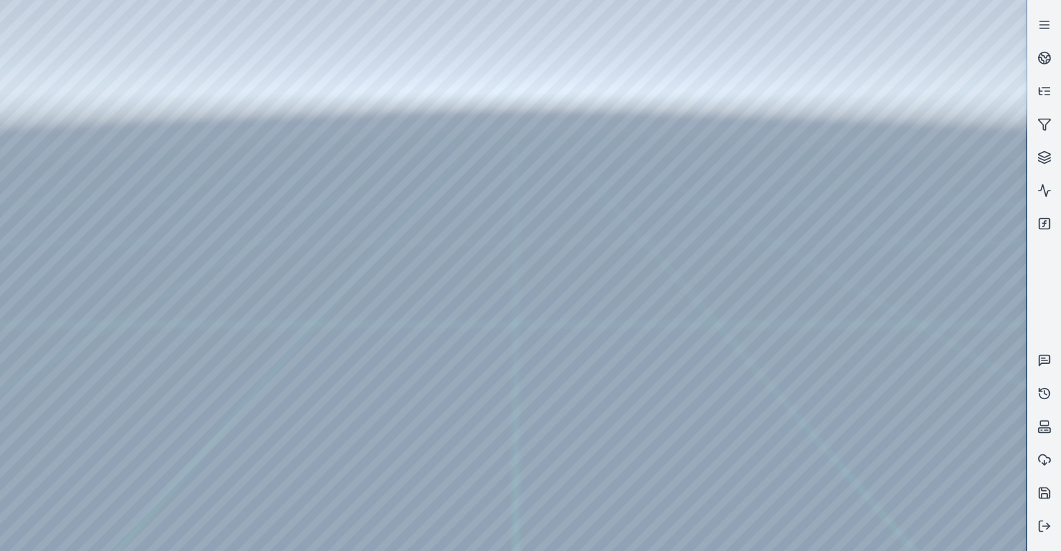
drag, startPoint x: 540, startPoint y: 353, endPoint x: 568, endPoint y: 333, distance: 34.1
drag, startPoint x: 553, startPoint y: 330, endPoint x: 594, endPoint y: 352, distance: 47.0
drag, startPoint x: 594, startPoint y: 352, endPoint x: 557, endPoint y: 336, distance: 40.8
click at [557, 336] on div at bounding box center [513, 275] width 1027 height 551
drag, startPoint x: 557, startPoint y: 320, endPoint x: 481, endPoint y: 306, distance: 77.9
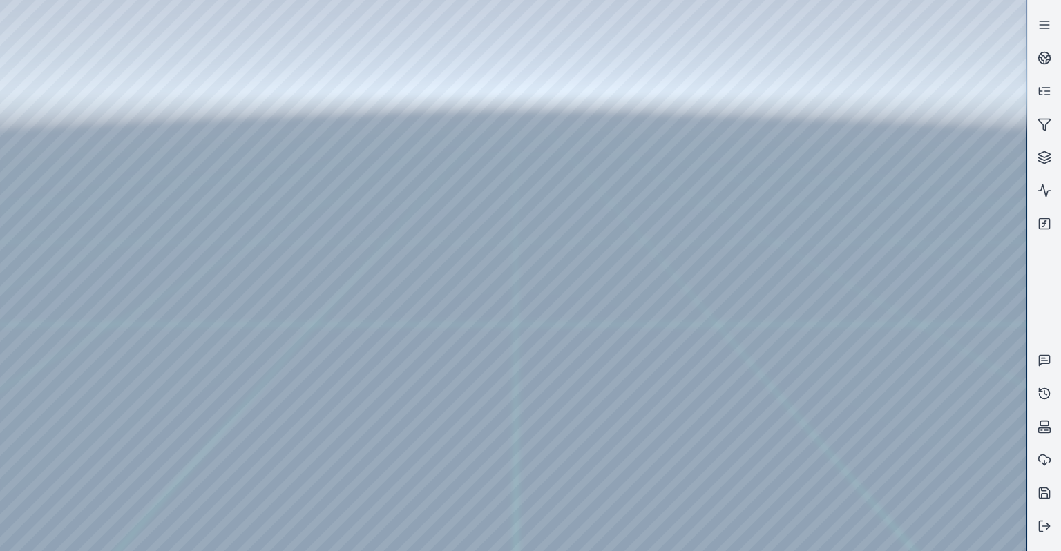
drag, startPoint x: 729, startPoint y: 385, endPoint x: 745, endPoint y: 406, distance: 25.6
click at [745, 406] on div at bounding box center [513, 275] width 1027 height 551
drag, startPoint x: 745, startPoint y: 406, endPoint x: 781, endPoint y: 400, distance: 37.0
click at [173, 135] on div at bounding box center [513, 275] width 1027 height 551
click at [182, 84] on div at bounding box center [513, 275] width 1027 height 551
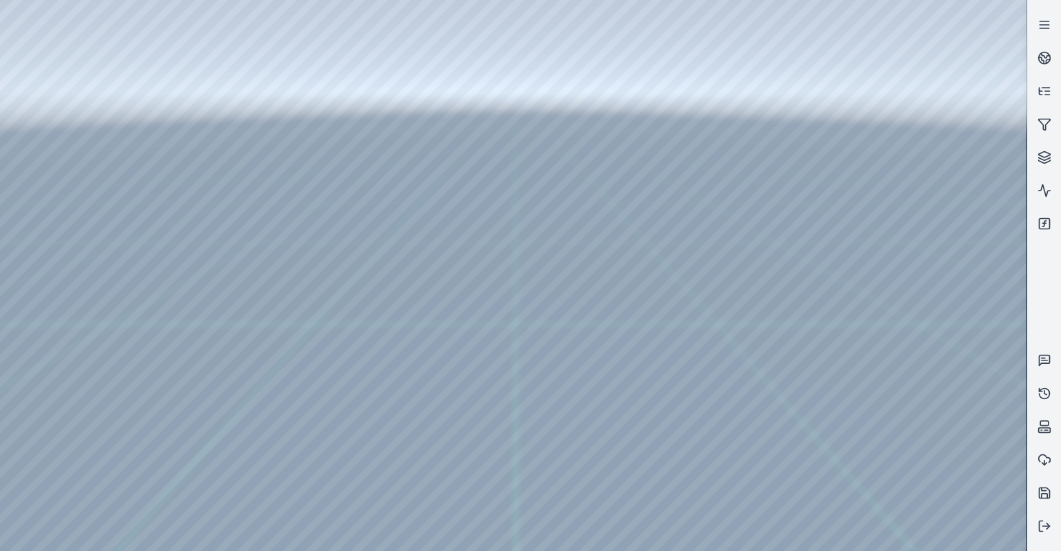
click at [184, 101] on div at bounding box center [513, 275] width 1027 height 551
click at [913, 352] on div at bounding box center [513, 275] width 1027 height 551
click at [912, 245] on div at bounding box center [513, 275] width 1027 height 551
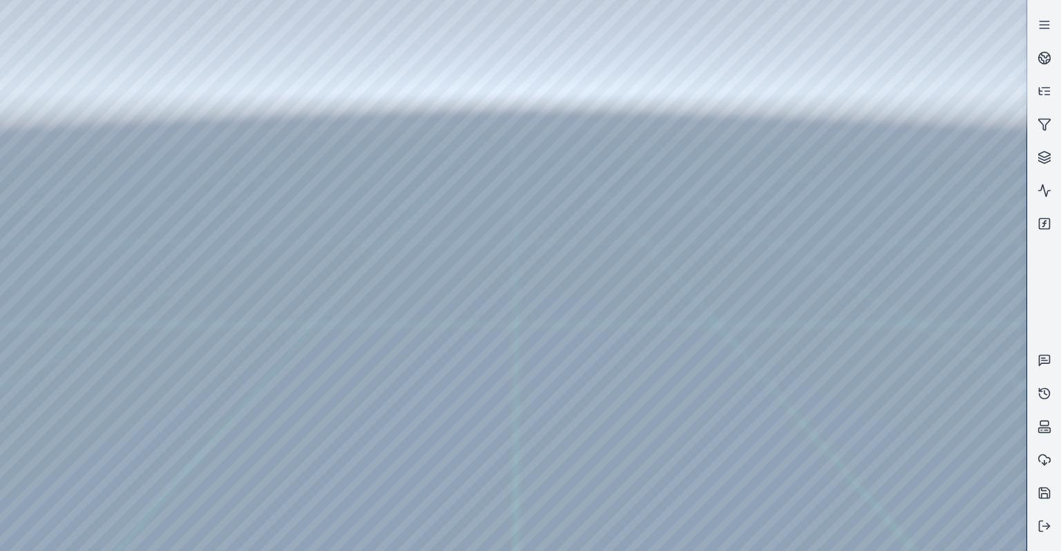
click at [913, 280] on div at bounding box center [513, 275] width 1027 height 551
click at [38, 120] on div at bounding box center [513, 275] width 1027 height 551
click at [40, 159] on div at bounding box center [513, 275] width 1027 height 551
click at [225, 482] on div at bounding box center [513, 275] width 1027 height 551
click at [211, 501] on div at bounding box center [513, 275] width 1027 height 551
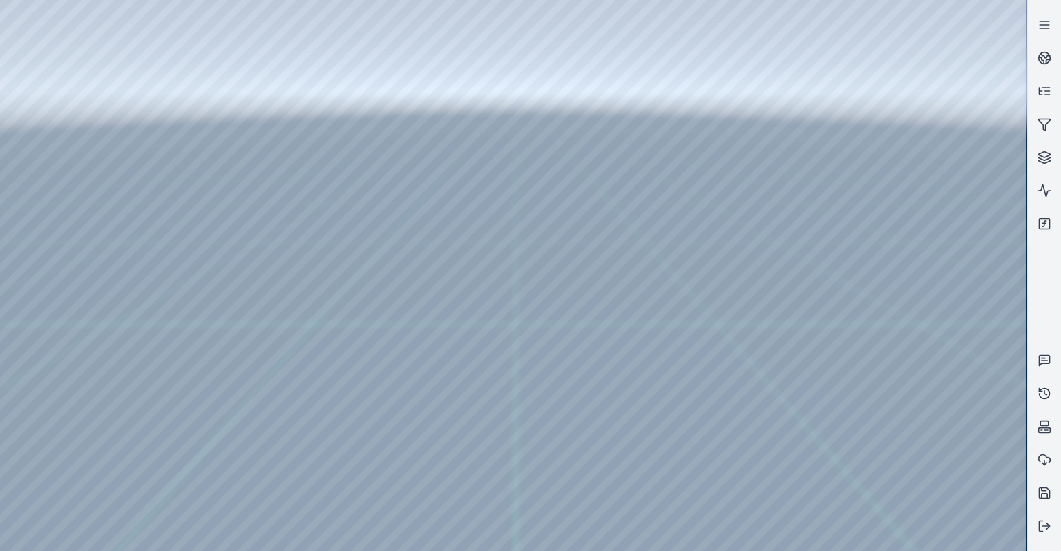
click at [372, 193] on div at bounding box center [513, 275] width 1027 height 551
click at [368, 207] on div at bounding box center [513, 275] width 1027 height 551
drag, startPoint x: 669, startPoint y: 373, endPoint x: 756, endPoint y: 401, distance: 90.7
click at [772, 269] on div at bounding box center [513, 275] width 1027 height 551
click at [798, 449] on div at bounding box center [513, 275] width 1027 height 551
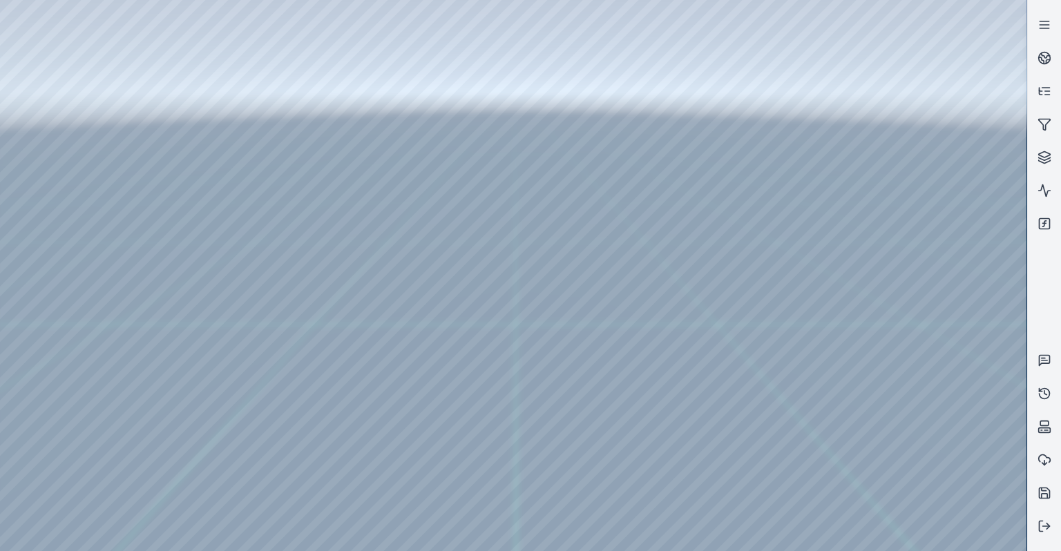
click at [582, 297] on div at bounding box center [513, 275] width 1027 height 551
drag, startPoint x: 725, startPoint y: 384, endPoint x: 659, endPoint y: 358, distance: 71.3
click at [46, 223] on div at bounding box center [513, 275] width 1027 height 551
click at [43, 186] on div at bounding box center [513, 275] width 1027 height 551
click at [258, 43] on div at bounding box center [513, 275] width 1027 height 551
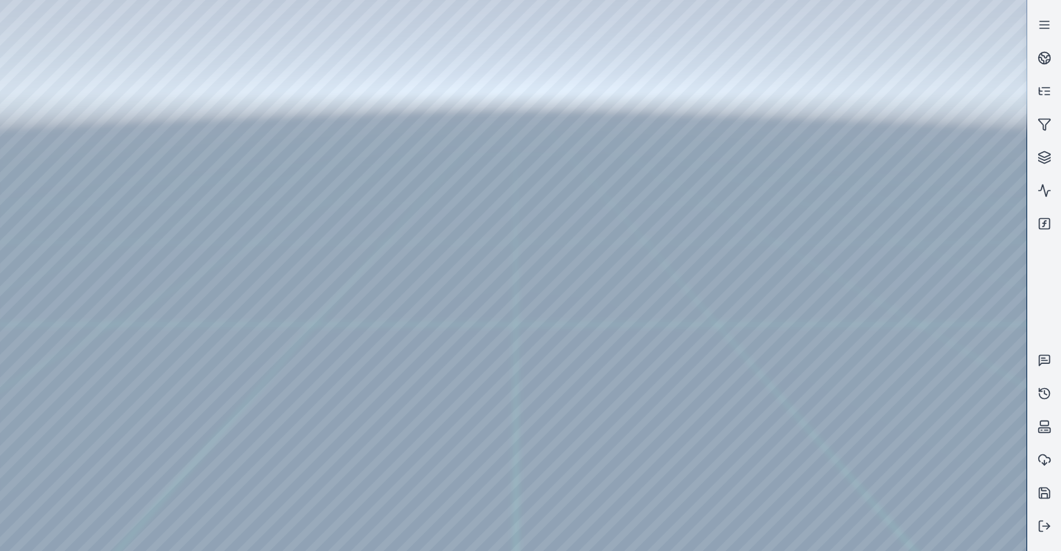
click at [178, 133] on div at bounding box center [513, 275] width 1027 height 551
click at [202, 82] on div at bounding box center [513, 275] width 1027 height 551
click at [935, 336] on div at bounding box center [513, 275] width 1027 height 551
click at [931, 410] on div at bounding box center [513, 275] width 1027 height 551
click at [919, 334] on div at bounding box center [513, 275] width 1027 height 551
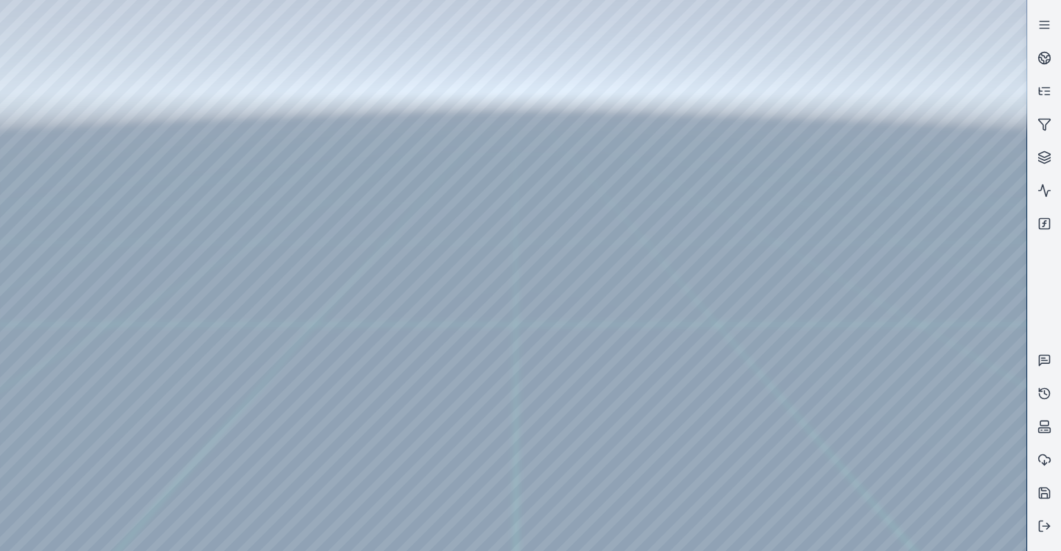
click at [925, 388] on div at bounding box center [513, 275] width 1027 height 551
click at [991, 359] on div at bounding box center [513, 275] width 1027 height 551
click at [146, 99] on div at bounding box center [513, 275] width 1027 height 551
click at [893, 77] on div at bounding box center [513, 275] width 1027 height 551
click at [937, 339] on div at bounding box center [513, 275] width 1027 height 551
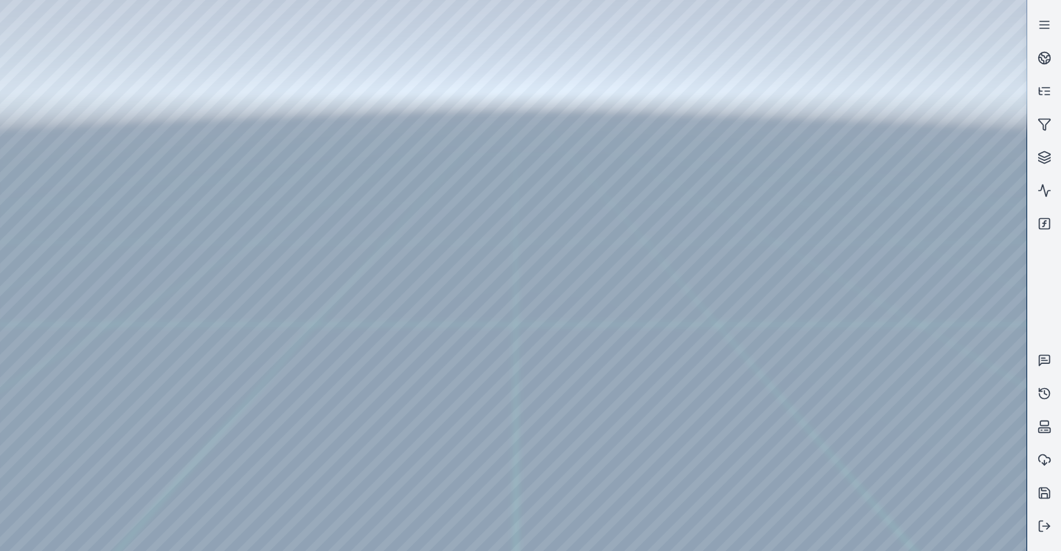
click at [46, 123] on div at bounding box center [513, 275] width 1027 height 551
click at [43, 160] on div at bounding box center [513, 275] width 1027 height 551
click at [221, 482] on div at bounding box center [513, 275] width 1027 height 551
click at [220, 496] on div at bounding box center [513, 275] width 1027 height 551
click at [384, 196] on div at bounding box center [513, 275] width 1027 height 551
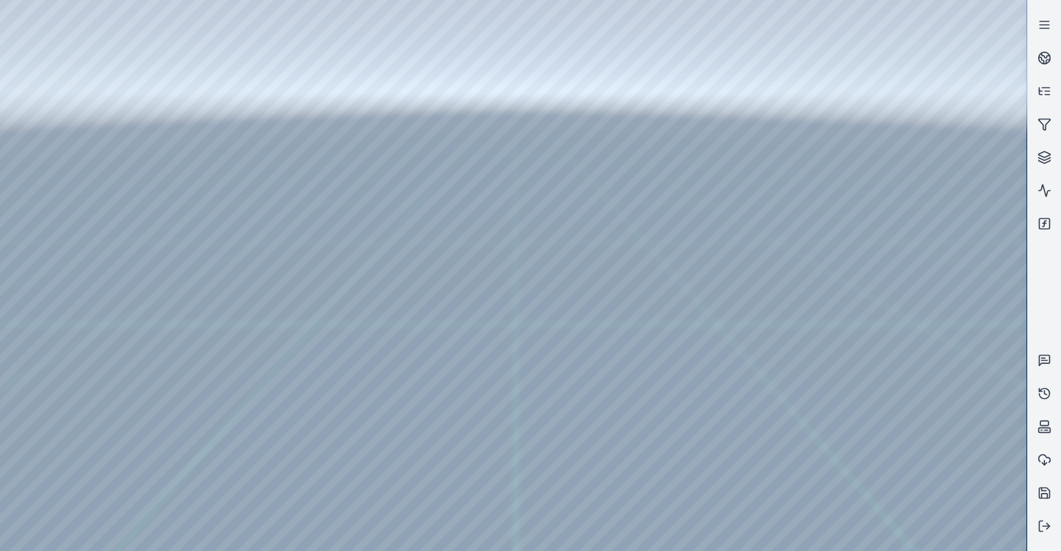
click at [370, 217] on div at bounding box center [513, 275] width 1027 height 551
click at [448, 135] on div at bounding box center [513, 275] width 1027 height 551
click at [913, 117] on div at bounding box center [513, 275] width 1027 height 551
click at [938, 380] on div at bounding box center [513, 275] width 1027 height 551
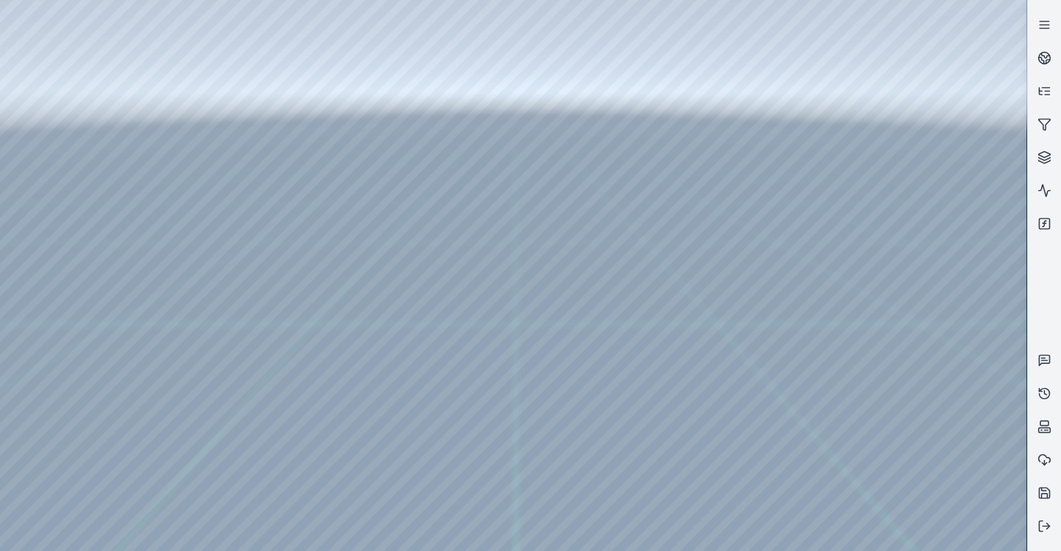
click at [935, 379] on div at bounding box center [513, 275] width 1027 height 551
click at [905, 505] on div at bounding box center [513, 275] width 1027 height 551
click at [723, 333] on div at bounding box center [513, 275] width 1027 height 551
drag, startPoint x: 686, startPoint y: 347, endPoint x: 709, endPoint y: 460, distance: 115.7
click at [733, 326] on div at bounding box center [513, 275] width 1027 height 551
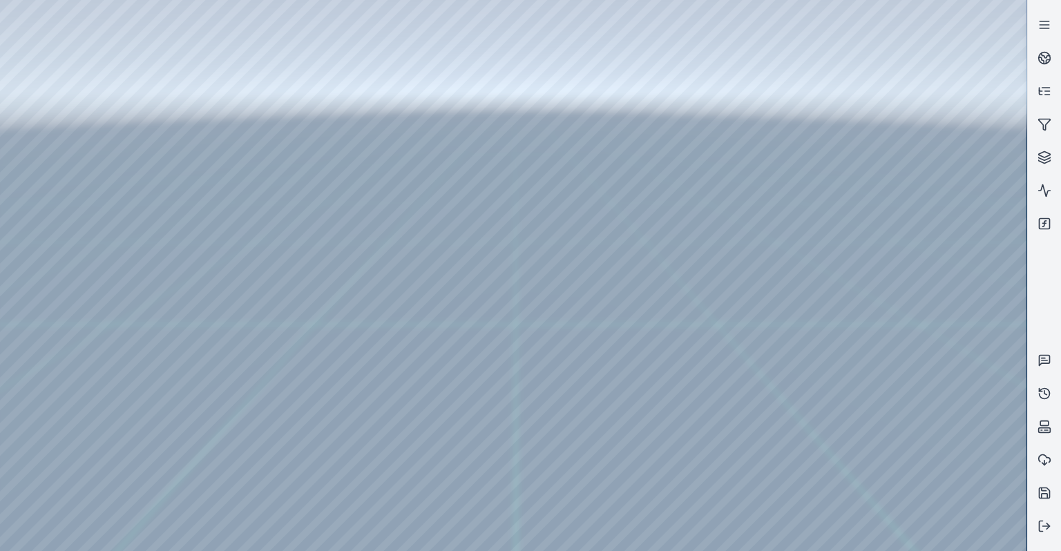
drag, startPoint x: 733, startPoint y: 326, endPoint x: 722, endPoint y: 307, distance: 21.7
click at [48, 220] on div at bounding box center [513, 275] width 1027 height 551
click at [56, 181] on div at bounding box center [513, 275] width 1027 height 551
click at [254, 35] on div at bounding box center [513, 275] width 1027 height 551
click at [127, 99] on div at bounding box center [513, 275] width 1027 height 551
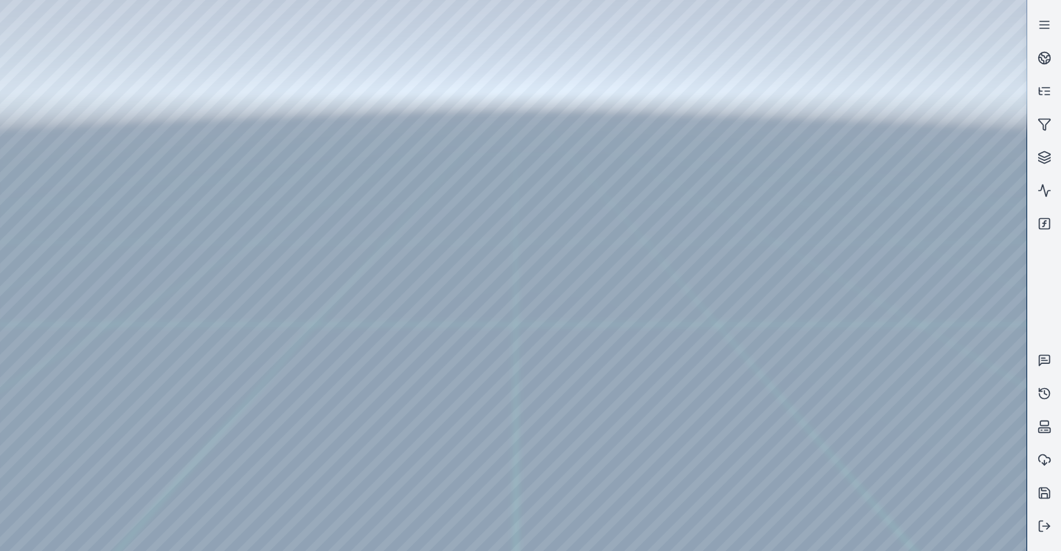
drag, startPoint x: 589, startPoint y: 339, endPoint x: 607, endPoint y: 223, distance: 117.4
click at [167, 39] on div at bounding box center [513, 275] width 1027 height 551
click at [181, 98] on div at bounding box center [513, 275] width 1027 height 551
drag, startPoint x: 621, startPoint y: 352, endPoint x: 707, endPoint y: 369, distance: 87.9
drag, startPoint x: 583, startPoint y: 321, endPoint x: 442, endPoint y: 302, distance: 142.2
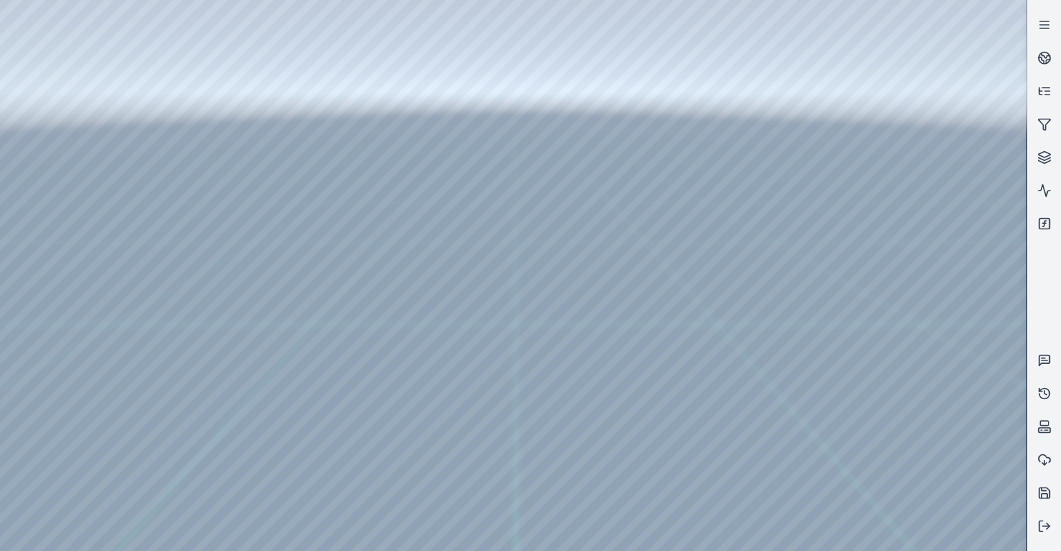
click at [35, 101] on div at bounding box center [513, 275] width 1027 height 551
click at [35, 112] on div at bounding box center [513, 275] width 1027 height 551
click at [50, 154] on div at bounding box center [513, 275] width 1027 height 551
click at [246, 187] on div at bounding box center [513, 275] width 1027 height 551
click at [225, 187] on div at bounding box center [513, 275] width 1027 height 551
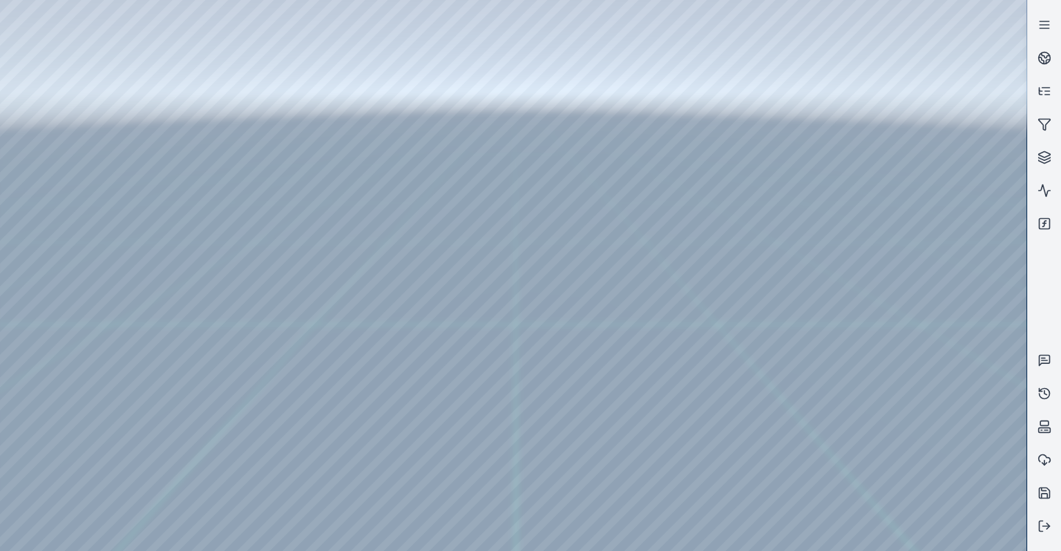
drag, startPoint x: 495, startPoint y: 194, endPoint x: 423, endPoint y: 227, distance: 78.5
click at [216, 187] on div at bounding box center [513, 275] width 1027 height 551
click at [220, 187] on div at bounding box center [513, 275] width 1027 height 551
click at [213, 204] on div at bounding box center [513, 275] width 1027 height 551
click at [394, 194] on div at bounding box center [513, 275] width 1027 height 551
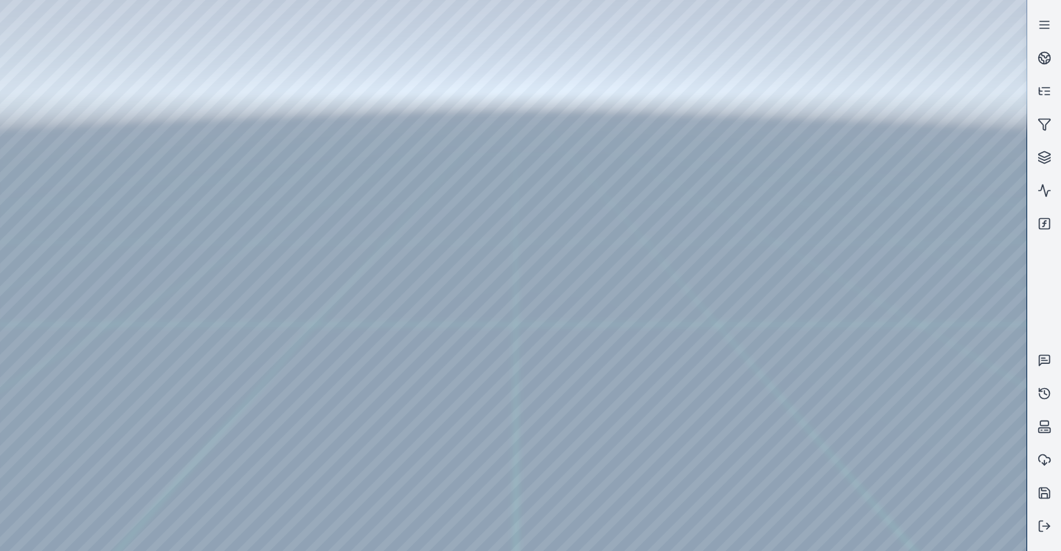
click at [352, 217] on div at bounding box center [513, 275] width 1027 height 551
click at [446, 134] on div at bounding box center [513, 275] width 1027 height 551
click at [40, 226] on div at bounding box center [513, 275] width 1027 height 551
click at [40, 181] on div at bounding box center [513, 275] width 1027 height 551
click at [256, 35] on div at bounding box center [513, 275] width 1027 height 551
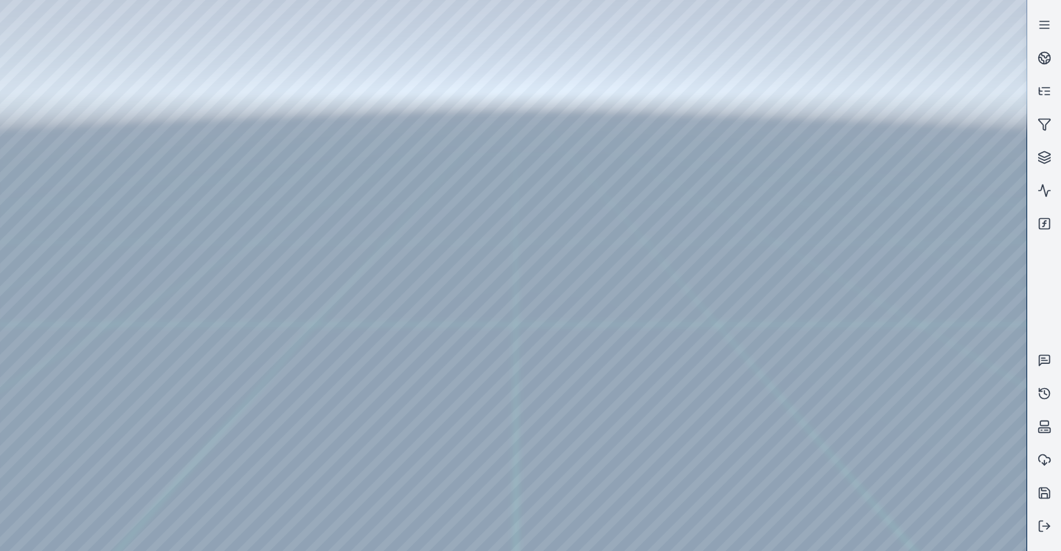
click at [193, 104] on div at bounding box center [513, 275] width 1027 height 551
click at [193, 85] on div at bounding box center [513, 275] width 1027 height 551
click at [193, 98] on div at bounding box center [513, 275] width 1027 height 551
click at [962, 417] on div at bounding box center [513, 275] width 1027 height 551
click at [1023, 434] on div at bounding box center [513, 275] width 1027 height 551
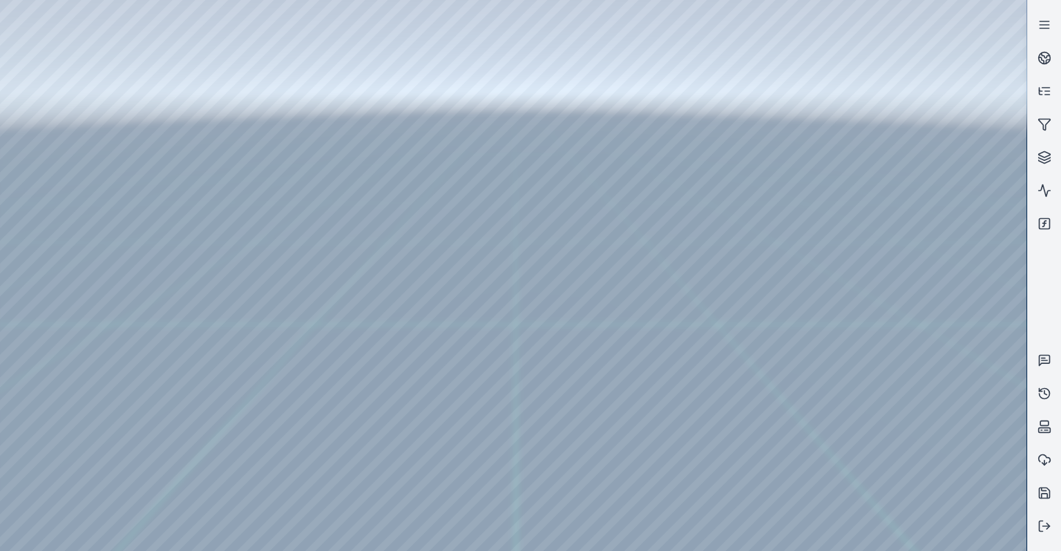
drag, startPoint x: 1026, startPoint y: 429, endPoint x: 1029, endPoint y: 302, distance: 127.2
click at [1029, 302] on div at bounding box center [530, 275] width 1061 height 551
drag, startPoint x: 1024, startPoint y: 344, endPoint x: 1029, endPoint y: 130, distance: 214.2
click at [1029, 130] on div "Filters Filters" at bounding box center [530, 275] width 1061 height 551
click at [162, 84] on div at bounding box center [513, 275] width 1027 height 551
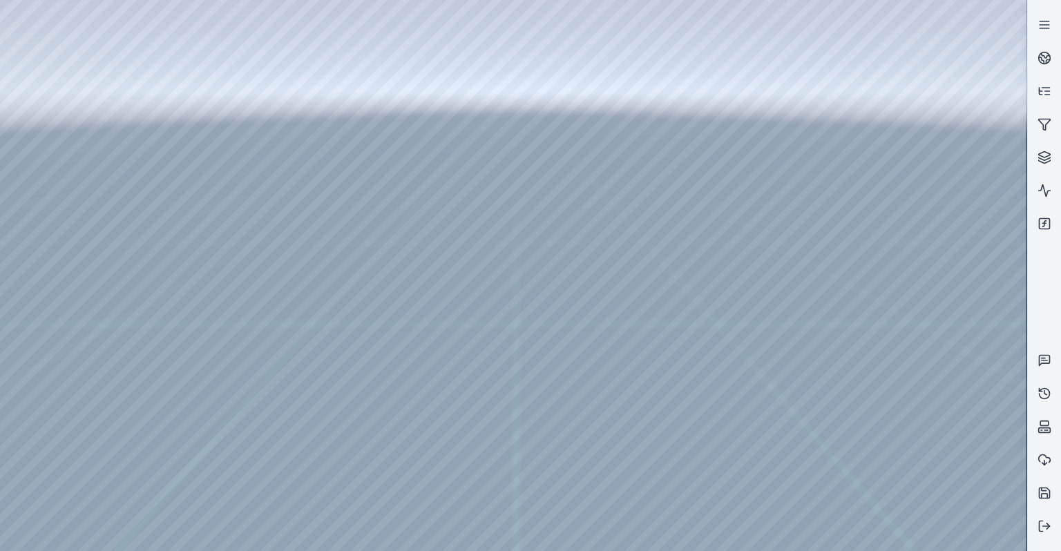
drag, startPoint x: 1024, startPoint y: 213, endPoint x: 1031, endPoint y: 264, distance: 51.6
click at [1031, 264] on div at bounding box center [530, 275] width 1061 height 551
drag, startPoint x: 1025, startPoint y: 221, endPoint x: 1022, endPoint y: 281, distance: 60.2
click at [1022, 281] on div at bounding box center [513, 275] width 1027 height 551
click at [934, 237] on div at bounding box center [513, 275] width 1027 height 551
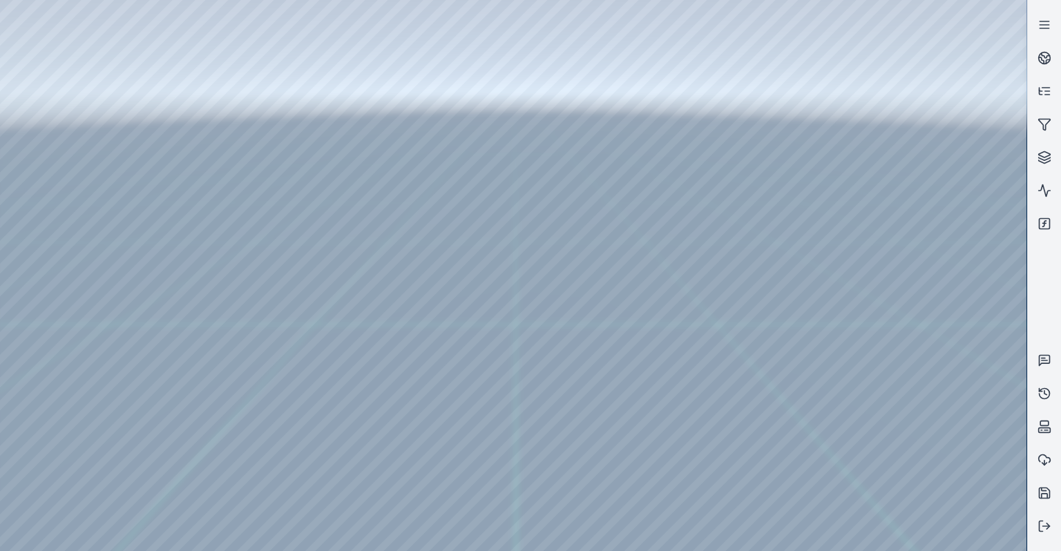
click at [932, 271] on div at bounding box center [513, 275] width 1027 height 551
click at [932, 272] on div at bounding box center [513, 275] width 1027 height 551
click at [940, 231] on div at bounding box center [513, 275] width 1027 height 551
click at [35, 165] on div at bounding box center [513, 275] width 1027 height 551
click at [245, 88] on div at bounding box center [513, 275] width 1027 height 551
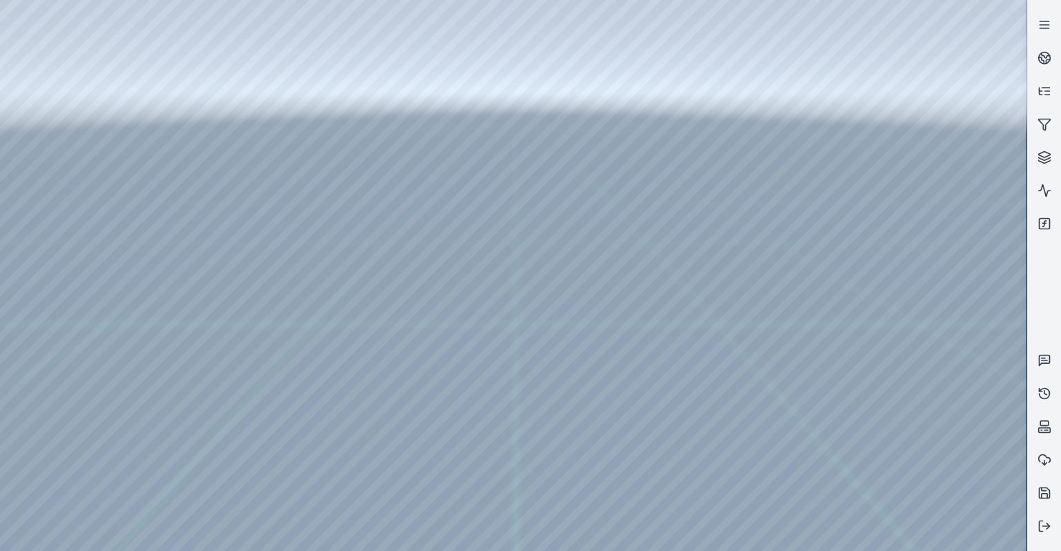
drag, startPoint x: 115, startPoint y: 80, endPoint x: 875, endPoint y: 262, distance: 782.0
click at [875, 262] on div at bounding box center [513, 275] width 1027 height 551
drag, startPoint x: 706, startPoint y: 316, endPoint x: 747, endPoint y: 304, distance: 42.4
click at [477, 495] on div at bounding box center [513, 275] width 1027 height 551
click at [750, 271] on div at bounding box center [513, 275] width 1027 height 551
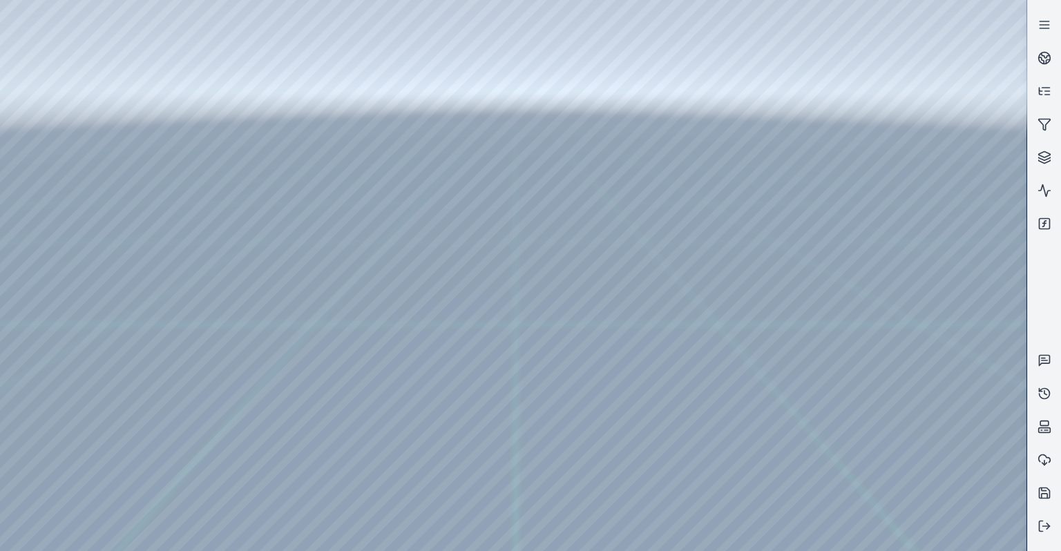
drag, startPoint x: 704, startPoint y: 327, endPoint x: 714, endPoint y: 315, distance: 16.2
click at [633, 314] on div at bounding box center [513, 275] width 1027 height 551
click at [676, 504] on div at bounding box center [513, 275] width 1027 height 551
click at [573, 292] on div at bounding box center [513, 275] width 1027 height 551
drag, startPoint x: 117, startPoint y: 79, endPoint x: 702, endPoint y: 239, distance: 606.7
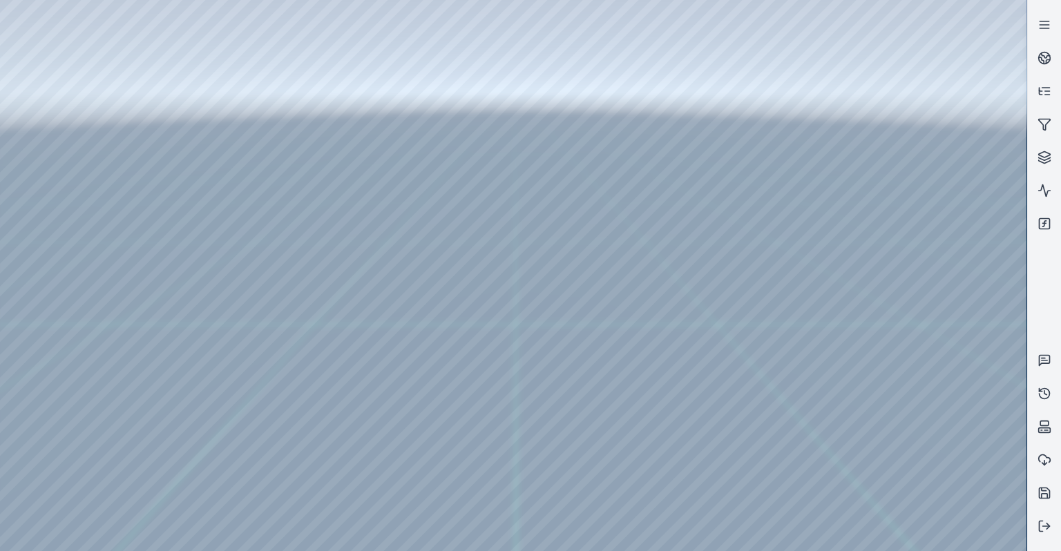
click at [702, 239] on div at bounding box center [513, 275] width 1027 height 551
click at [712, 278] on div at bounding box center [513, 275] width 1027 height 551
click at [733, 380] on div at bounding box center [513, 275] width 1027 height 551
click at [683, 341] on div at bounding box center [513, 275] width 1027 height 551
click at [698, 280] on div at bounding box center [513, 275] width 1027 height 551
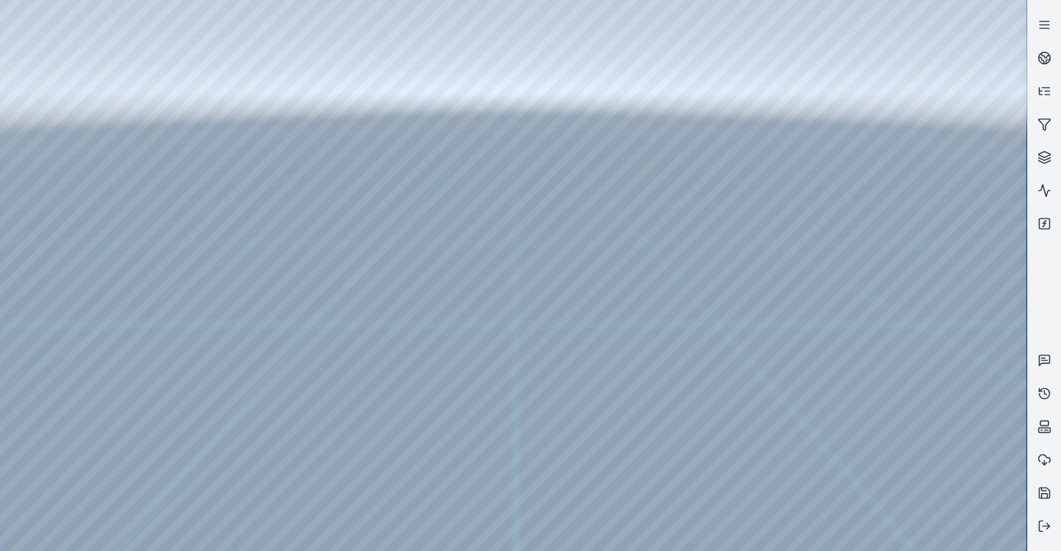
drag, startPoint x: 569, startPoint y: 291, endPoint x: 236, endPoint y: 410, distance: 353.8
drag, startPoint x: 700, startPoint y: 393, endPoint x: 850, endPoint y: 305, distance: 174.0
drag, startPoint x: 747, startPoint y: 305, endPoint x: 638, endPoint y: 308, distance: 109.2
click at [623, 298] on div at bounding box center [513, 275] width 1027 height 551
drag, startPoint x: 623, startPoint y: 298, endPoint x: 793, endPoint y: 340, distance: 174.9
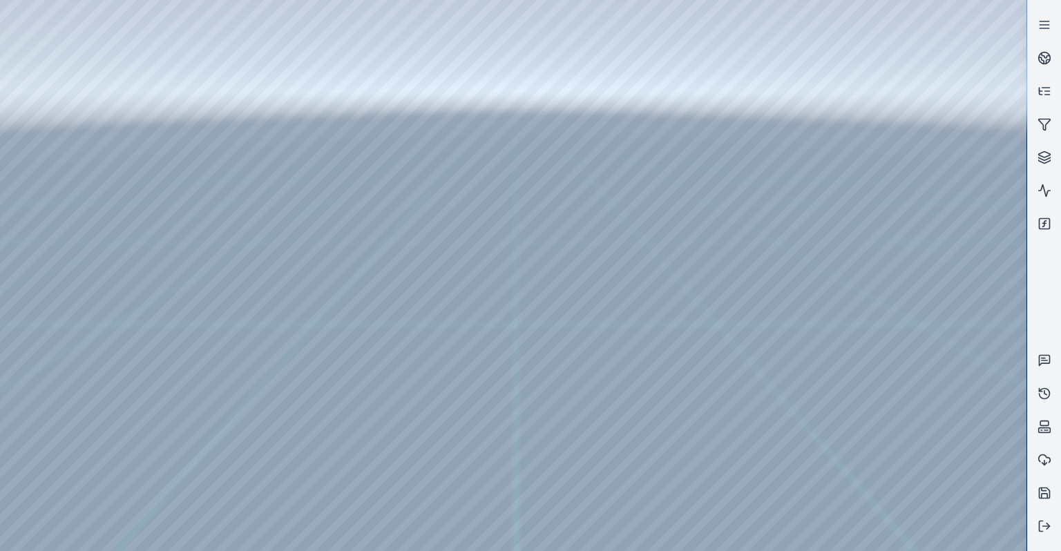
drag, startPoint x: 716, startPoint y: 345, endPoint x: 815, endPoint y: 280, distance: 118.8
drag, startPoint x: 919, startPoint y: 535, endPoint x: 631, endPoint y: 291, distance: 377.4
click at [631, 291] on div at bounding box center [513, 275] width 1027 height 551
click at [919, 532] on div at bounding box center [513, 275] width 1027 height 551
click at [573, 282] on div at bounding box center [513, 275] width 1027 height 551
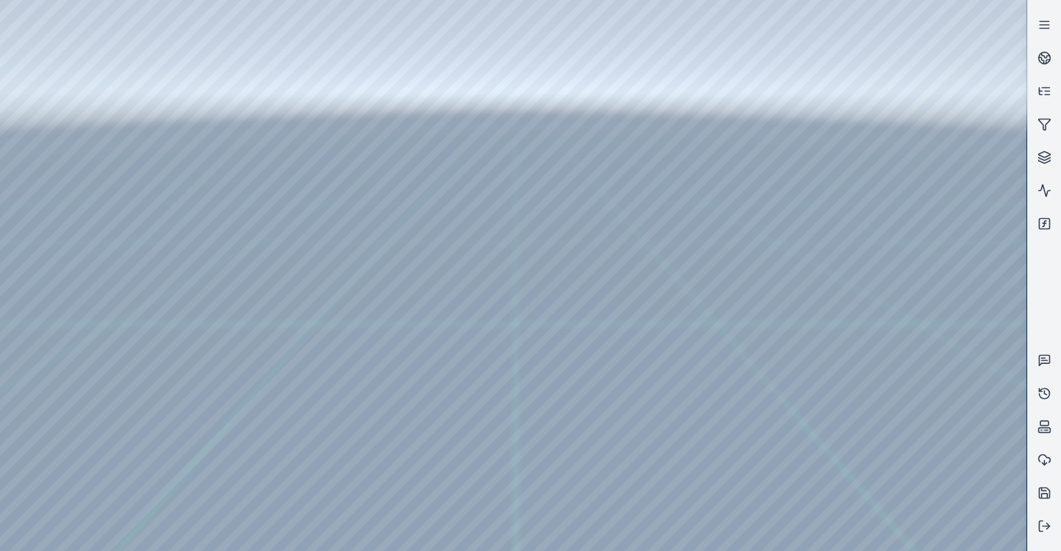
drag, startPoint x: 482, startPoint y: 293, endPoint x: 829, endPoint y: 277, distance: 347.2
drag, startPoint x: 682, startPoint y: 318, endPoint x: 808, endPoint y: 333, distance: 127.3
click at [587, 384] on div at bounding box center [513, 275] width 1027 height 551
drag, startPoint x: 587, startPoint y: 383, endPoint x: 517, endPoint y: 409, distance: 74.3
drag, startPoint x: 848, startPoint y: 535, endPoint x: 832, endPoint y: 521, distance: 20.5
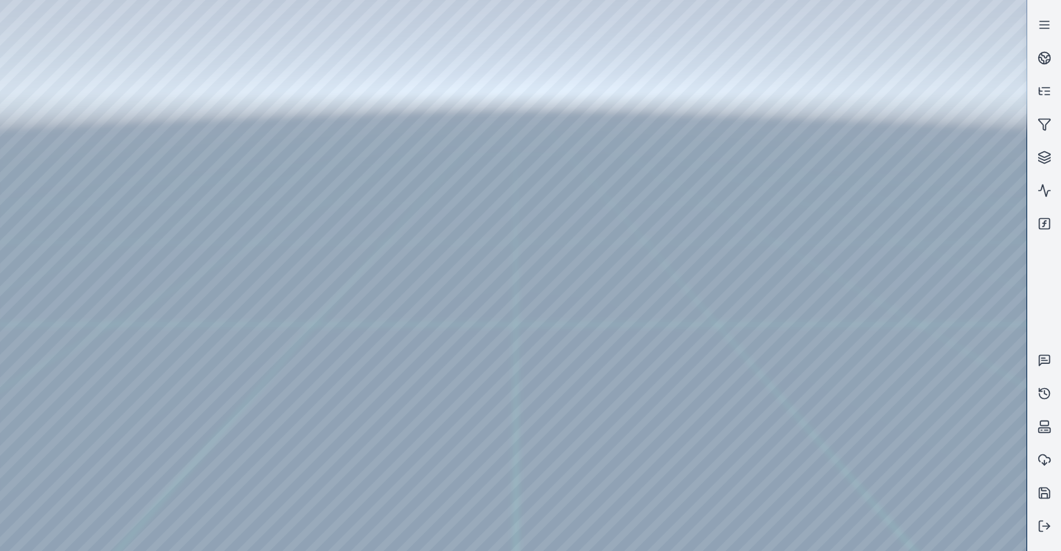
click at [848, 534] on div at bounding box center [513, 275] width 1027 height 551
drag, startPoint x: 700, startPoint y: 430, endPoint x: 558, endPoint y: 434, distance: 142.4
drag, startPoint x: 917, startPoint y: 544, endPoint x: 573, endPoint y: 444, distance: 358.5
click at [571, 444] on div at bounding box center [513, 275] width 1027 height 551
drag, startPoint x: 911, startPoint y: 540, endPoint x: 901, endPoint y: 535, distance: 11.1
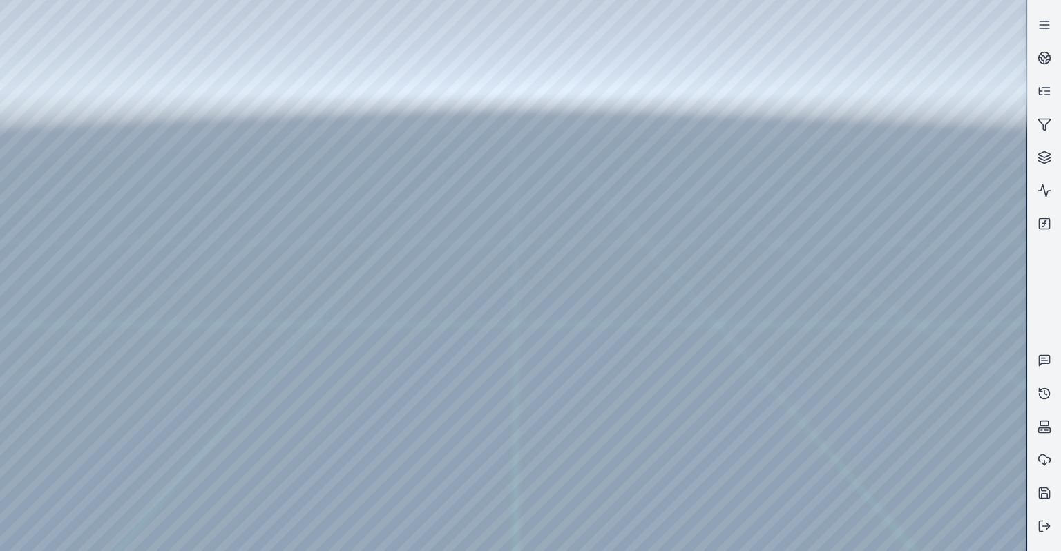
click at [911, 540] on div at bounding box center [513, 275] width 1027 height 551
click at [609, 447] on div at bounding box center [513, 275] width 1027 height 551
drag, startPoint x: 609, startPoint y: 446, endPoint x: 770, endPoint y: 449, distance: 160.3
click at [844, 537] on div at bounding box center [513, 275] width 1027 height 551
drag, startPoint x: 723, startPoint y: 379, endPoint x: 539, endPoint y: 371, distance: 183.9
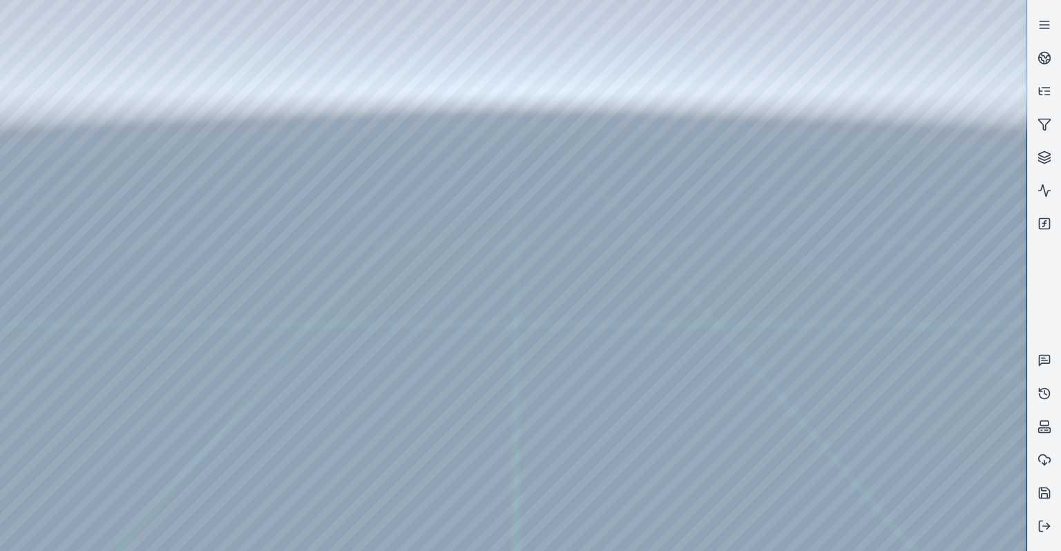
click at [775, 216] on div at bounding box center [513, 275] width 1027 height 551
drag, startPoint x: 761, startPoint y: 256, endPoint x: 919, endPoint y: 318, distance: 169.6
drag, startPoint x: 723, startPoint y: 308, endPoint x: 866, endPoint y: 327, distance: 144.3
click at [1042, 59] on icon at bounding box center [1041, 60] width 5 height 6
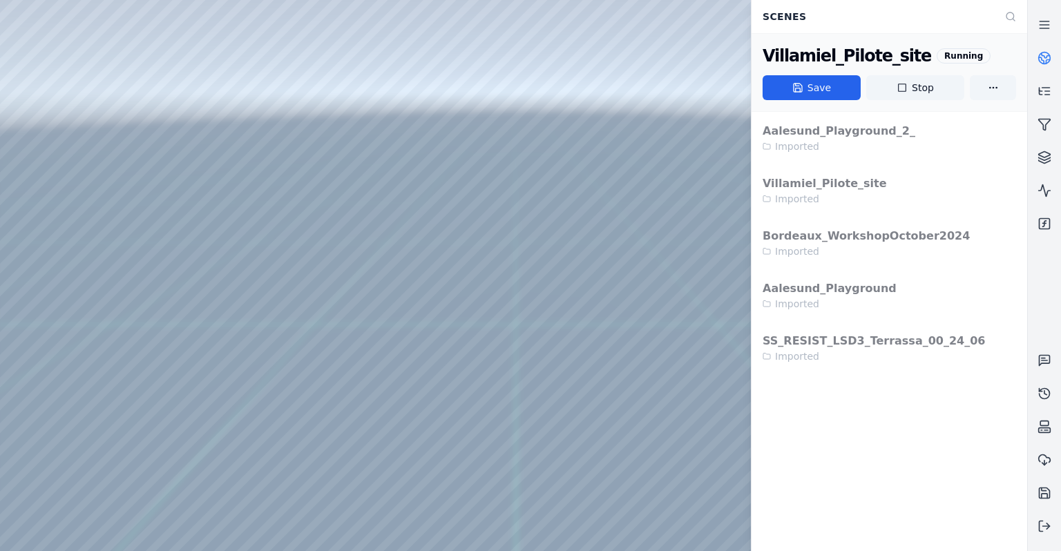
click at [618, 200] on div at bounding box center [513, 275] width 1027 height 551
click at [37, 117] on div at bounding box center [513, 275] width 1027 height 551
click at [37, 160] on div at bounding box center [513, 275] width 1027 height 551
click at [35, 176] on div at bounding box center [513, 275] width 1027 height 551
click at [39, 162] on div at bounding box center [513, 275] width 1027 height 551
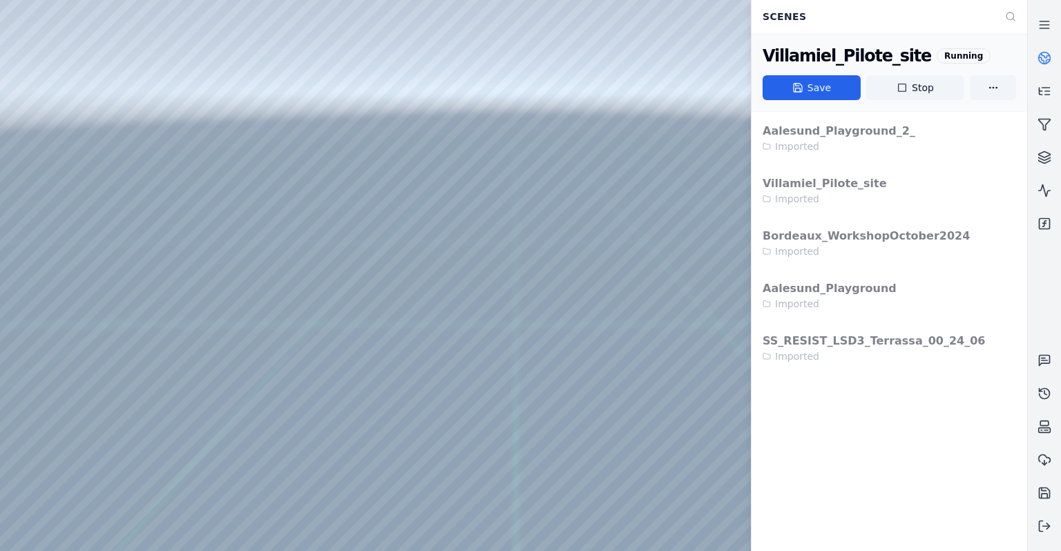
click at [57, 196] on div at bounding box center [513, 275] width 1027 height 551
click at [57, 176] on div at bounding box center [513, 275] width 1027 height 551
click at [50, 160] on div at bounding box center [513, 275] width 1027 height 551
click at [51, 218] on div at bounding box center [513, 275] width 1027 height 551
click at [54, 180] on div at bounding box center [513, 275] width 1027 height 551
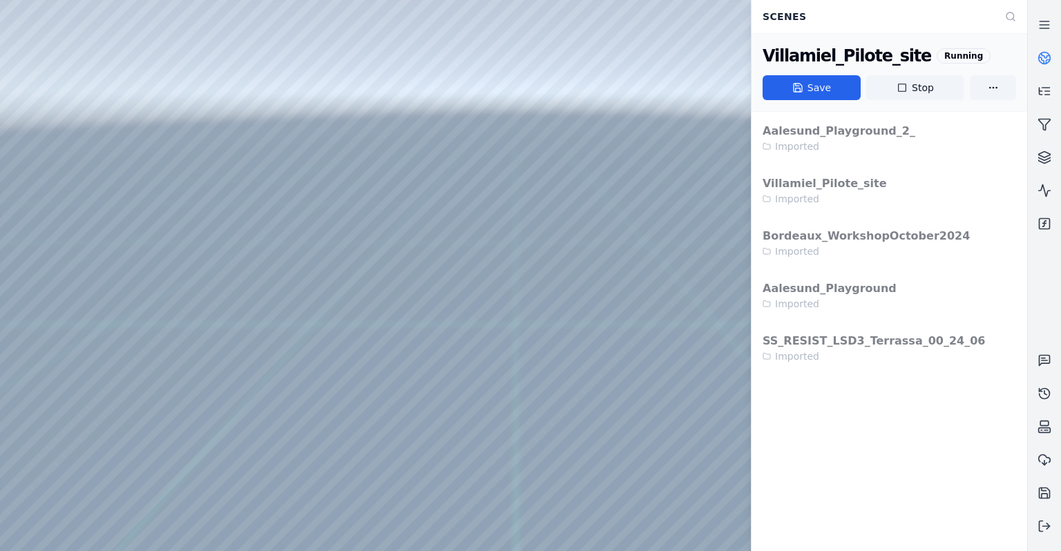
click at [251, 35] on div at bounding box center [513, 275] width 1027 height 551
click at [200, 116] on div at bounding box center [513, 275] width 1027 height 551
click at [1045, 57] on icon at bounding box center [1046, 55] width 8 height 5
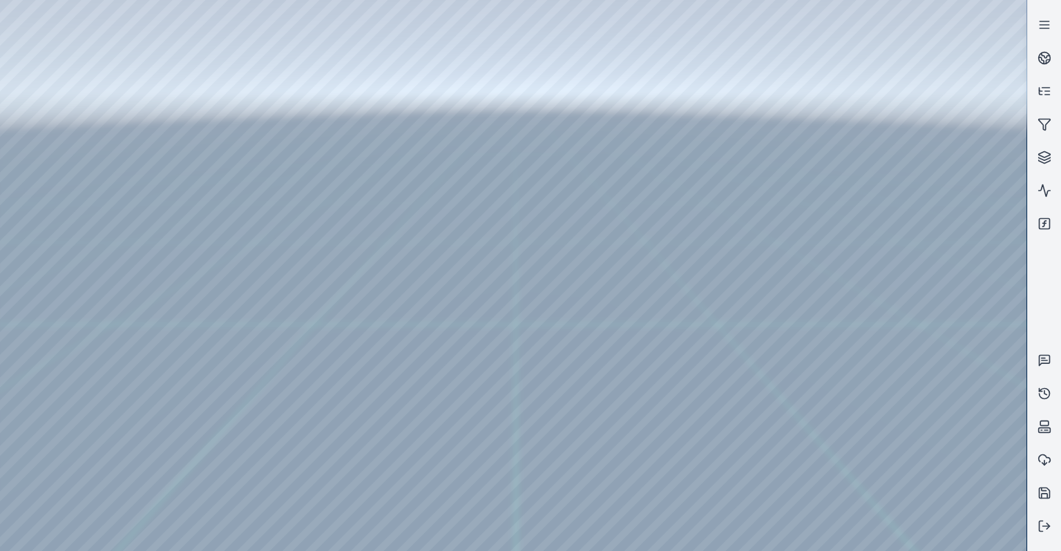
click at [966, 268] on div at bounding box center [513, 275] width 1027 height 551
click at [933, 322] on div at bounding box center [513, 275] width 1027 height 551
click at [904, 294] on div at bounding box center [513, 275] width 1027 height 551
click at [829, 280] on div at bounding box center [513, 275] width 1027 height 551
click at [178, 93] on div at bounding box center [513, 275] width 1027 height 551
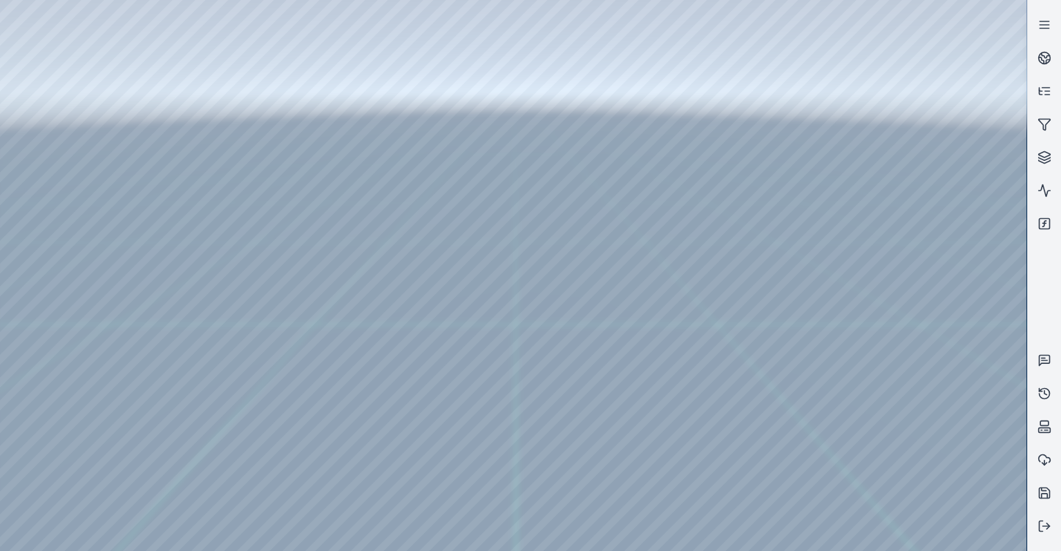
click at [924, 399] on div at bounding box center [513, 275] width 1027 height 551
drag, startPoint x: 904, startPoint y: 390, endPoint x: 832, endPoint y: 386, distance: 72.7
click at [832, 386] on div at bounding box center [513, 275] width 1027 height 551
click at [906, 430] on div at bounding box center [513, 275] width 1027 height 551
click at [966, 403] on div at bounding box center [513, 275] width 1027 height 551
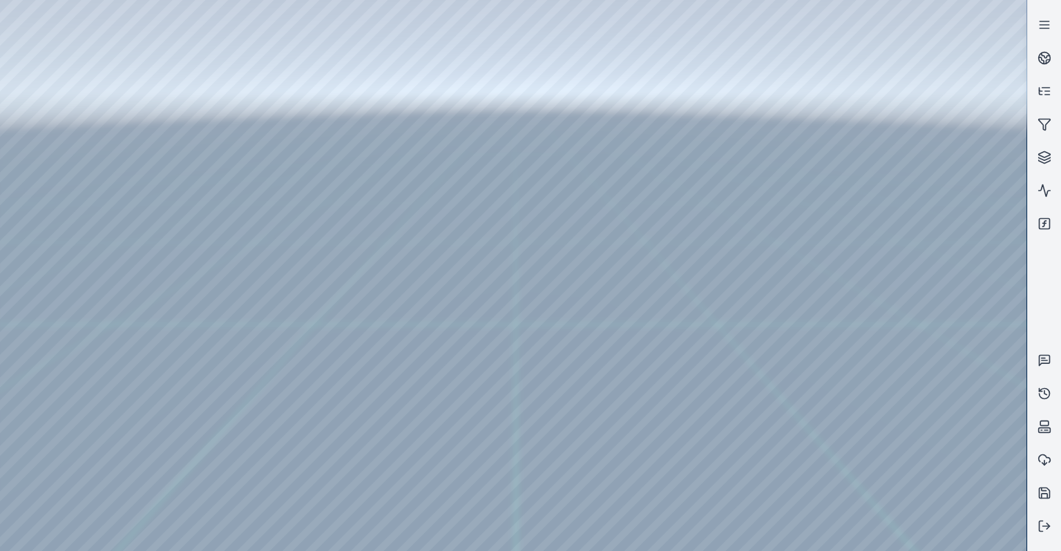
drag, startPoint x: 604, startPoint y: 242, endPoint x: 600, endPoint y: 261, distance: 19.6
drag, startPoint x: 568, startPoint y: 294, endPoint x: 727, endPoint y: 298, distance: 158.9
click at [208, 122] on div at bounding box center [513, 275] width 1027 height 551
click at [953, 344] on div at bounding box center [513, 275] width 1027 height 551
drag, startPoint x: 751, startPoint y: 292, endPoint x: 665, endPoint y: 271, distance: 88.0
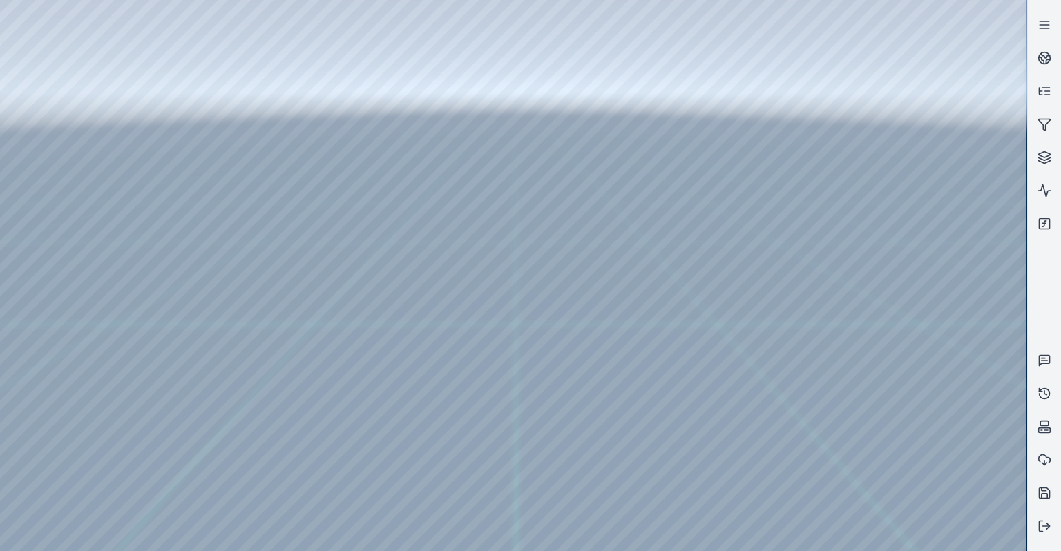
click at [37, 122] on div at bounding box center [513, 275] width 1027 height 551
click at [37, 151] on div at bounding box center [513, 275] width 1027 height 551
click at [221, 484] on div at bounding box center [513, 275] width 1027 height 551
click at [221, 495] on div at bounding box center [513, 275] width 1027 height 551
click at [405, 183] on div at bounding box center [513, 275] width 1027 height 551
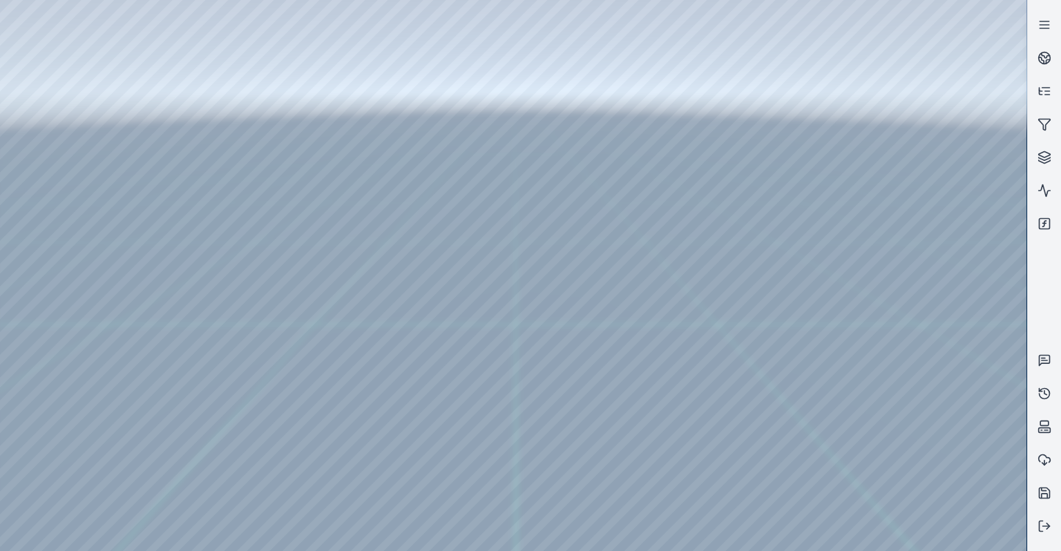
click at [374, 200] on div at bounding box center [513, 275] width 1027 height 551
drag, startPoint x: 571, startPoint y: 271, endPoint x: 566, endPoint y: 294, distance: 23.9
drag, startPoint x: 566, startPoint y: 294, endPoint x: 684, endPoint y: 235, distance: 131.6
click at [65, 178] on div at bounding box center [513, 275] width 1027 height 551
click at [54, 143] on div at bounding box center [513, 275] width 1027 height 551
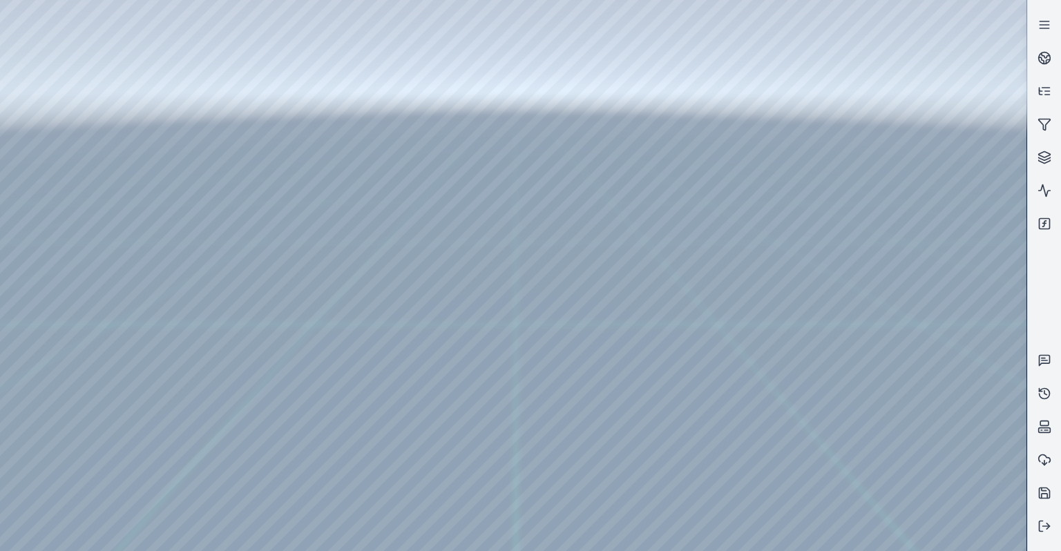
click at [595, 319] on div at bounding box center [513, 275] width 1027 height 551
click at [46, 223] on div at bounding box center [513, 275] width 1027 height 551
click at [53, 302] on div at bounding box center [513, 275] width 1027 height 551
click at [175, 156] on div at bounding box center [513, 275] width 1027 height 551
click at [182, 178] on div at bounding box center [513, 275] width 1027 height 551
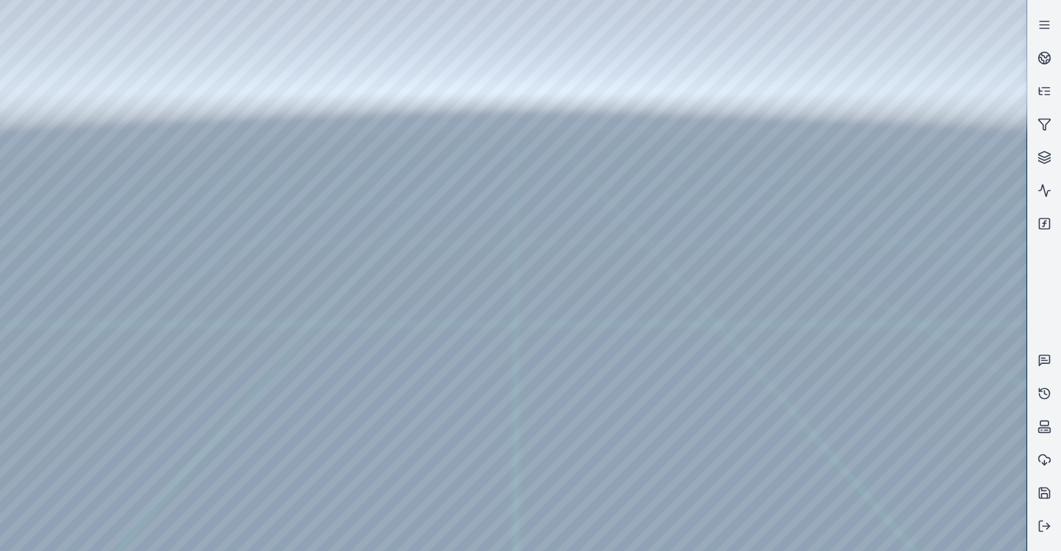
drag, startPoint x: 814, startPoint y: 341, endPoint x: 913, endPoint y: 208, distance: 166.3
drag, startPoint x: 789, startPoint y: 245, endPoint x: 280, endPoint y: 309, distance: 512.4
drag, startPoint x: 657, startPoint y: 244, endPoint x: 344, endPoint y: 223, distance: 313.6
drag, startPoint x: 656, startPoint y: 251, endPoint x: 592, endPoint y: 153, distance: 116.9
drag, startPoint x: 618, startPoint y: 178, endPoint x: 574, endPoint y: 18, distance: 166.1
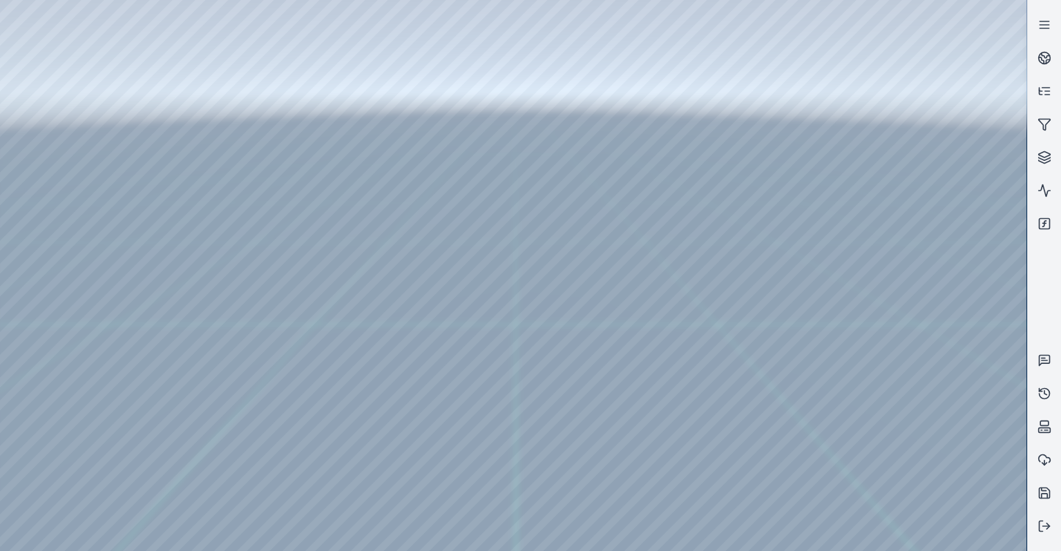
click at [44, 123] on div at bounding box center [513, 275] width 1027 height 551
click at [40, 151] on div at bounding box center [513, 275] width 1027 height 551
click at [220, 485] on div at bounding box center [513, 275] width 1027 height 551
click at [214, 493] on div at bounding box center [513, 275] width 1027 height 551
click at [372, 272] on div at bounding box center [513, 275] width 1027 height 551
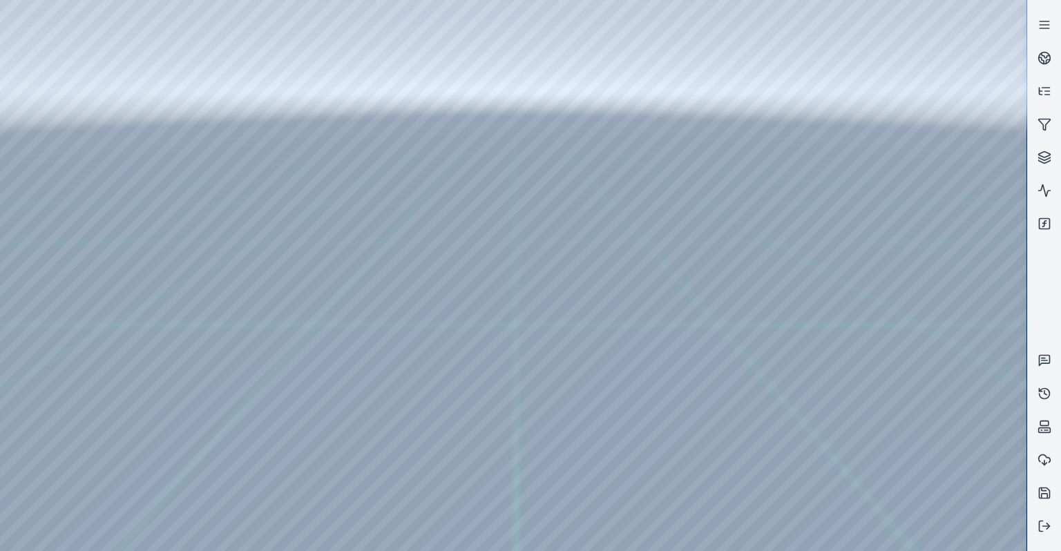
click at [374, 267] on div at bounding box center [513, 275] width 1027 height 551
drag, startPoint x: 692, startPoint y: 364, endPoint x: 724, endPoint y: 498, distance: 137.7
drag, startPoint x: 717, startPoint y: 323, endPoint x: 738, endPoint y: 361, distance: 43.0
drag, startPoint x: 742, startPoint y: 200, endPoint x: 796, endPoint y: 202, distance: 54.0
drag, startPoint x: 765, startPoint y: 194, endPoint x: 734, endPoint y: 202, distance: 32.8
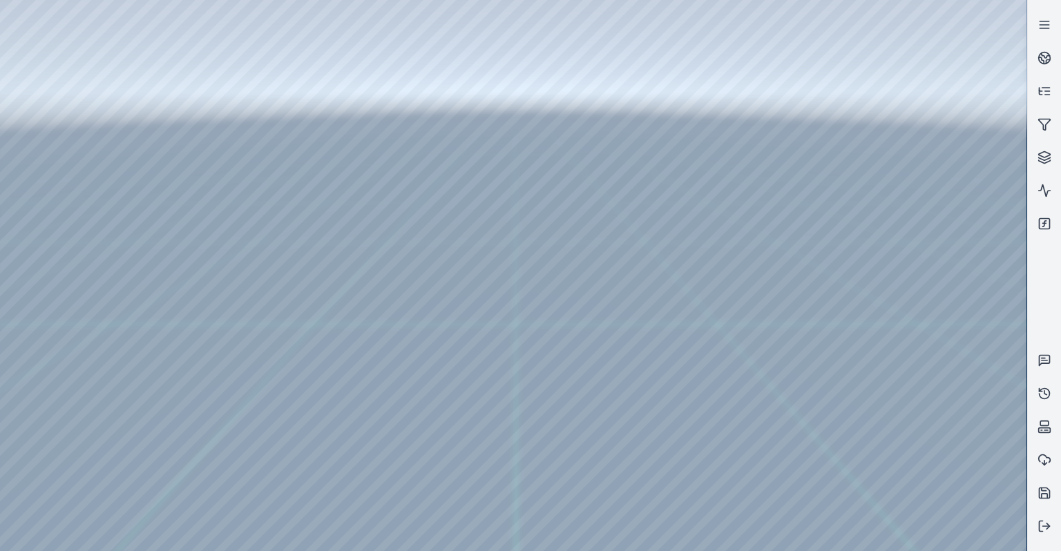
click at [421, 218] on div at bounding box center [513, 275] width 1027 height 551
click at [417, 236] on div at bounding box center [513, 275] width 1027 height 551
click at [416, 233] on div at bounding box center [513, 275] width 1027 height 551
click at [413, 233] on div at bounding box center [513, 275] width 1027 height 551
drag, startPoint x: 725, startPoint y: 305, endPoint x: 736, endPoint y: 322, distance: 19.9
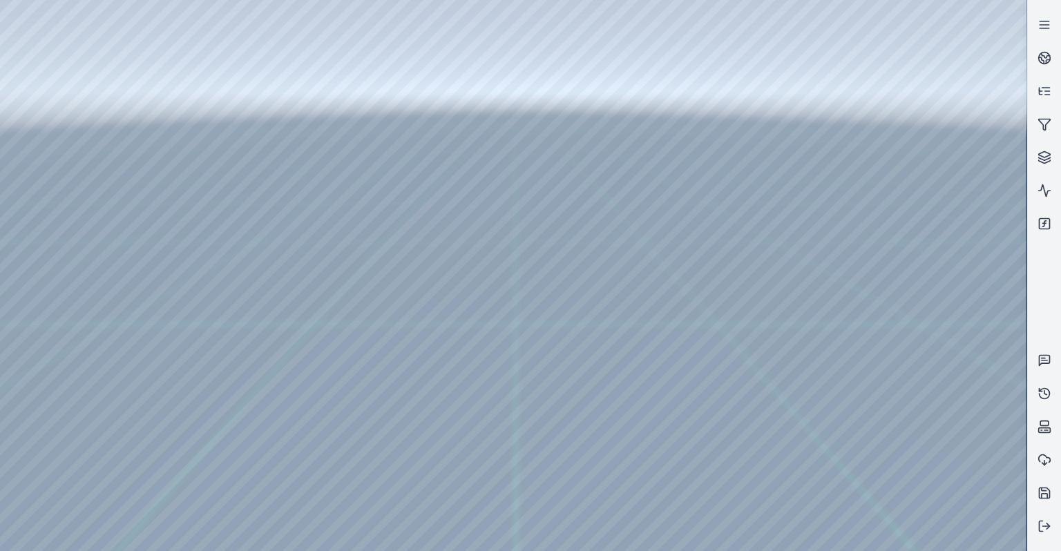
click at [48, 220] on div at bounding box center [513, 275] width 1027 height 551
click at [51, 182] on div at bounding box center [513, 275] width 1027 height 551
click at [256, 39] on div at bounding box center [513, 275] width 1027 height 551
click at [213, 82] on div at bounding box center [513, 275] width 1027 height 551
click at [936, 184] on div at bounding box center [513, 275] width 1027 height 551
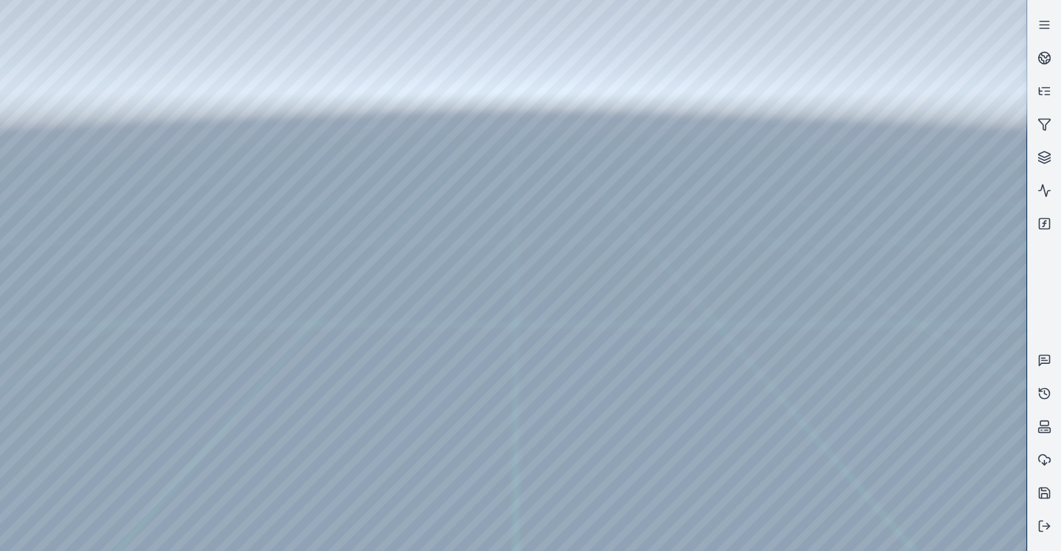
click at [923, 279] on div at bounding box center [513, 275] width 1027 height 551
click at [908, 318] on div at bounding box center [513, 275] width 1027 height 551
click at [926, 408] on div at bounding box center [513, 275] width 1027 height 551
click at [935, 418] on div at bounding box center [513, 275] width 1027 height 551
click at [933, 322] on div at bounding box center [513, 275] width 1027 height 551
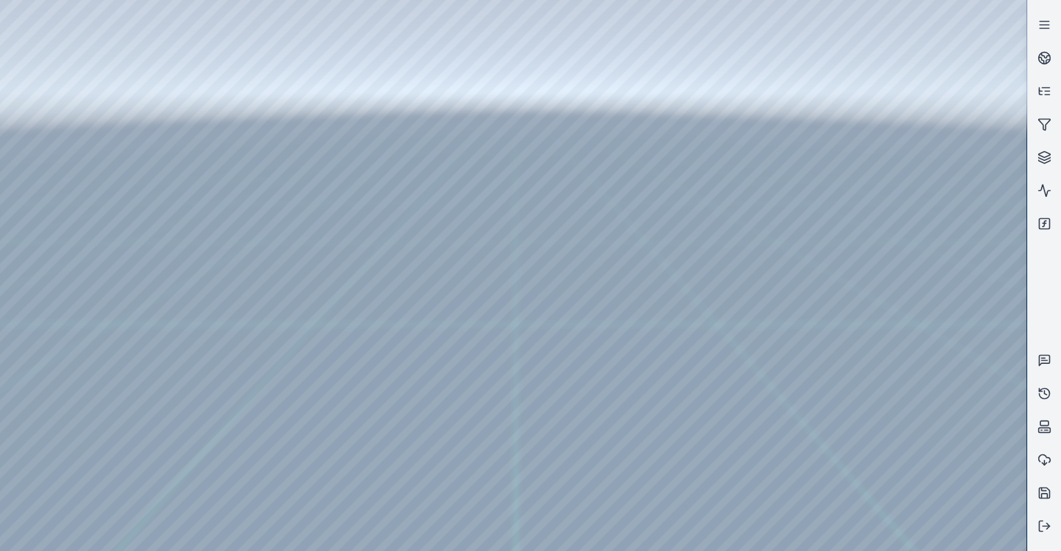
click at [942, 321] on div at bounding box center [513, 275] width 1027 height 551
click at [906, 426] on div at bounding box center [513, 275] width 1027 height 551
click at [909, 426] on div at bounding box center [513, 275] width 1027 height 551
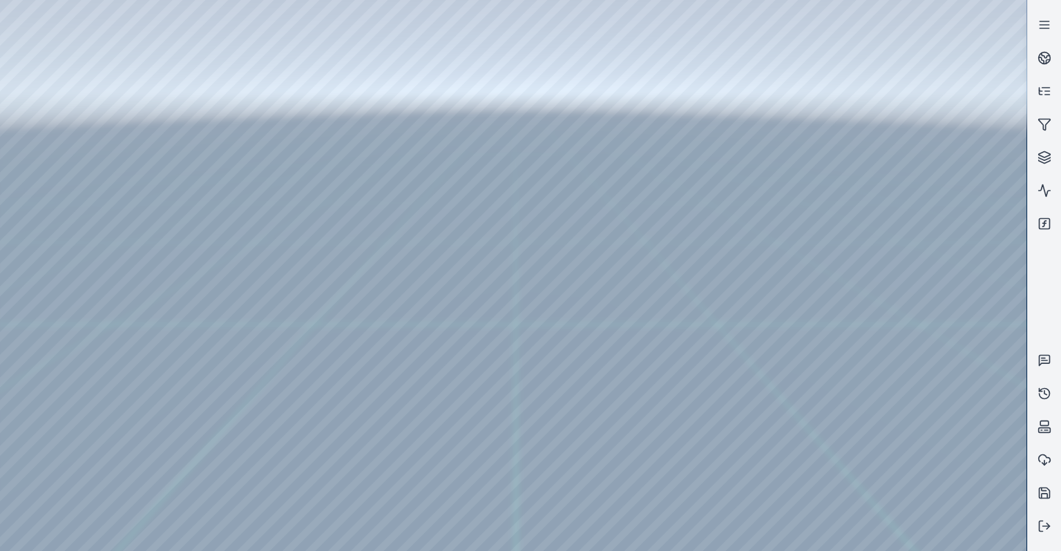
click at [739, 385] on div at bounding box center [513, 275] width 1027 height 551
drag, startPoint x: 739, startPoint y: 385, endPoint x: 752, endPoint y: 382, distance: 12.9
click at [180, 98] on div at bounding box center [513, 275] width 1027 height 551
click at [181, 115] on div at bounding box center [513, 275] width 1027 height 551
click at [149, 82] on div at bounding box center [513, 275] width 1027 height 551
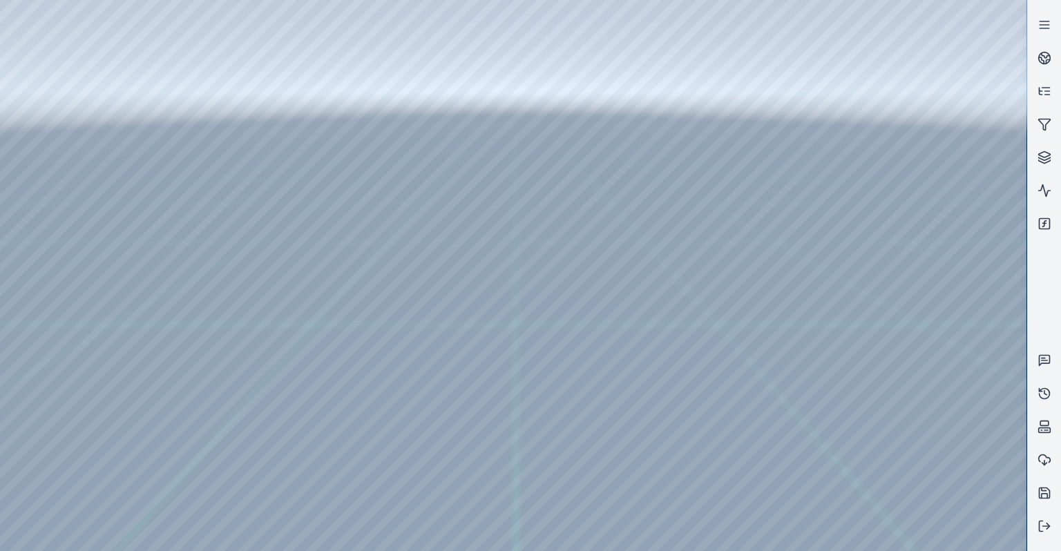
click at [951, 505] on div at bounding box center [513, 275] width 1027 height 551
click at [946, 504] on div at bounding box center [513, 275] width 1027 height 551
click at [926, 505] on div at bounding box center [513, 275] width 1027 height 551
click at [908, 507] on div at bounding box center [513, 275] width 1027 height 551
click at [908, 508] on div at bounding box center [513, 275] width 1027 height 551
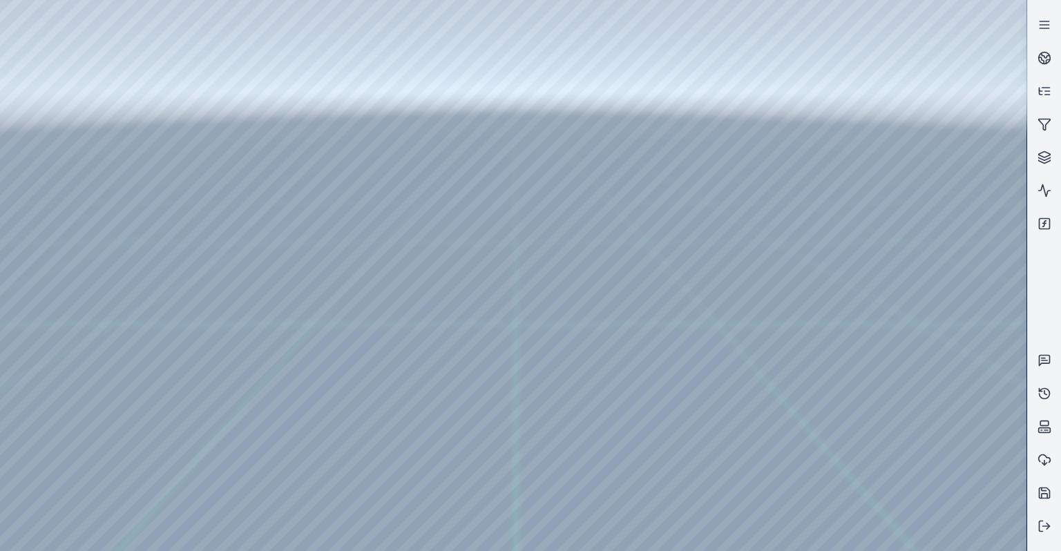
click at [891, 505] on div at bounding box center [513, 275] width 1027 height 551
click at [908, 506] on div at bounding box center [513, 275] width 1027 height 551
click at [909, 507] on div at bounding box center [513, 275] width 1027 height 551
click at [905, 504] on div at bounding box center [513, 275] width 1027 height 551
click at [913, 431] on div at bounding box center [513, 275] width 1027 height 551
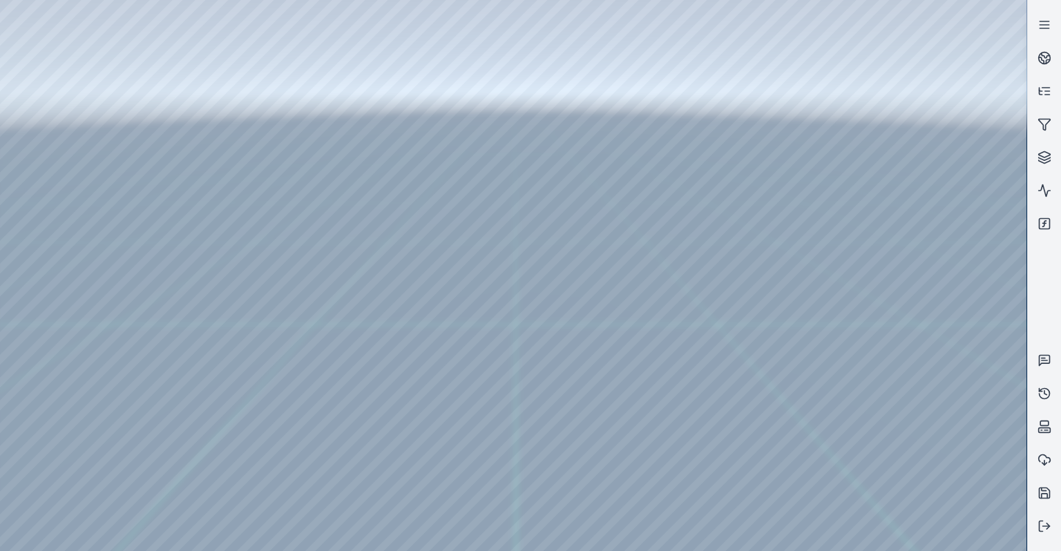
click at [908, 426] on div at bounding box center [513, 275] width 1027 height 551
drag, startPoint x: 727, startPoint y: 395, endPoint x: 737, endPoint y: 395, distance: 9.7
click at [898, 427] on div at bounding box center [513, 275] width 1027 height 551
click at [914, 431] on div at bounding box center [513, 275] width 1027 height 551
click at [912, 427] on div at bounding box center [513, 275] width 1027 height 551
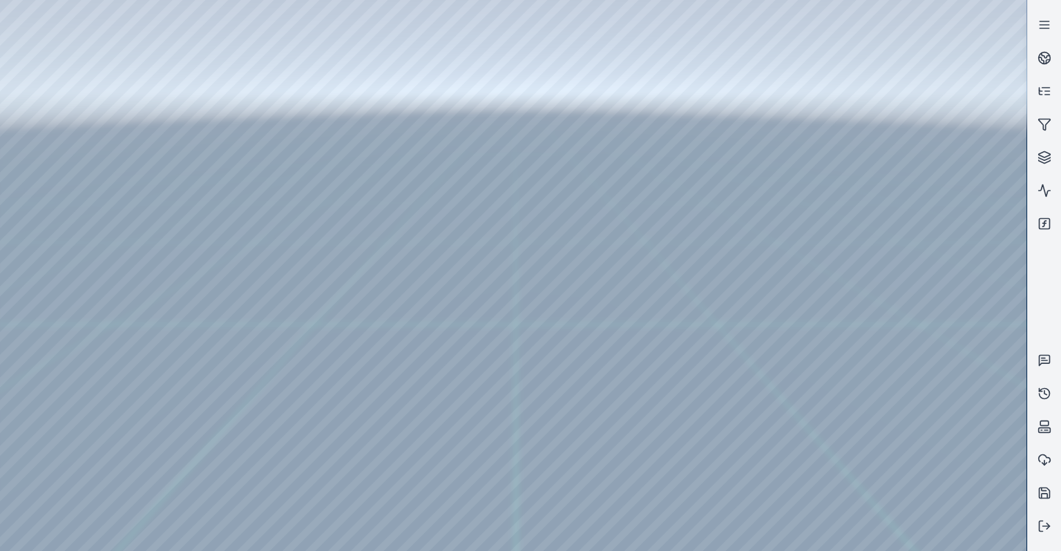
drag, startPoint x: 743, startPoint y: 399, endPoint x: 741, endPoint y: 406, distance: 7.2
click at [137, 97] on div at bounding box center [513, 275] width 1027 height 551
click at [975, 369] on div at bounding box center [513, 275] width 1027 height 551
click at [40, 116] on div at bounding box center [513, 275] width 1027 height 551
click at [41, 157] on div at bounding box center [513, 275] width 1027 height 551
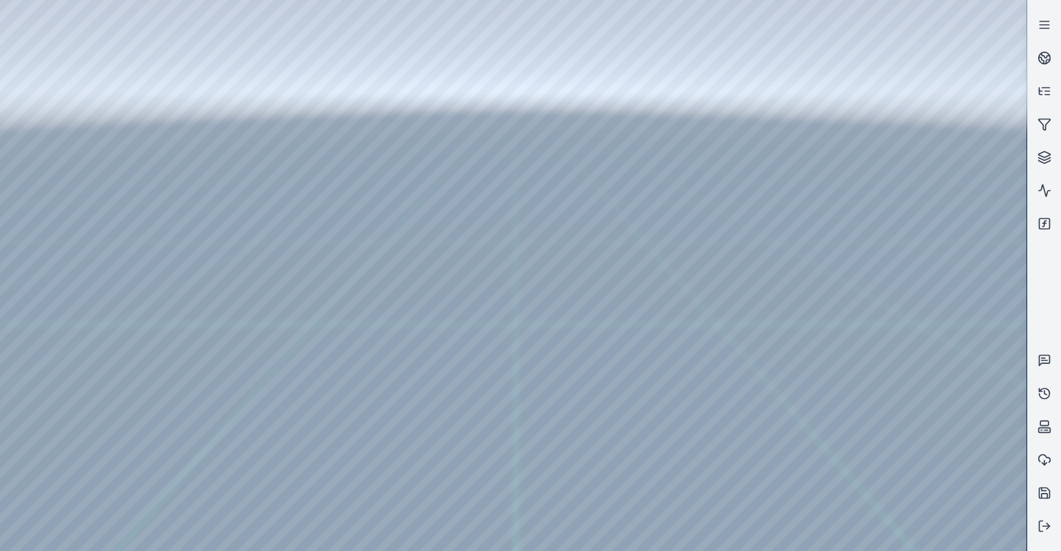
click at [218, 187] on div at bounding box center [513, 275] width 1027 height 551
click at [200, 384] on div at bounding box center [513, 275] width 1027 height 551
click at [220, 482] on div at bounding box center [513, 275] width 1027 height 551
click at [214, 493] on div at bounding box center [513, 275] width 1027 height 551
click at [402, 198] on div at bounding box center [513, 275] width 1027 height 551
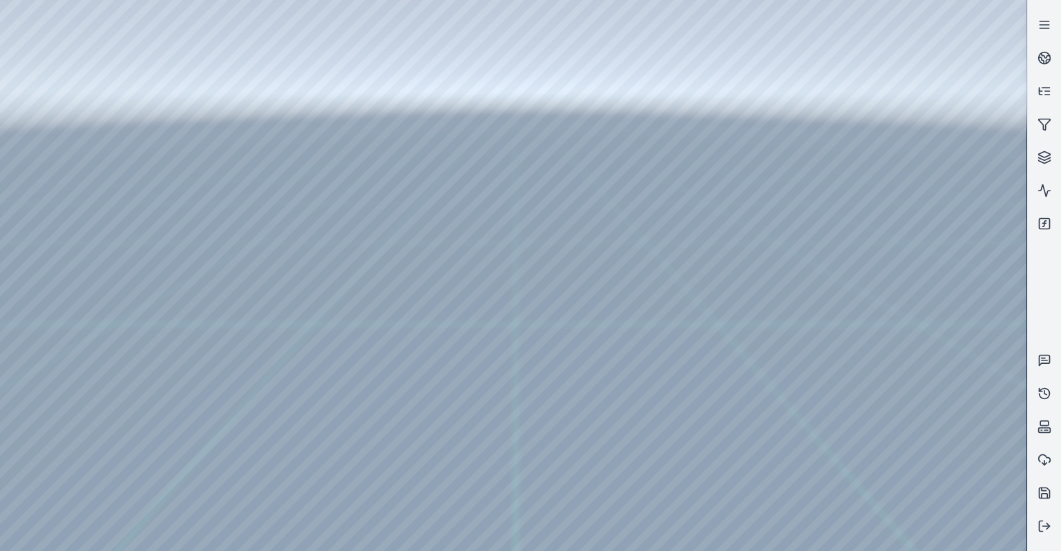
click at [401, 195] on div at bounding box center [513, 275] width 1027 height 551
click at [364, 219] on div at bounding box center [513, 275] width 1027 height 551
click at [47, 140] on div at bounding box center [513, 275] width 1027 height 551
click at [50, 164] on div at bounding box center [513, 275] width 1027 height 551
click at [36, 227] on div at bounding box center [513, 275] width 1027 height 551
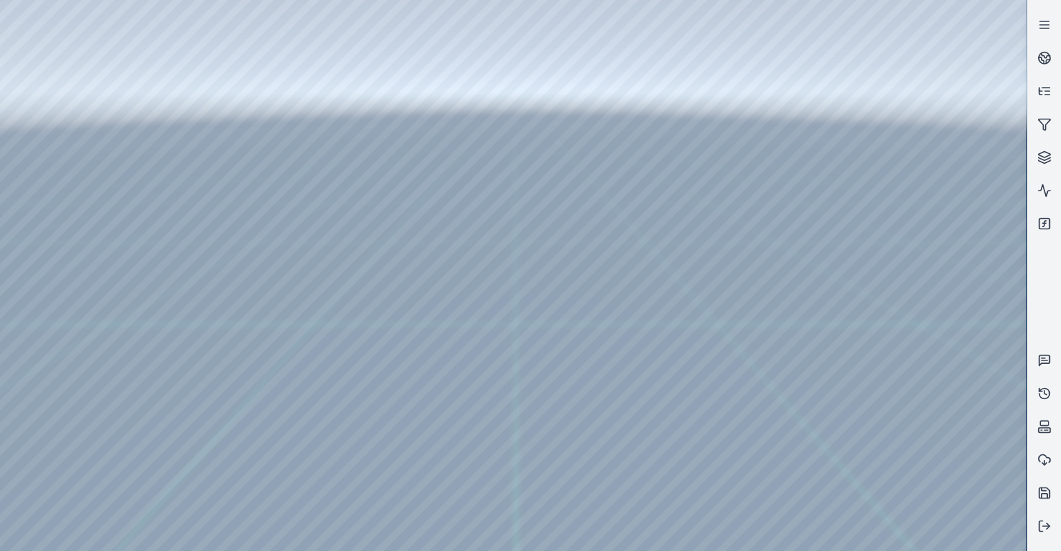
click at [51, 177] on div at bounding box center [513, 275] width 1027 height 551
click at [251, 32] on div at bounding box center [513, 275] width 1027 height 551
click at [947, 249] on div at bounding box center [513, 275] width 1027 height 551
click at [944, 343] on div at bounding box center [513, 275] width 1027 height 551
click at [973, 345] on div at bounding box center [513, 275] width 1027 height 551
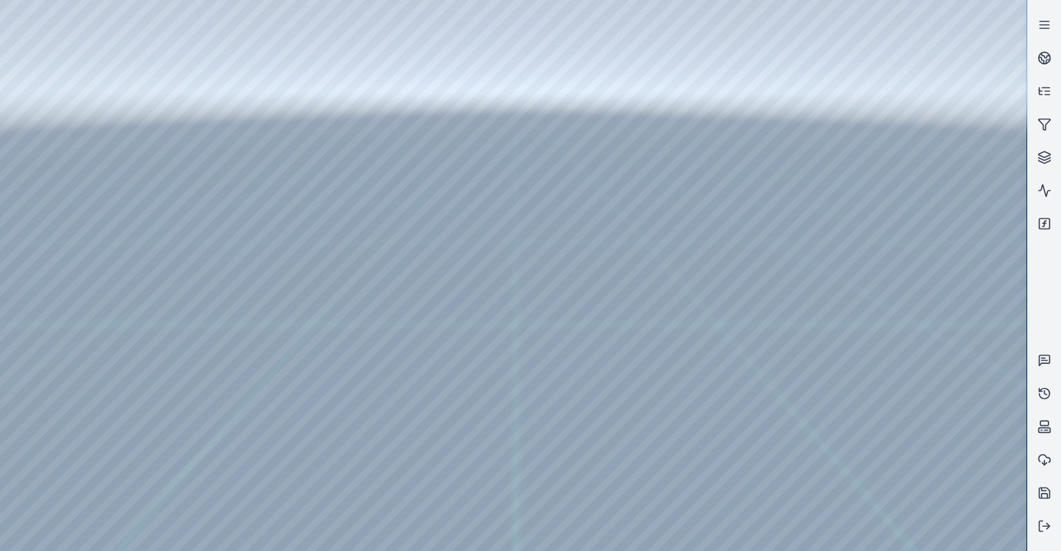
click at [974, 346] on div at bounding box center [513, 275] width 1027 height 551
drag, startPoint x: 522, startPoint y: 361, endPoint x: 729, endPoint y: 402, distance: 211.4
drag, startPoint x: 592, startPoint y: 391, endPoint x: 435, endPoint y: 385, distance: 157.6
click at [940, 85] on div at bounding box center [513, 275] width 1027 height 551
click at [942, 85] on div at bounding box center [513, 275] width 1027 height 551
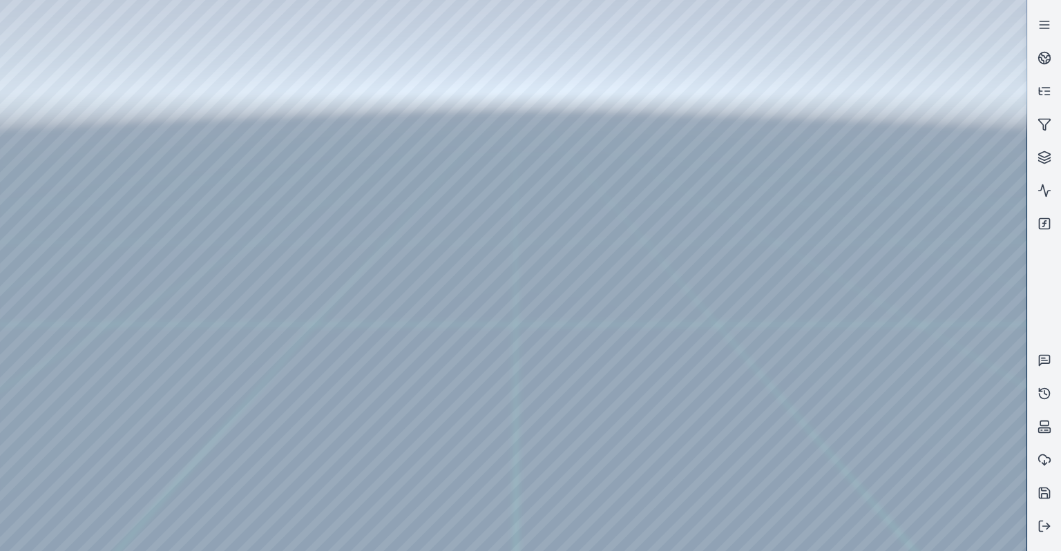
click at [942, 85] on div at bounding box center [513, 275] width 1027 height 551
click at [942, 88] on div at bounding box center [513, 275] width 1027 height 551
click at [985, 354] on div at bounding box center [513, 275] width 1027 height 551
click at [986, 347] on div at bounding box center [513, 275] width 1027 height 551
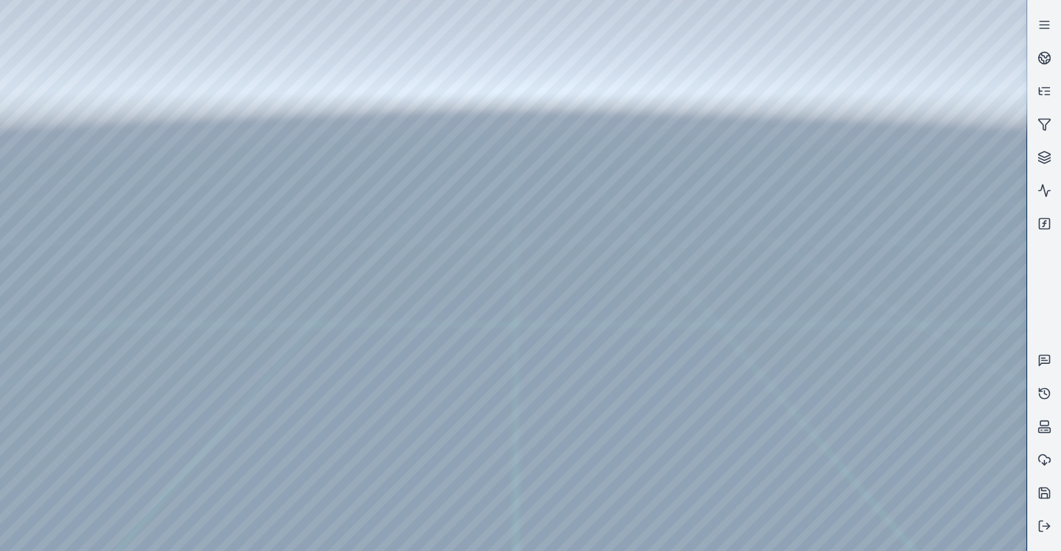
click at [986, 347] on div at bounding box center [513, 275] width 1027 height 551
drag, startPoint x: 695, startPoint y: 330, endPoint x: 750, endPoint y: 283, distance: 72.5
drag, startPoint x: 572, startPoint y: 330, endPoint x: 595, endPoint y: 305, distance: 34.2
click at [935, 500] on div at bounding box center [513, 275] width 1027 height 551
drag, startPoint x: 695, startPoint y: 424, endPoint x: 549, endPoint y: 456, distance: 149.9
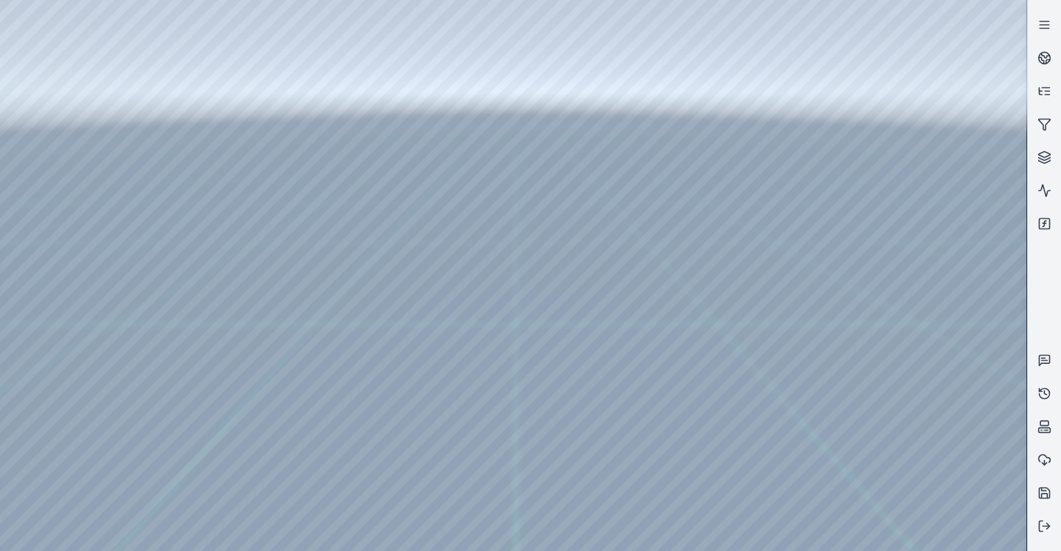
click at [943, 117] on div at bounding box center [513, 275] width 1027 height 551
click at [957, 370] on div at bounding box center [513, 275] width 1027 height 551
drag, startPoint x: 542, startPoint y: 395, endPoint x: 520, endPoint y: 419, distance: 31.8
click at [947, 169] on div at bounding box center [513, 275] width 1027 height 551
click at [904, 303] on div at bounding box center [513, 275] width 1027 height 551
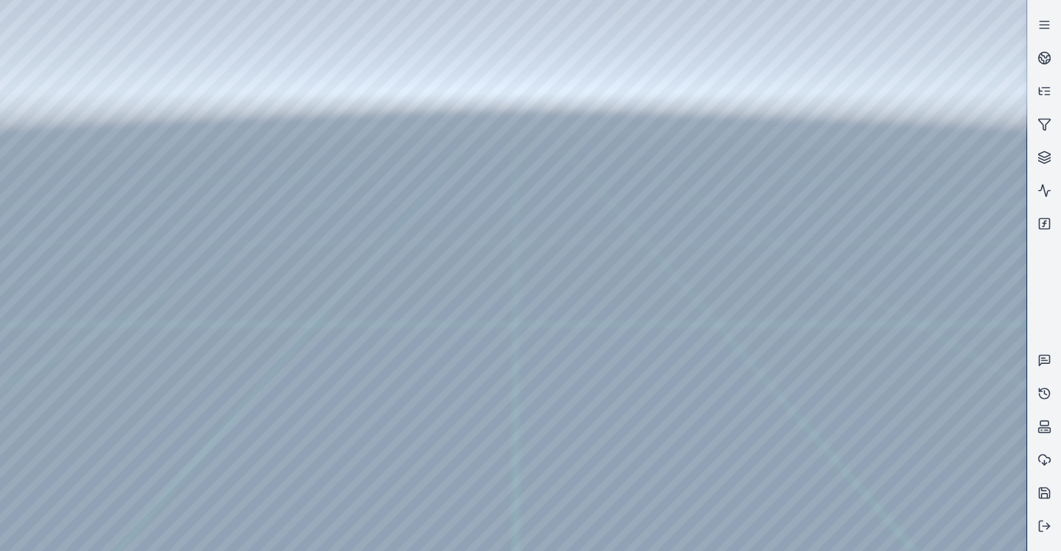
click at [904, 303] on div at bounding box center [513, 275] width 1027 height 551
click at [965, 310] on div at bounding box center [513, 275] width 1027 height 551
click at [158, 111] on div at bounding box center [513, 275] width 1027 height 551
click at [159, 97] on div at bounding box center [513, 275] width 1027 height 551
click at [156, 82] on div at bounding box center [513, 275] width 1027 height 551
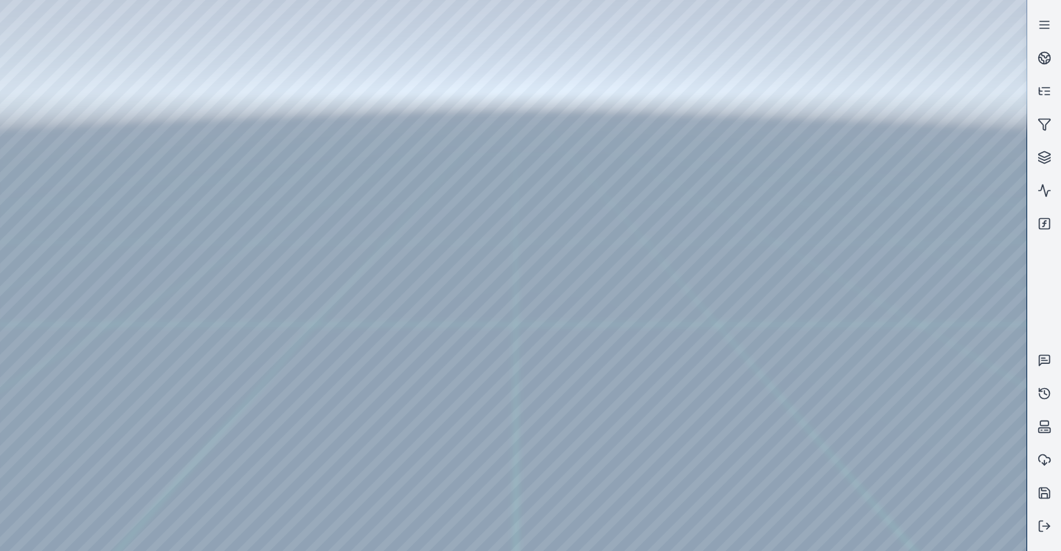
click at [929, 241] on div at bounding box center [513, 275] width 1027 height 551
click at [942, 242] on div at bounding box center [513, 275] width 1027 height 551
click at [943, 242] on div at bounding box center [513, 275] width 1027 height 551
click at [931, 278] on div at bounding box center [513, 275] width 1027 height 551
click at [949, 316] on div at bounding box center [513, 275] width 1027 height 551
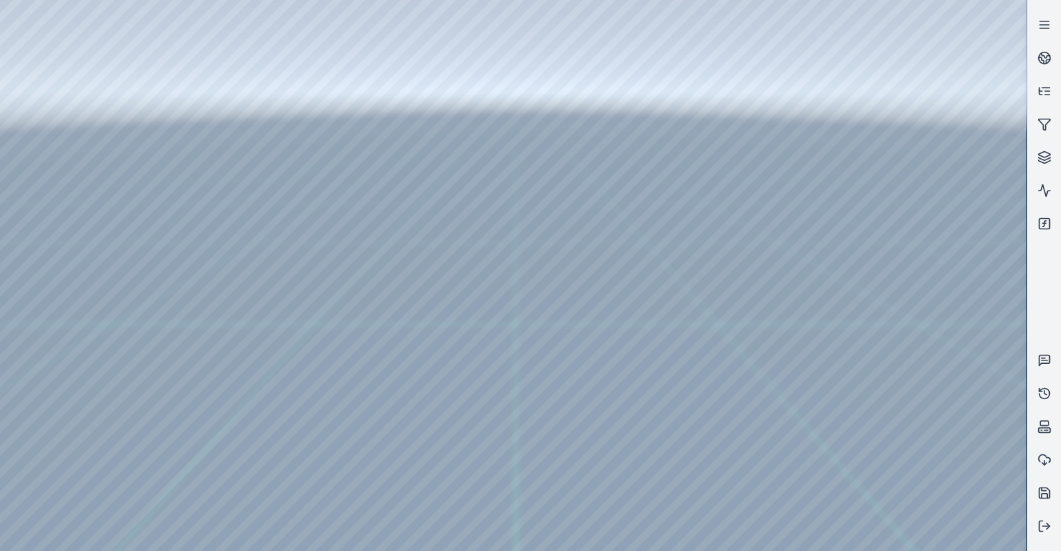
click at [948, 313] on div at bounding box center [513, 275] width 1027 height 551
click at [957, 308] on div at bounding box center [513, 275] width 1027 height 551
click at [913, 343] on div at bounding box center [513, 275] width 1027 height 551
click at [917, 345] on div at bounding box center [513, 275] width 1027 height 551
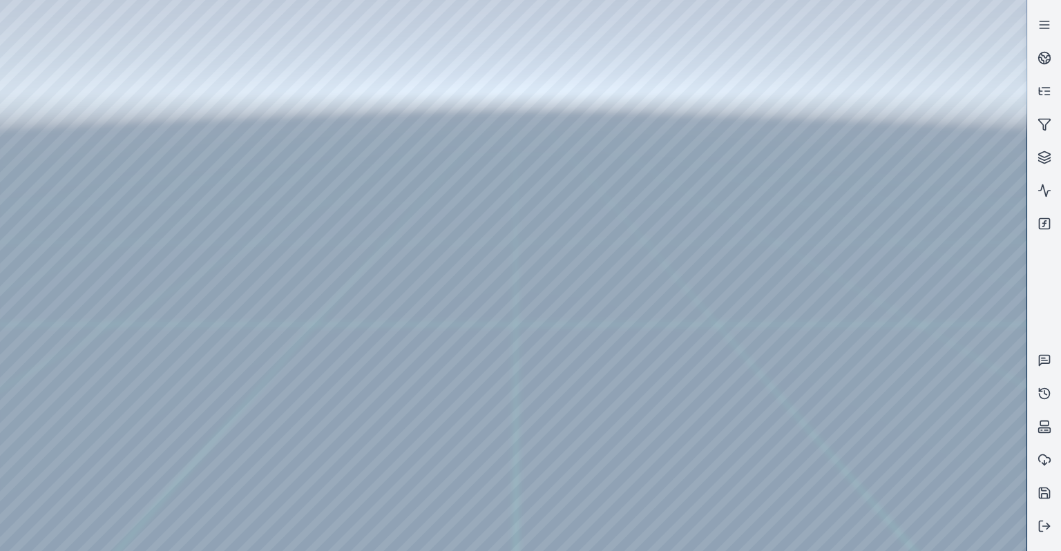
click at [917, 345] on div at bounding box center [513, 275] width 1027 height 551
click at [938, 184] on div at bounding box center [513, 275] width 1027 height 551
click at [928, 184] on div at bounding box center [513, 275] width 1027 height 551
click at [905, 182] on div at bounding box center [513, 275] width 1027 height 551
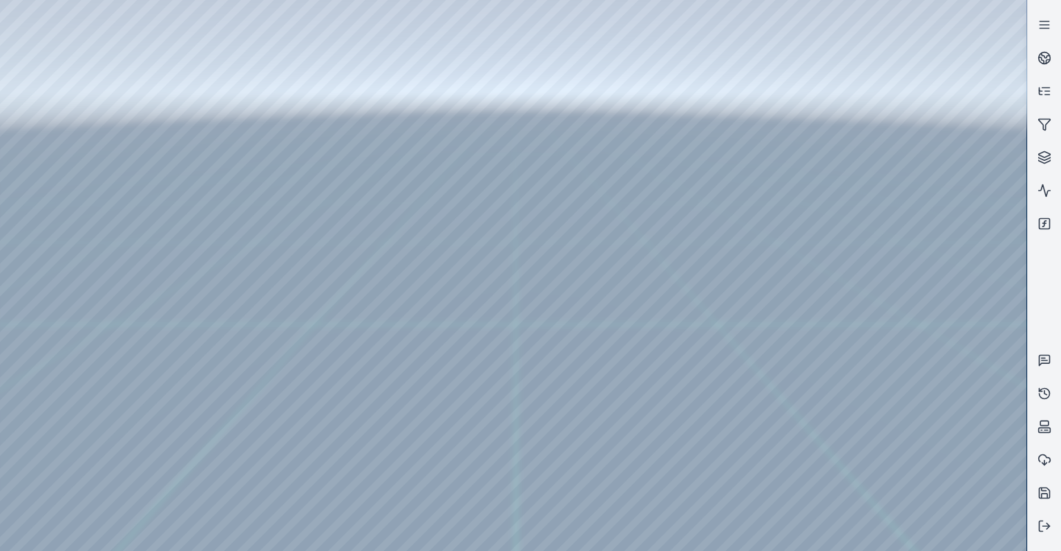
click at [893, 181] on div at bounding box center [513, 275] width 1027 height 551
click at [888, 180] on div at bounding box center [513, 275] width 1027 height 551
click at [888, 178] on div at bounding box center [513, 275] width 1027 height 551
click at [905, 184] on div at bounding box center [513, 275] width 1027 height 551
click at [902, 179] on div at bounding box center [513, 275] width 1027 height 551
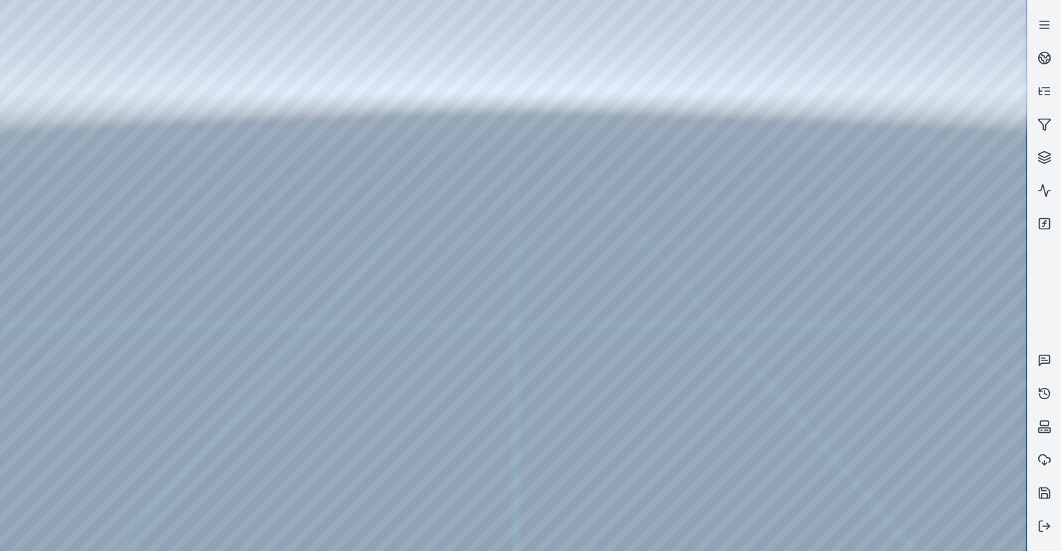
click at [891, 181] on div at bounding box center [513, 275] width 1027 height 551
click at [736, 269] on div at bounding box center [513, 275] width 1027 height 551
click at [222, 102] on div at bounding box center [513, 275] width 1027 height 551
